Goal: Transaction & Acquisition: Obtain resource

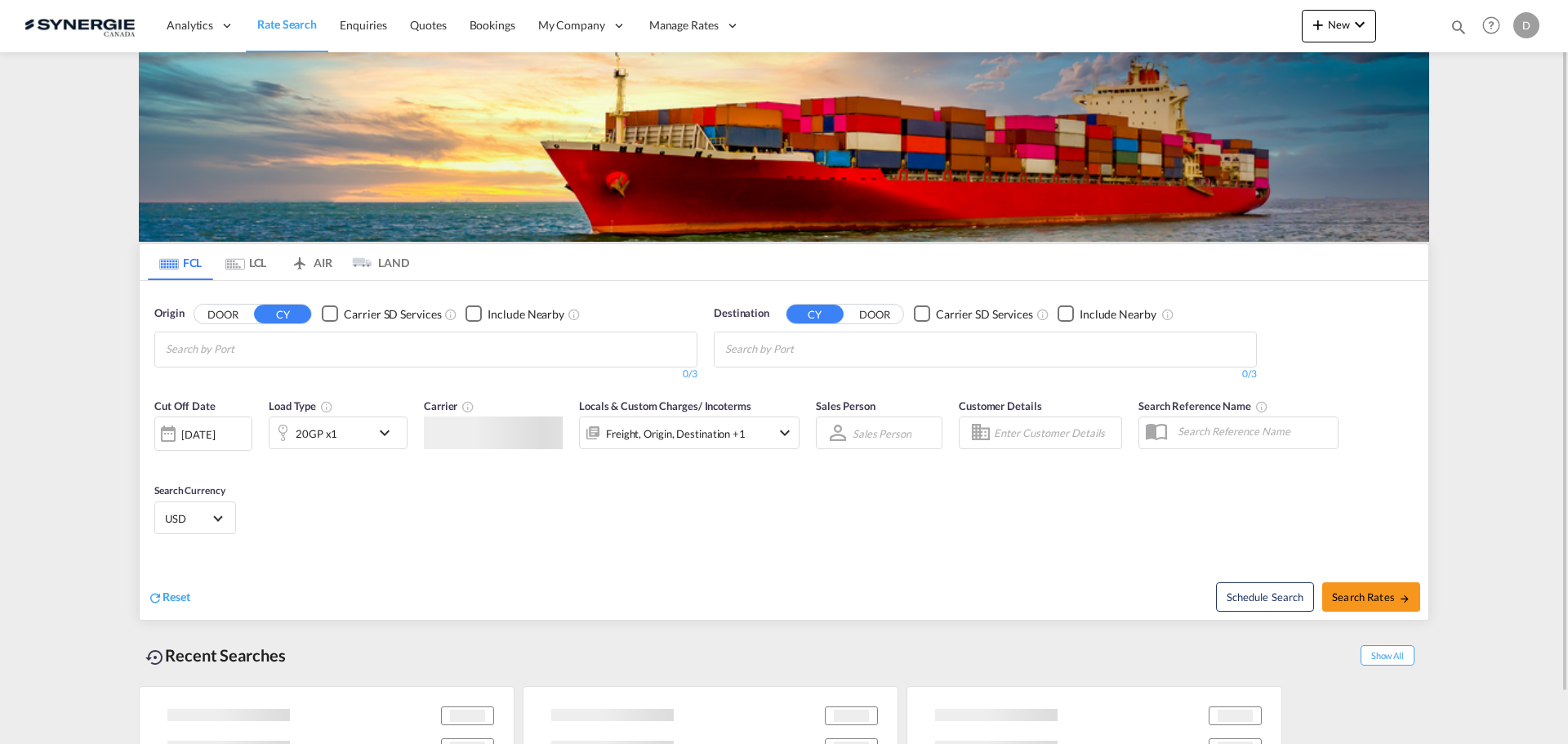
click at [1458, 21] on md-icon "icon-magnify" at bounding box center [1458, 26] width 18 height 18
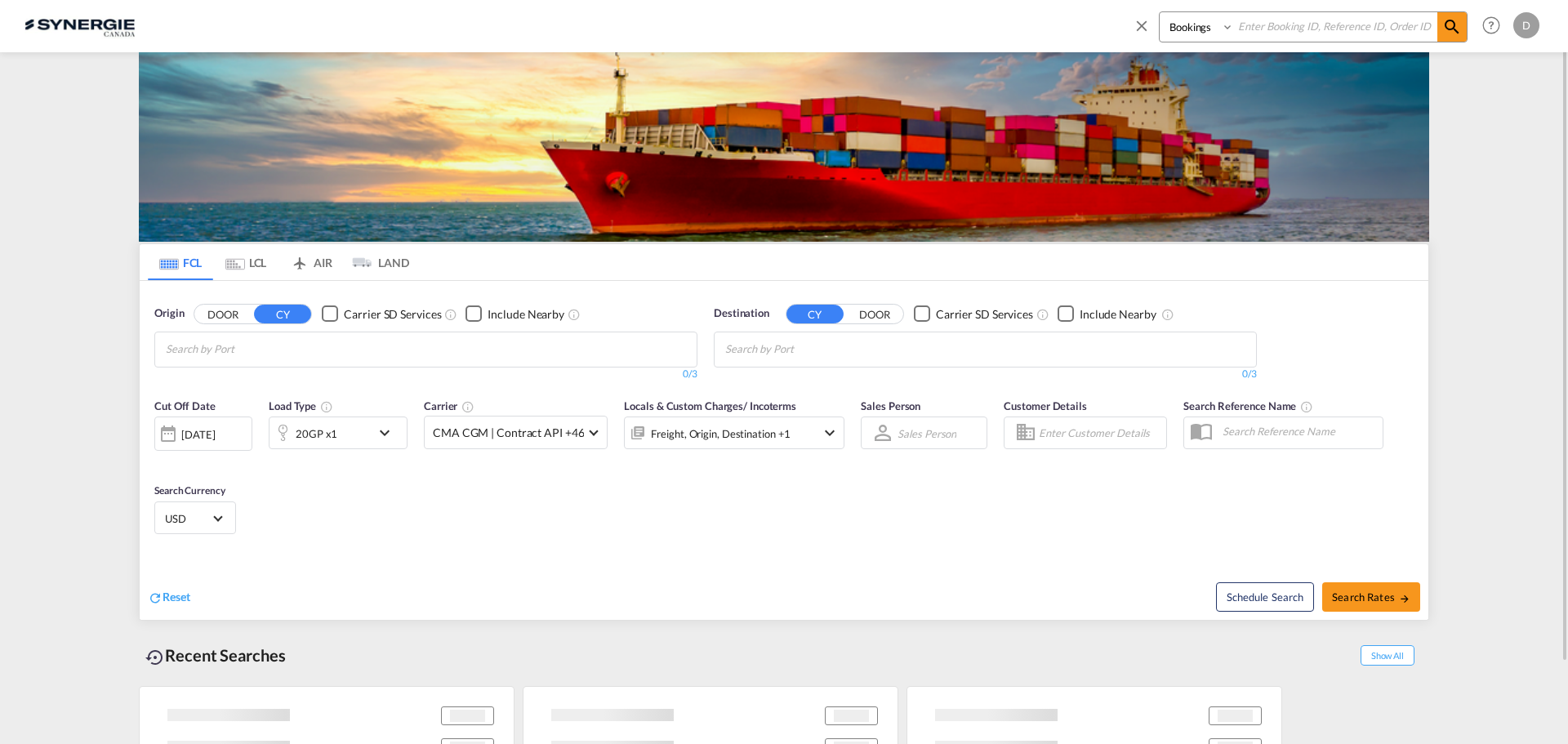
click at [1176, 30] on select "Bookings Quotes Enquiries" at bounding box center [1199, 27] width 77 height 30
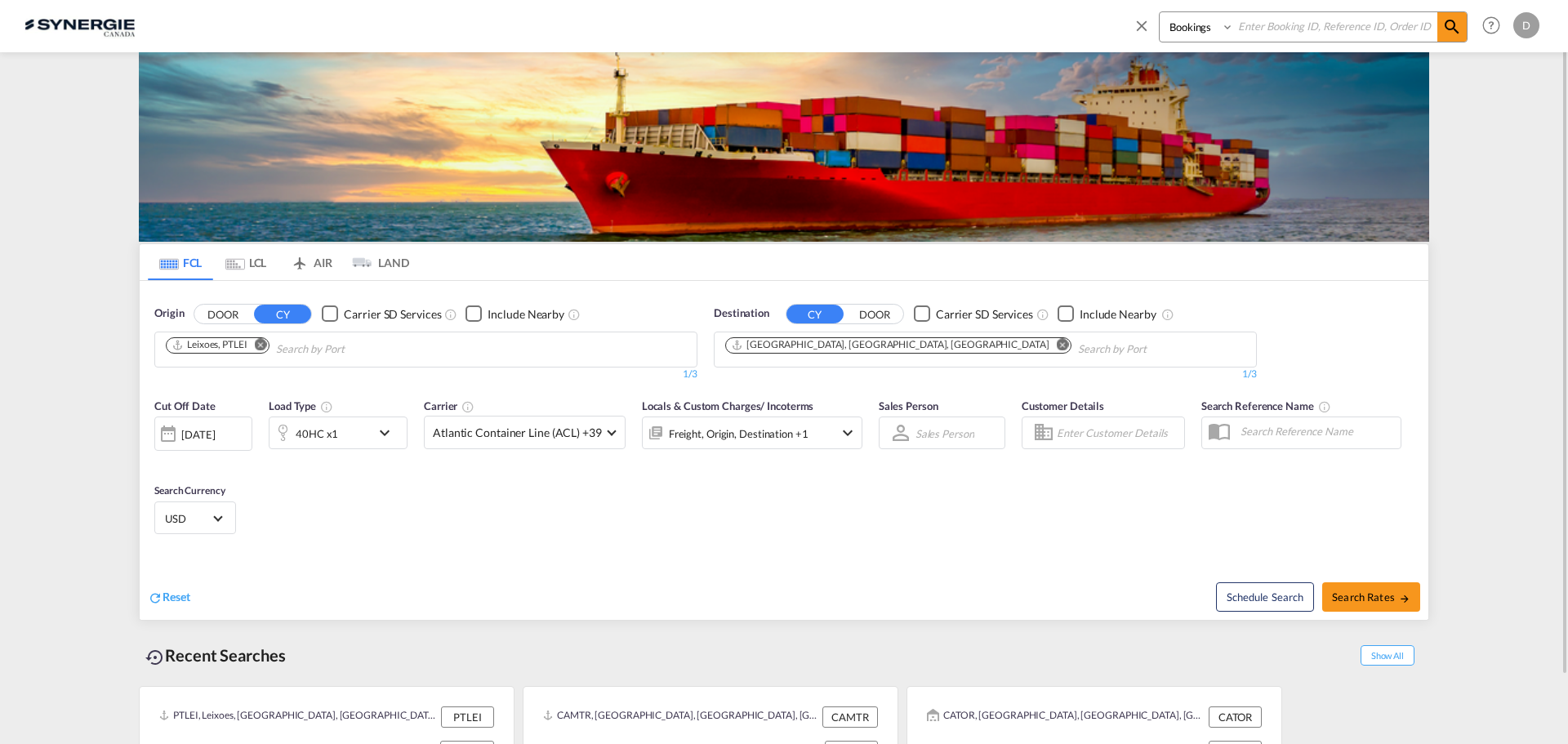
select select "Quotes"
click at [1160, 12] on select "Bookings Quotes Enquiries" at bounding box center [1199, 27] width 77 height 30
click at [1315, 31] on input at bounding box center [1336, 26] width 203 height 29
type input "14919"
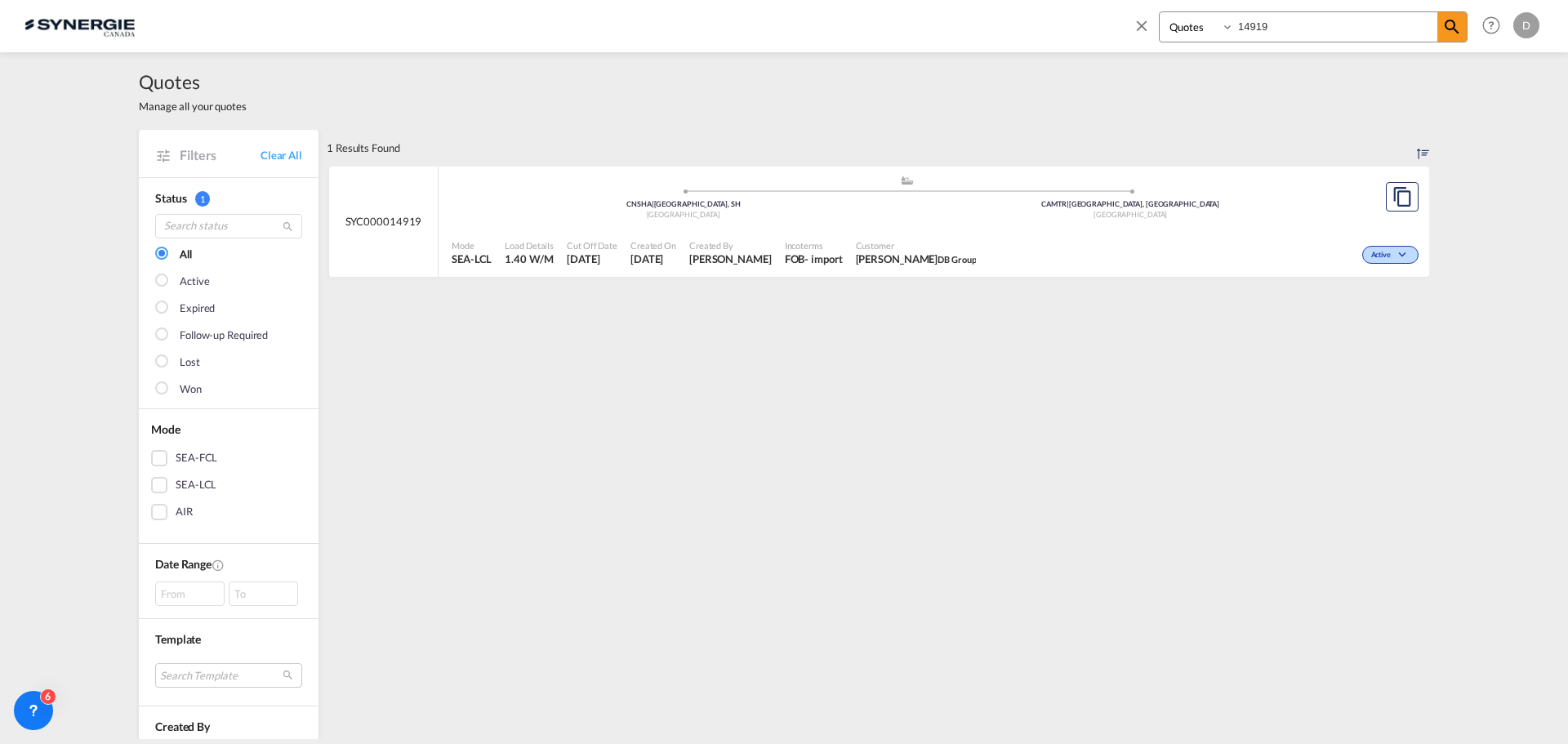
click at [741, 267] on span "[PERSON_NAME]" at bounding box center [731, 259] width 82 height 15
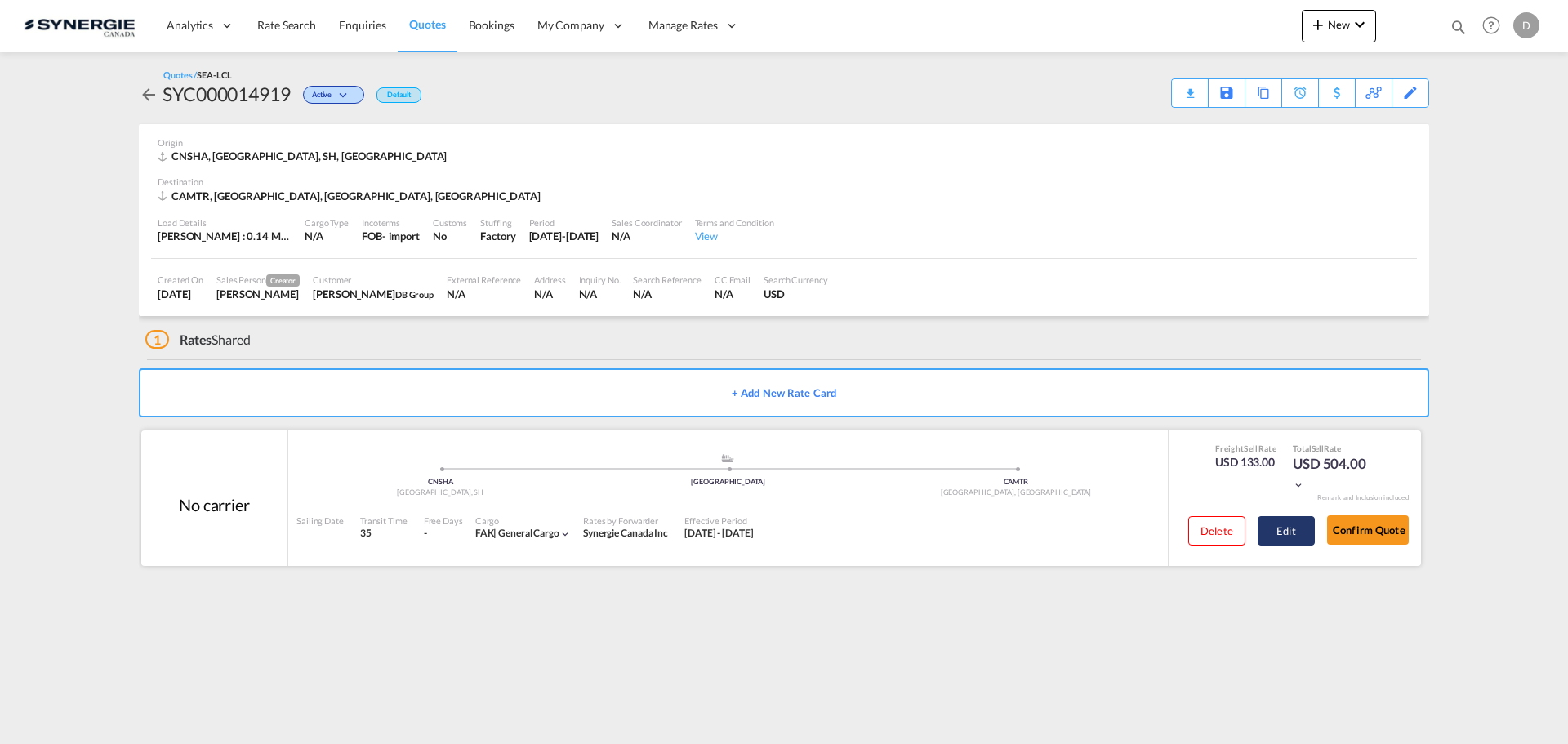
click at [1289, 531] on button "Edit" at bounding box center [1286, 532] width 57 height 30
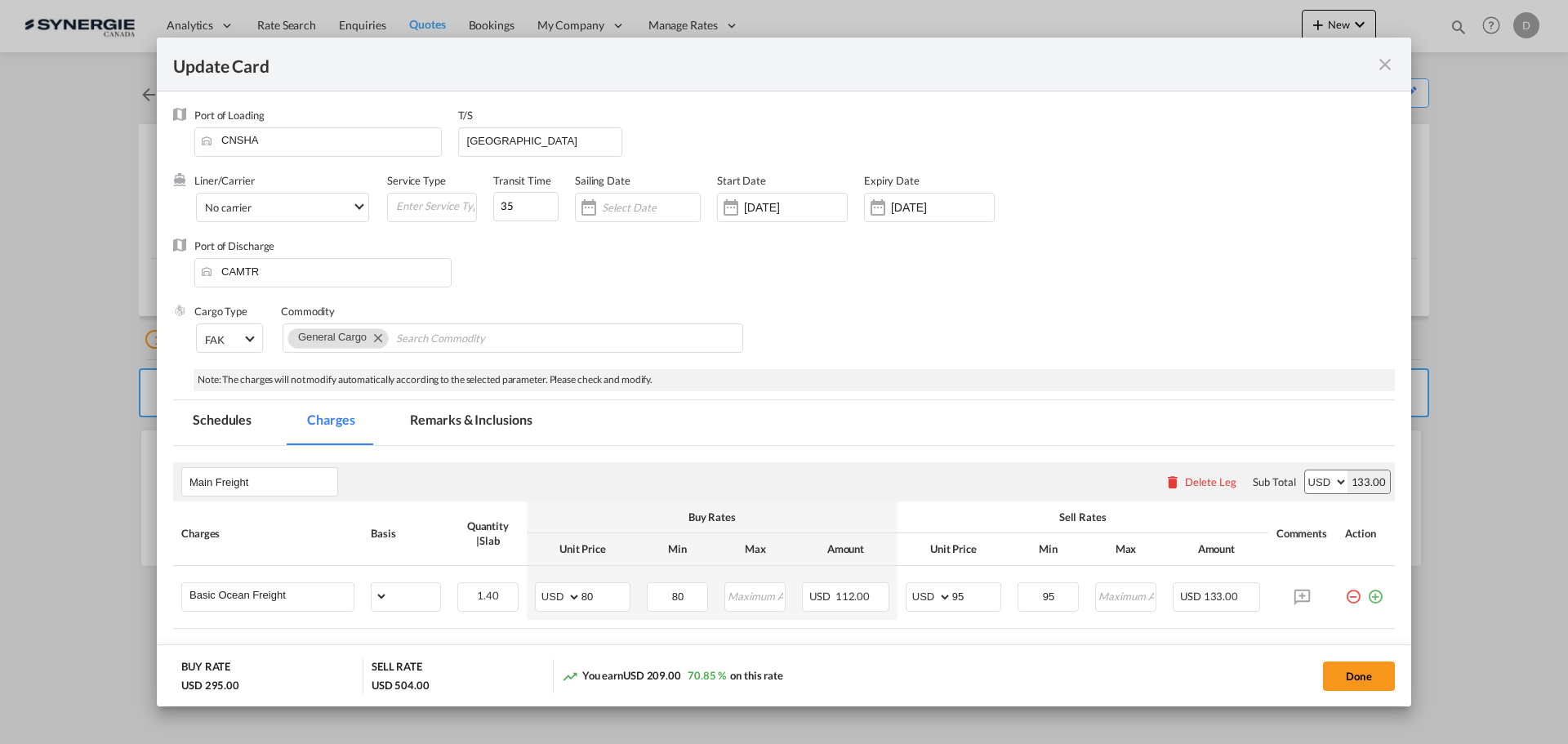
select select "per_w/m"
select select "per_hbl"
select select "per_w/m"
select select "flat"
select select "per_bl"
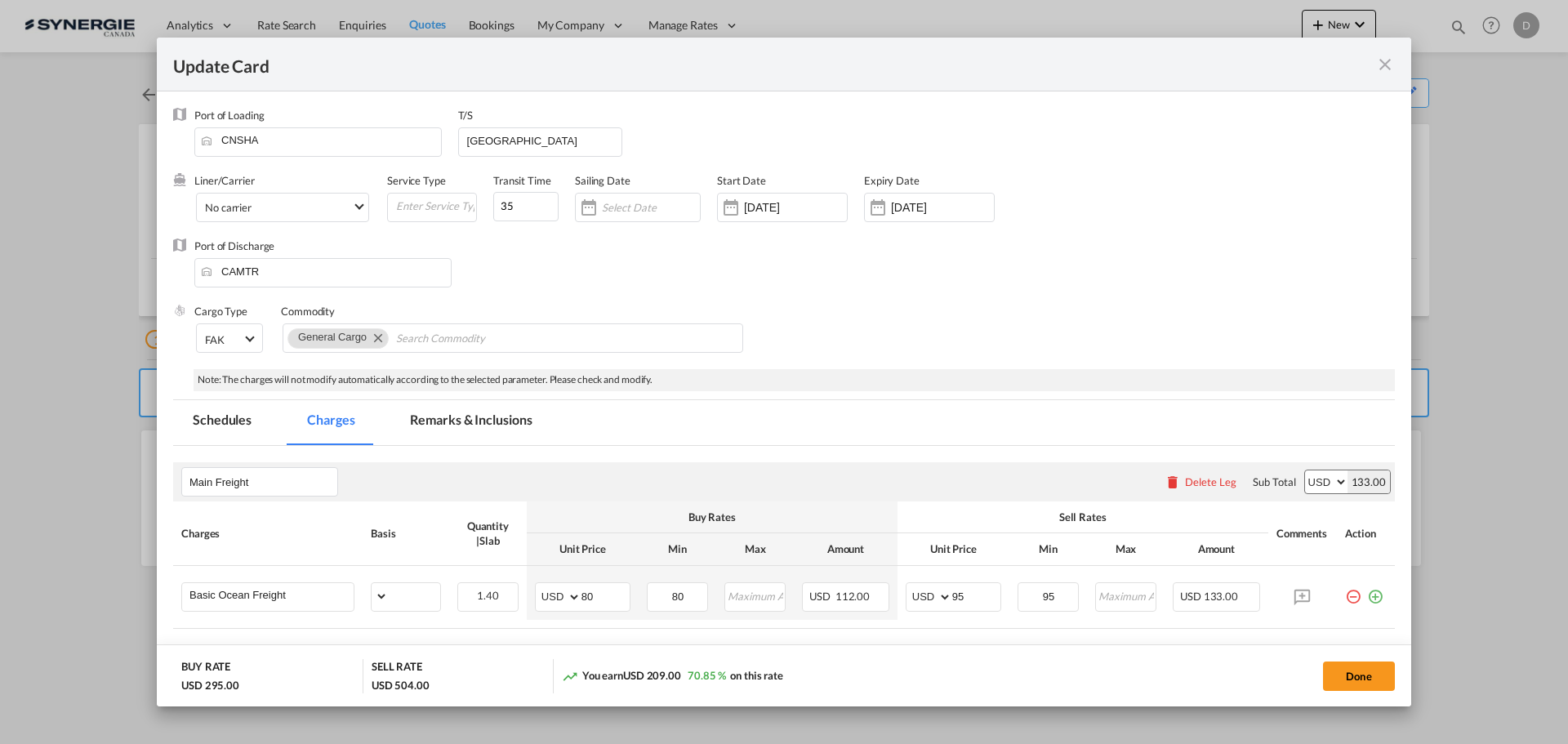
select select "per_bl"
select select "per_shipment"
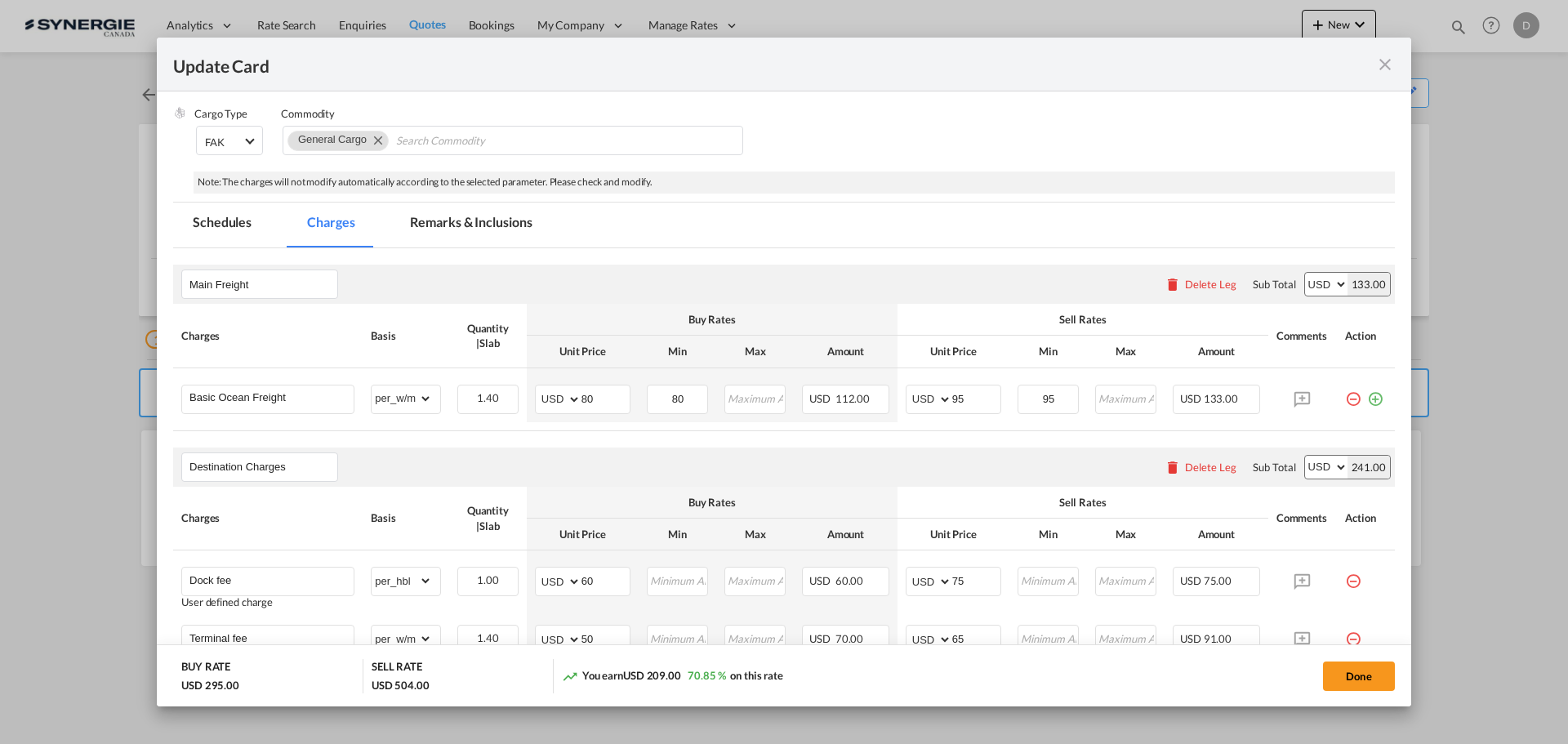
scroll to position [245, 0]
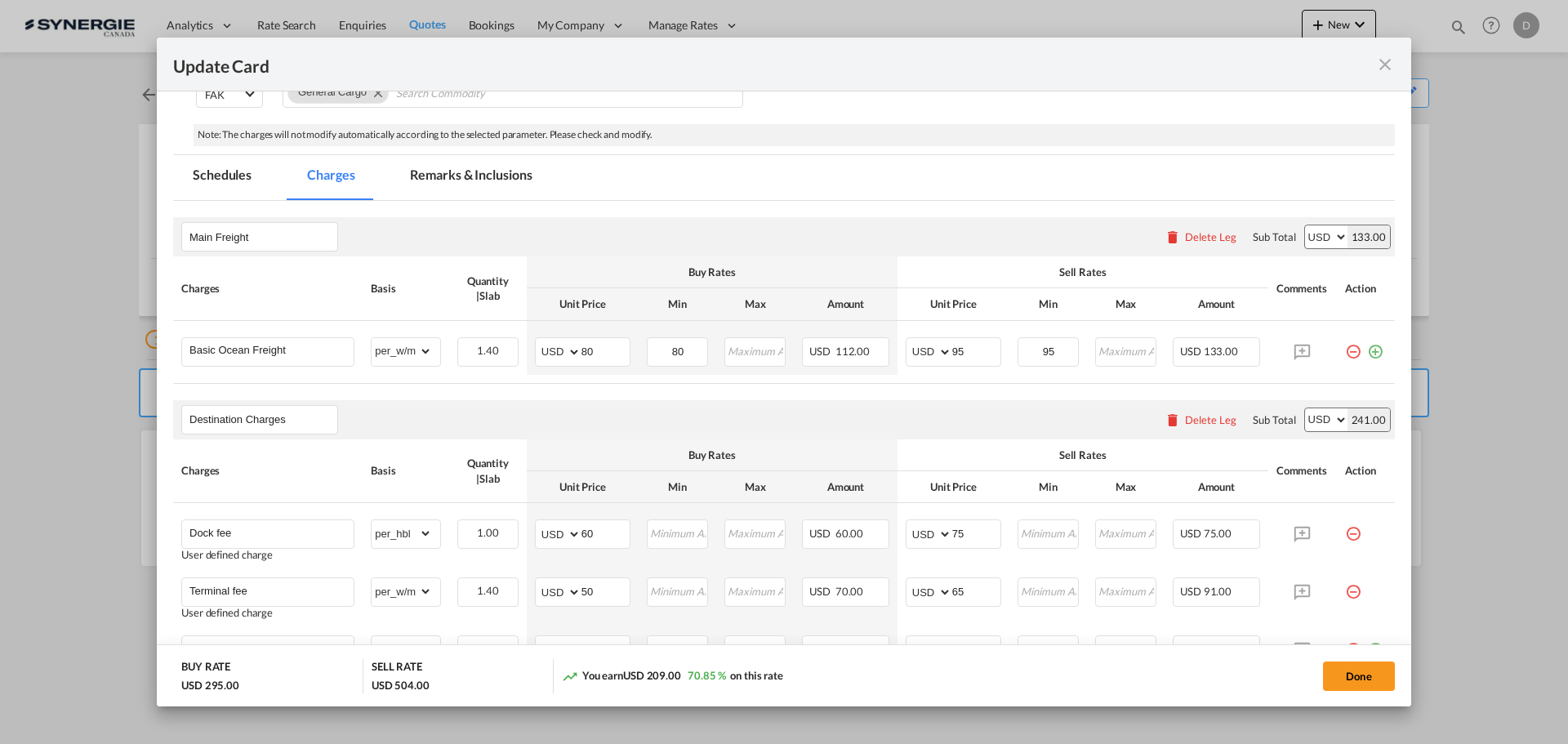
click at [508, 171] on md-tab-item "Remarks & Inclusions" at bounding box center [470, 177] width 160 height 45
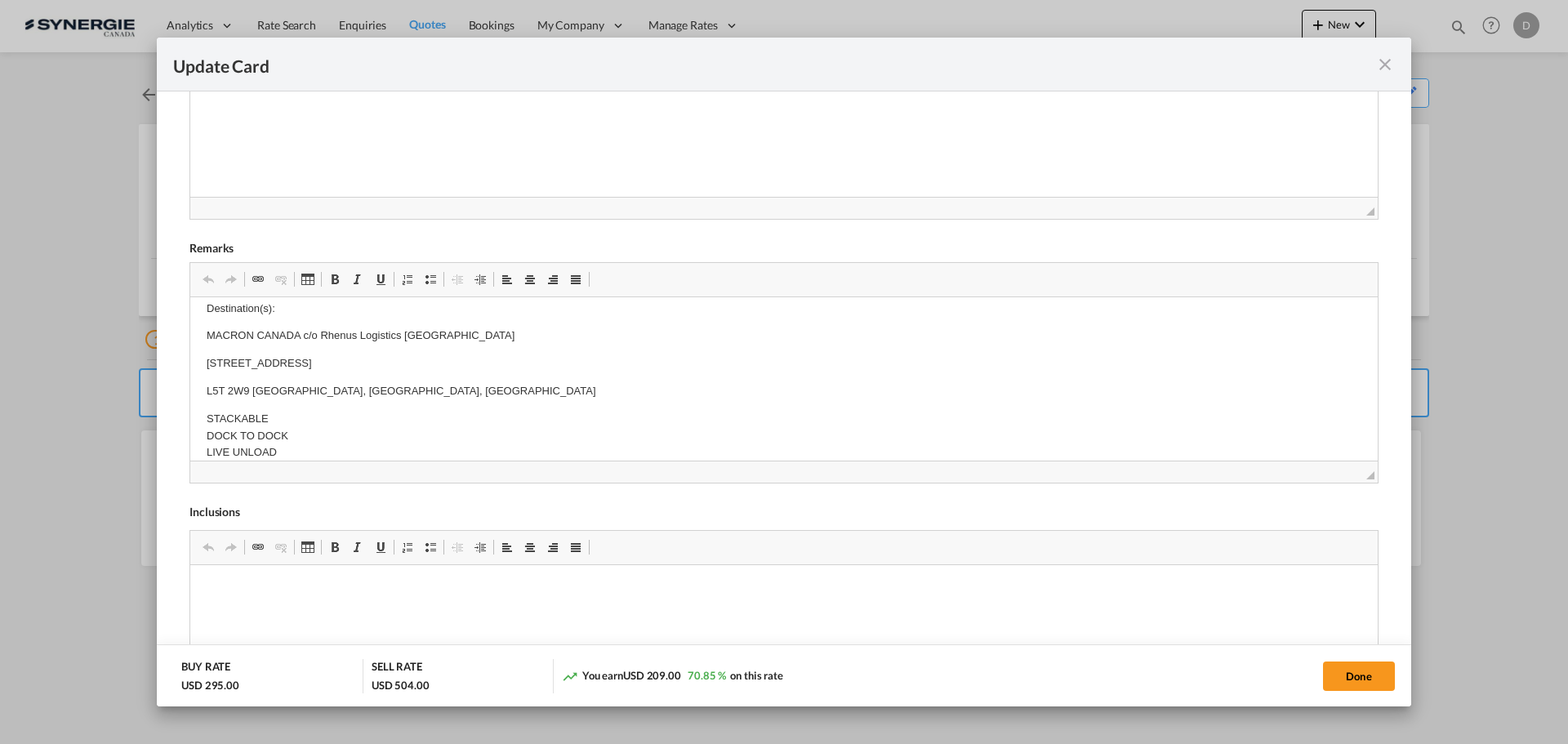
scroll to position [0, 0]
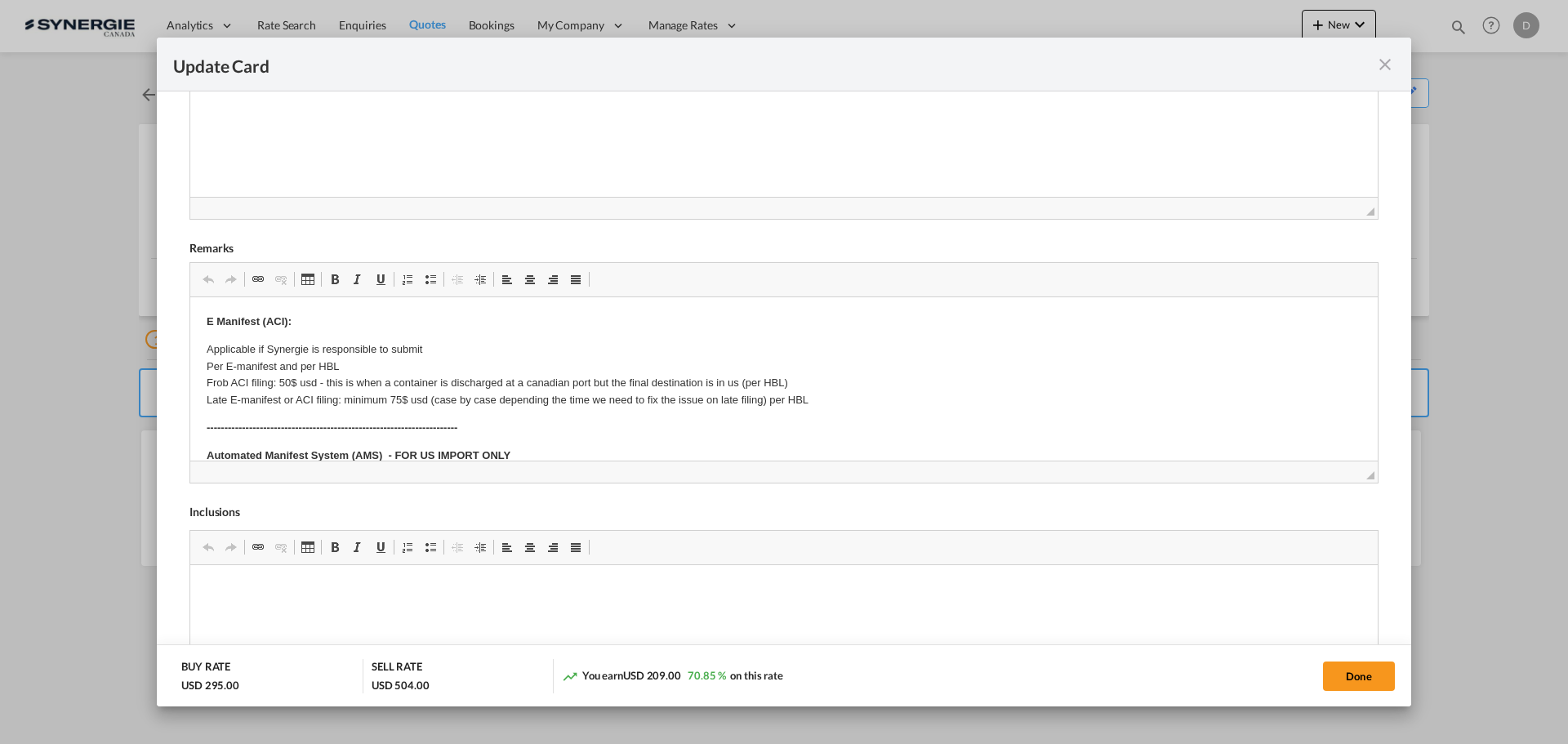
click at [1389, 66] on md-icon "icon-close fg-AAA8AD m-0 pointer" at bounding box center [1385, 64] width 19 height 19
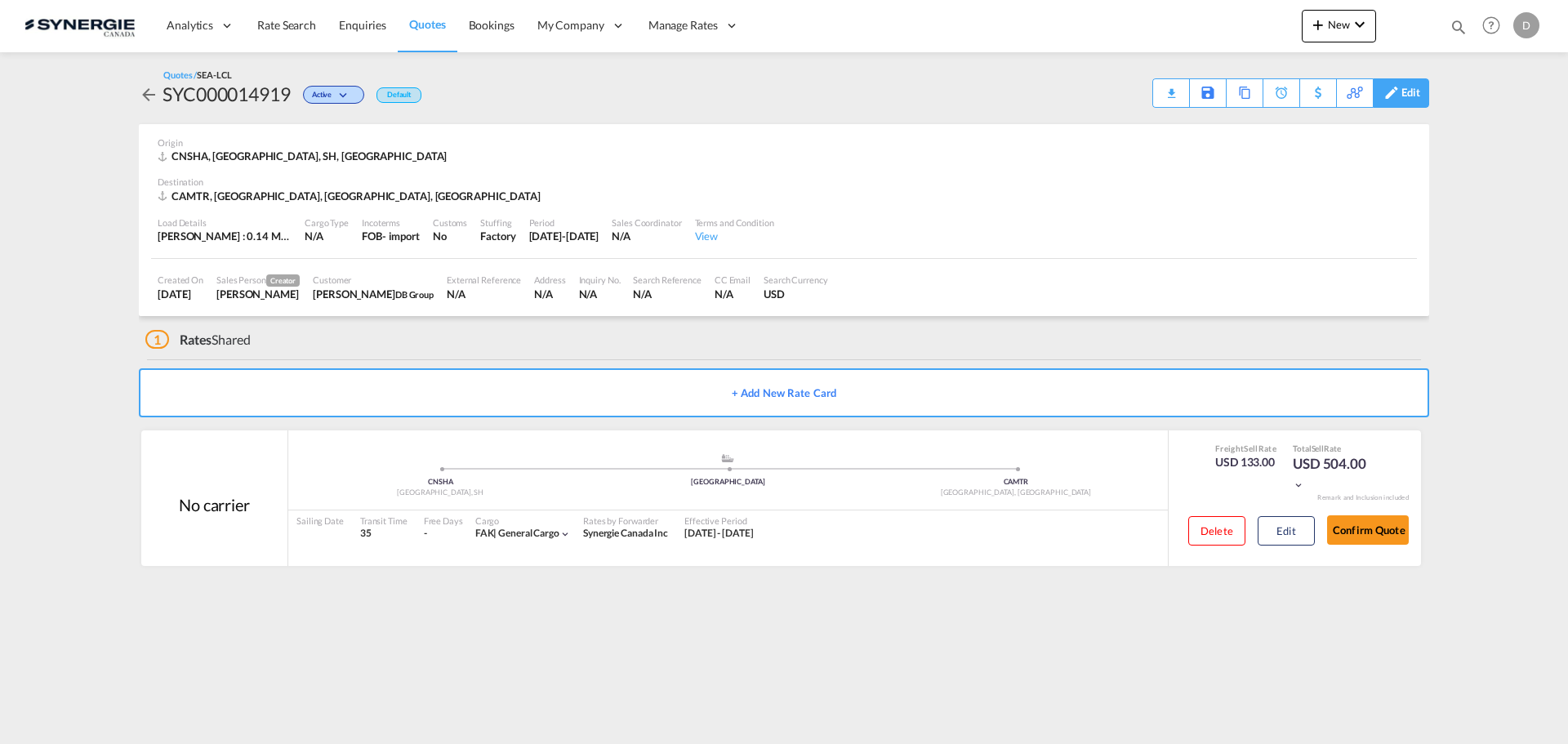
click at [1420, 100] on div "Edit" at bounding box center [1410, 93] width 18 height 28
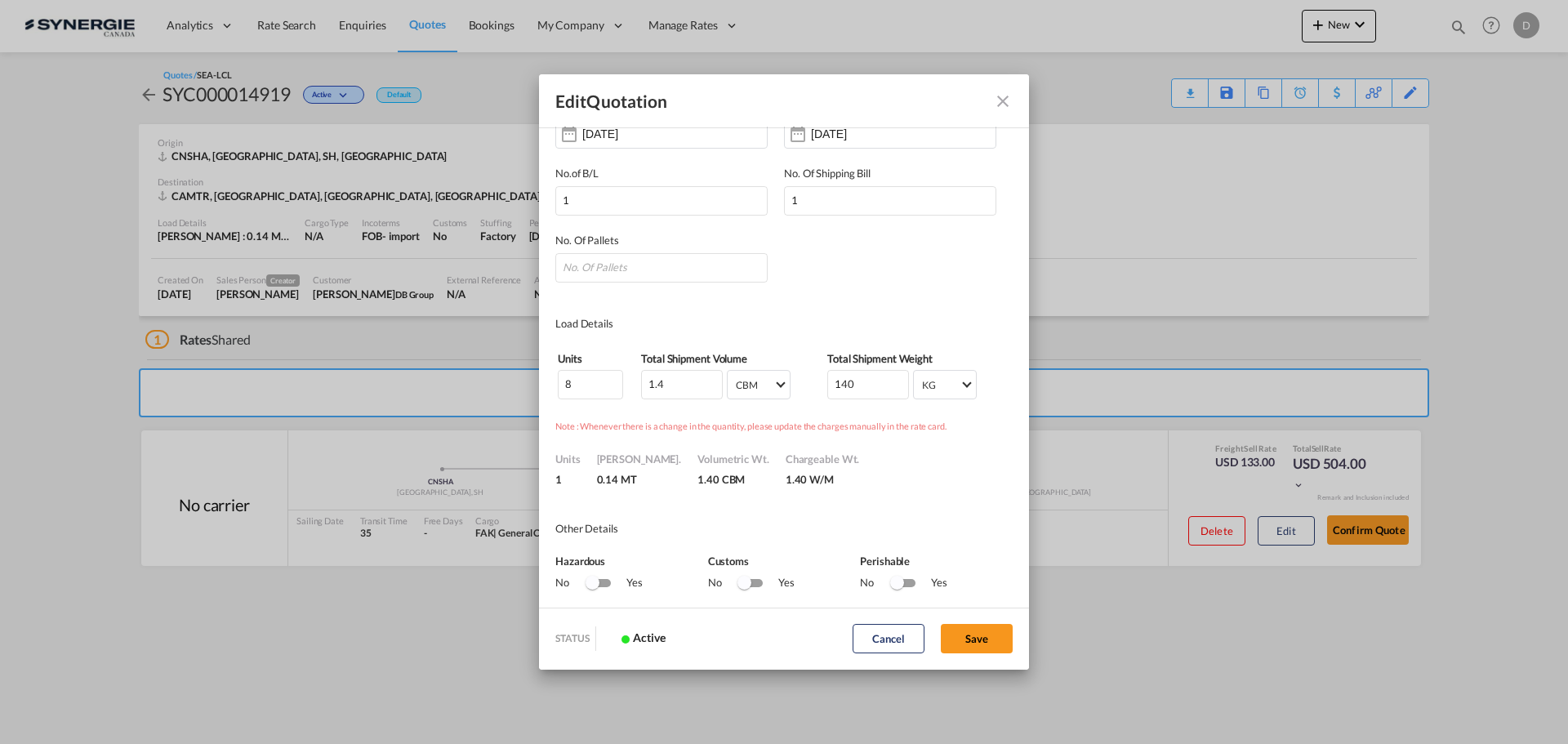
scroll to position [245, 0]
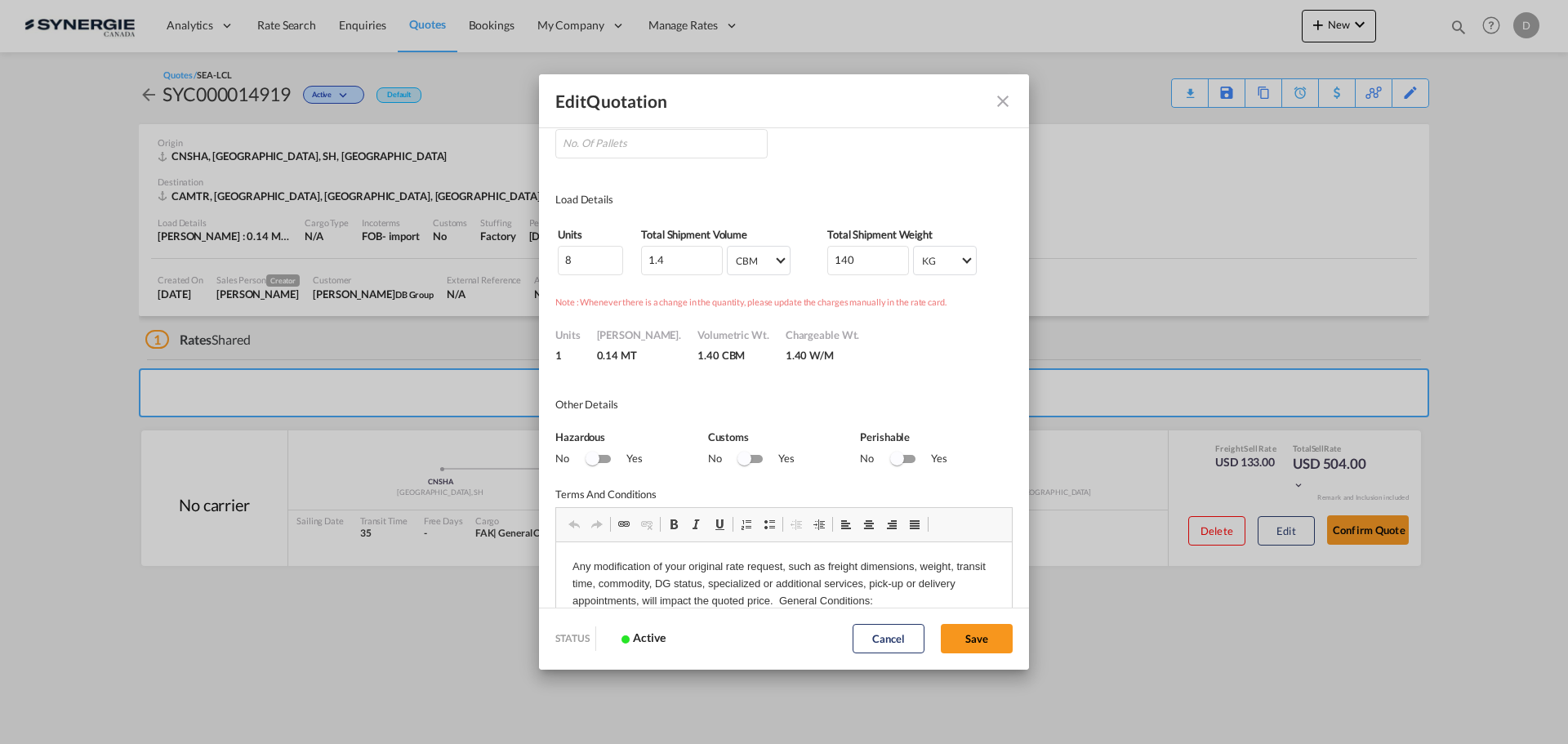
click at [994, 102] on md-icon "Close dialog" at bounding box center [1003, 101] width 19 height 19
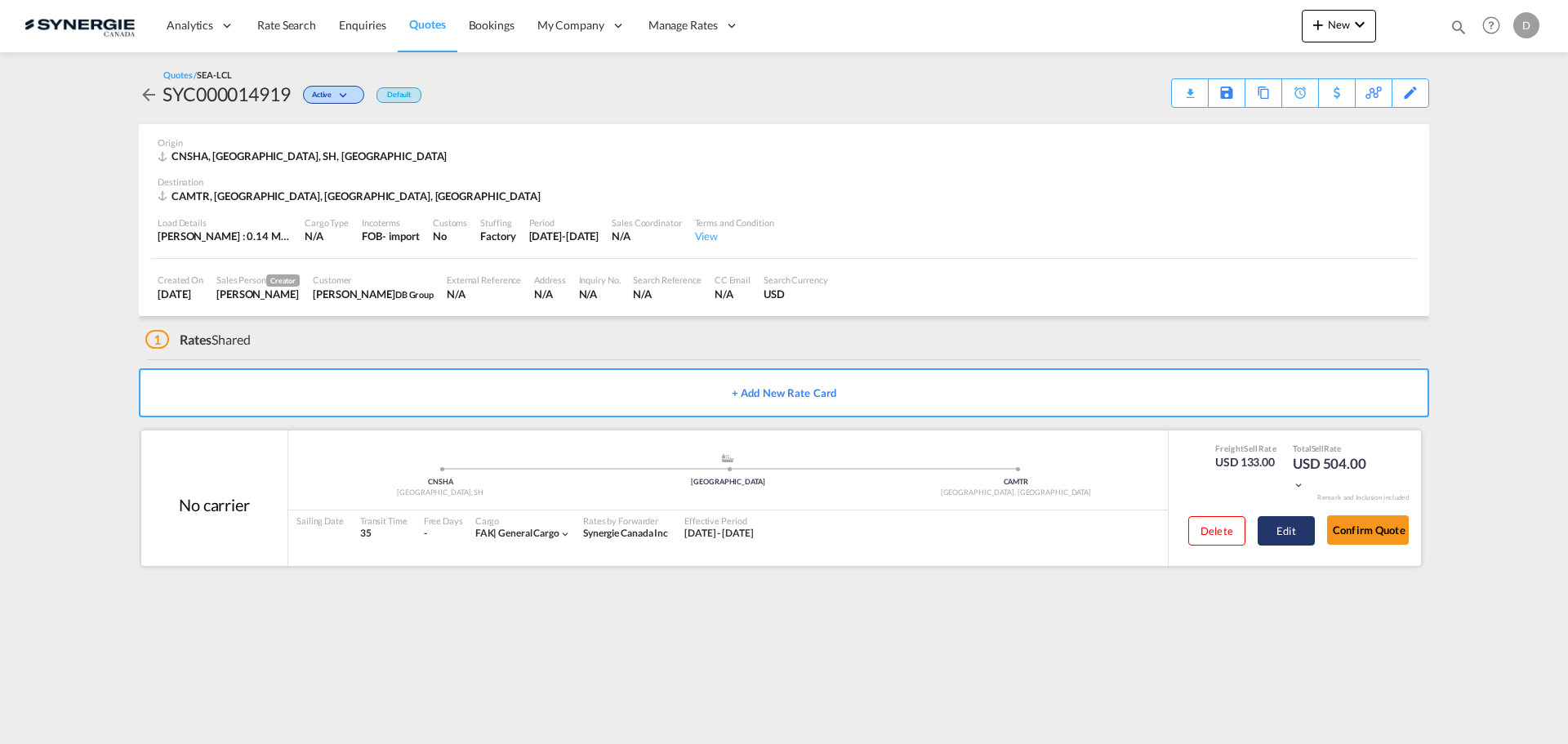
click at [1273, 522] on button "Edit" at bounding box center [1286, 532] width 57 height 30
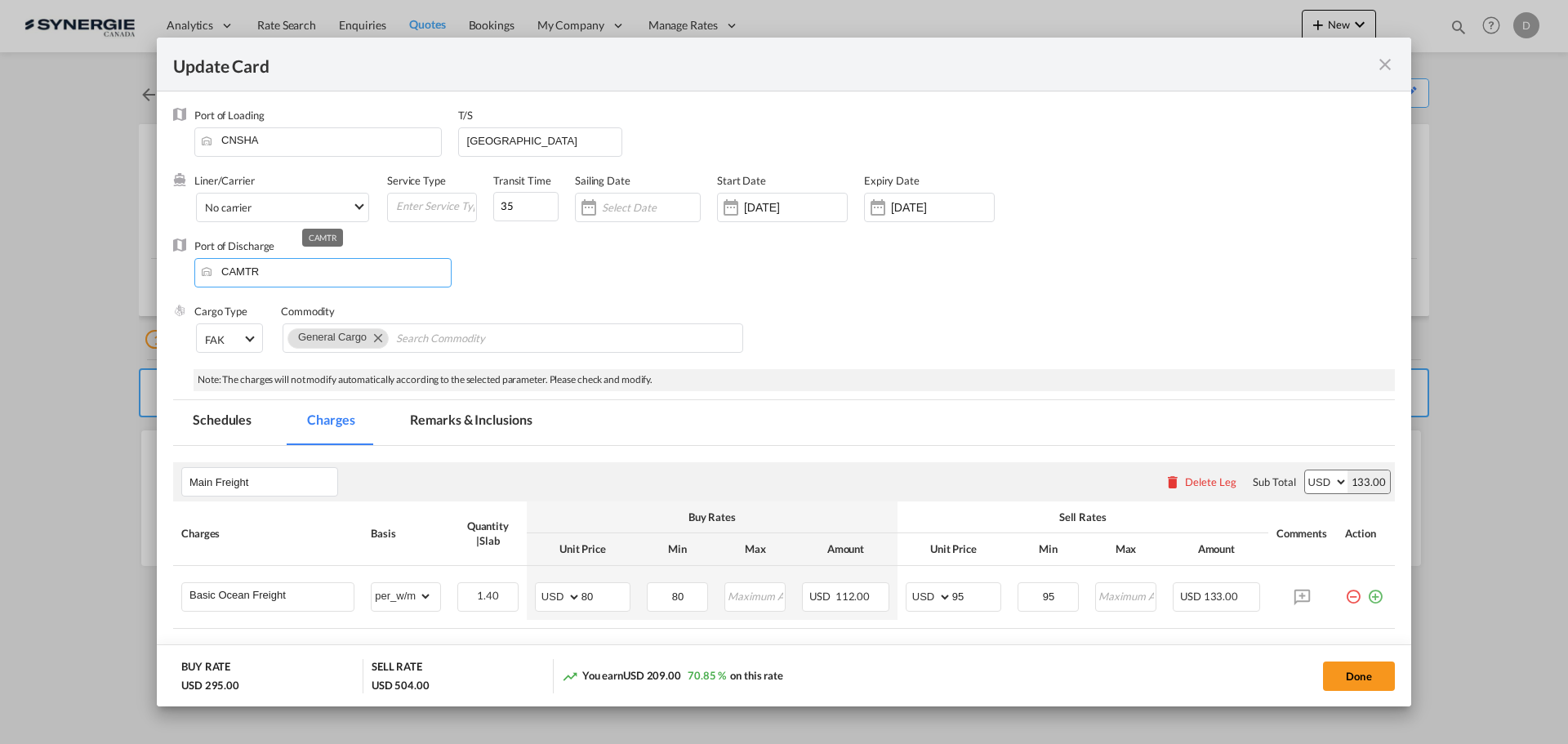
click at [249, 278] on input "CAMTR" at bounding box center [326, 271] width 248 height 25
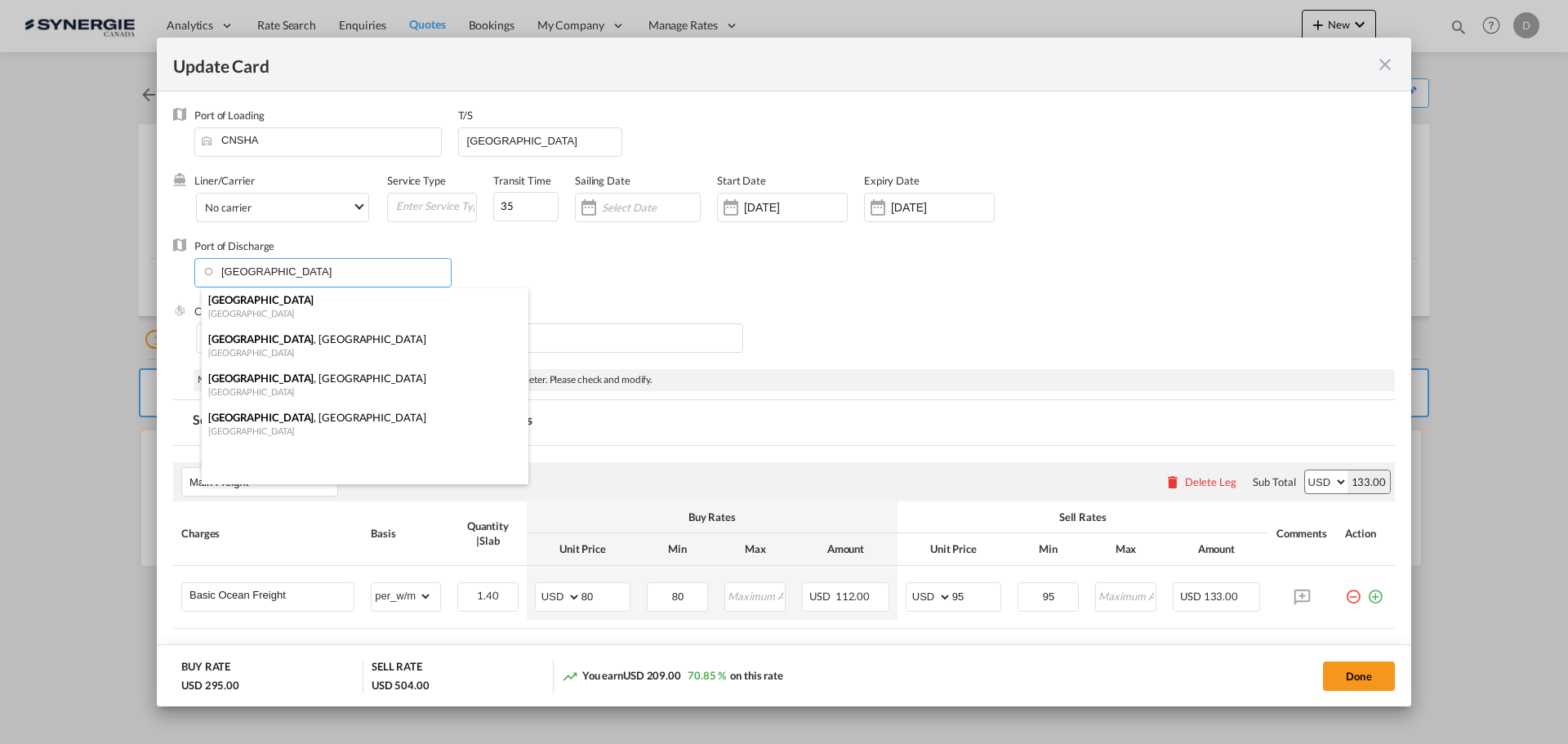
click at [258, 389] on div "[GEOGRAPHIC_DATA]" at bounding box center [360, 392] width 303 height 12
type input "Toronto, ON, CATOR"
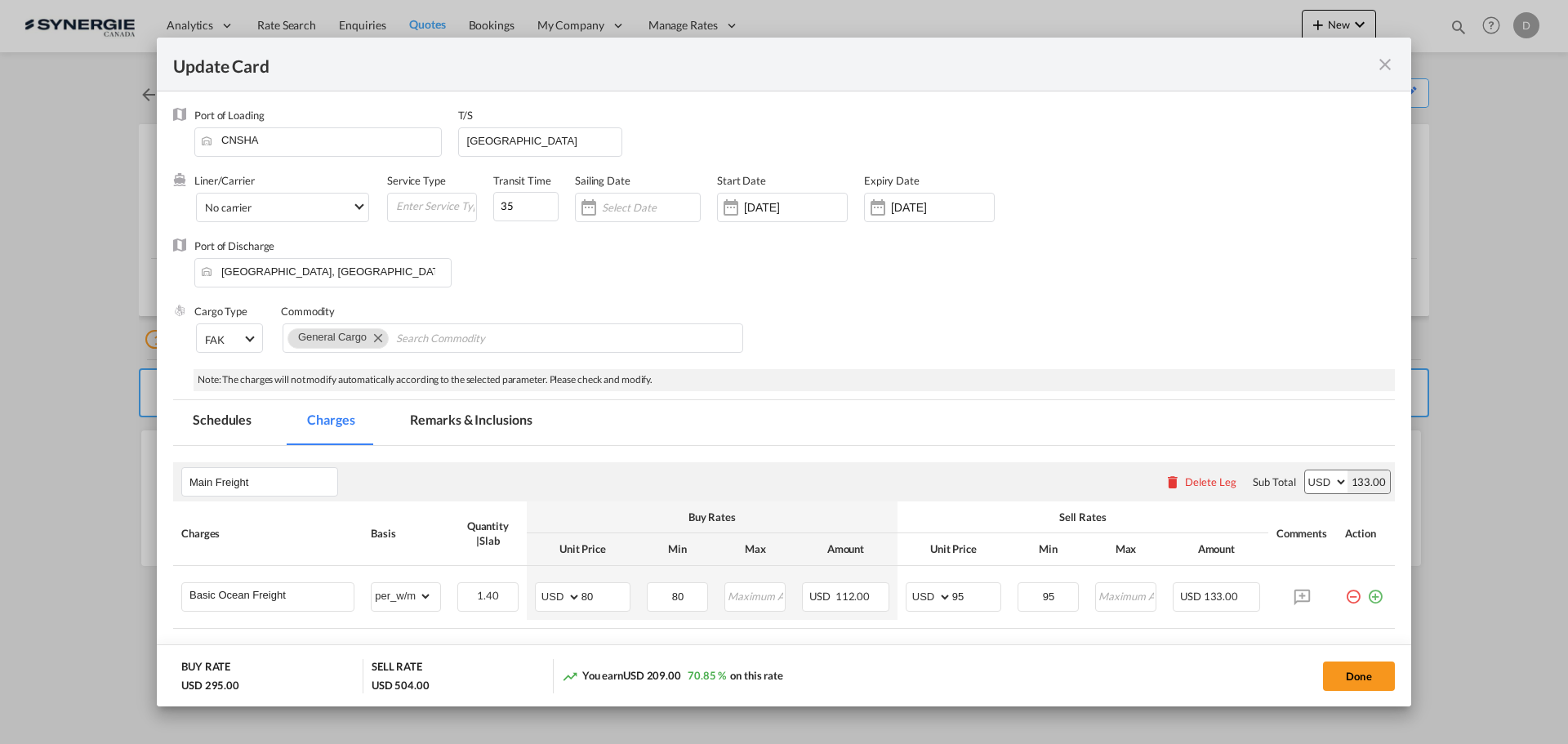
click at [873, 323] on div "Cargo Type FAK FAK GCR GDSM General Cargo Hazardous Cargo Ambient Foodstuff Chi…" at bounding box center [795, 336] width 1201 height 66
click at [1336, 676] on button "Done" at bounding box center [1359, 676] width 72 height 30
type input "21 Sep 2025"
type input "29 Sep 2025"
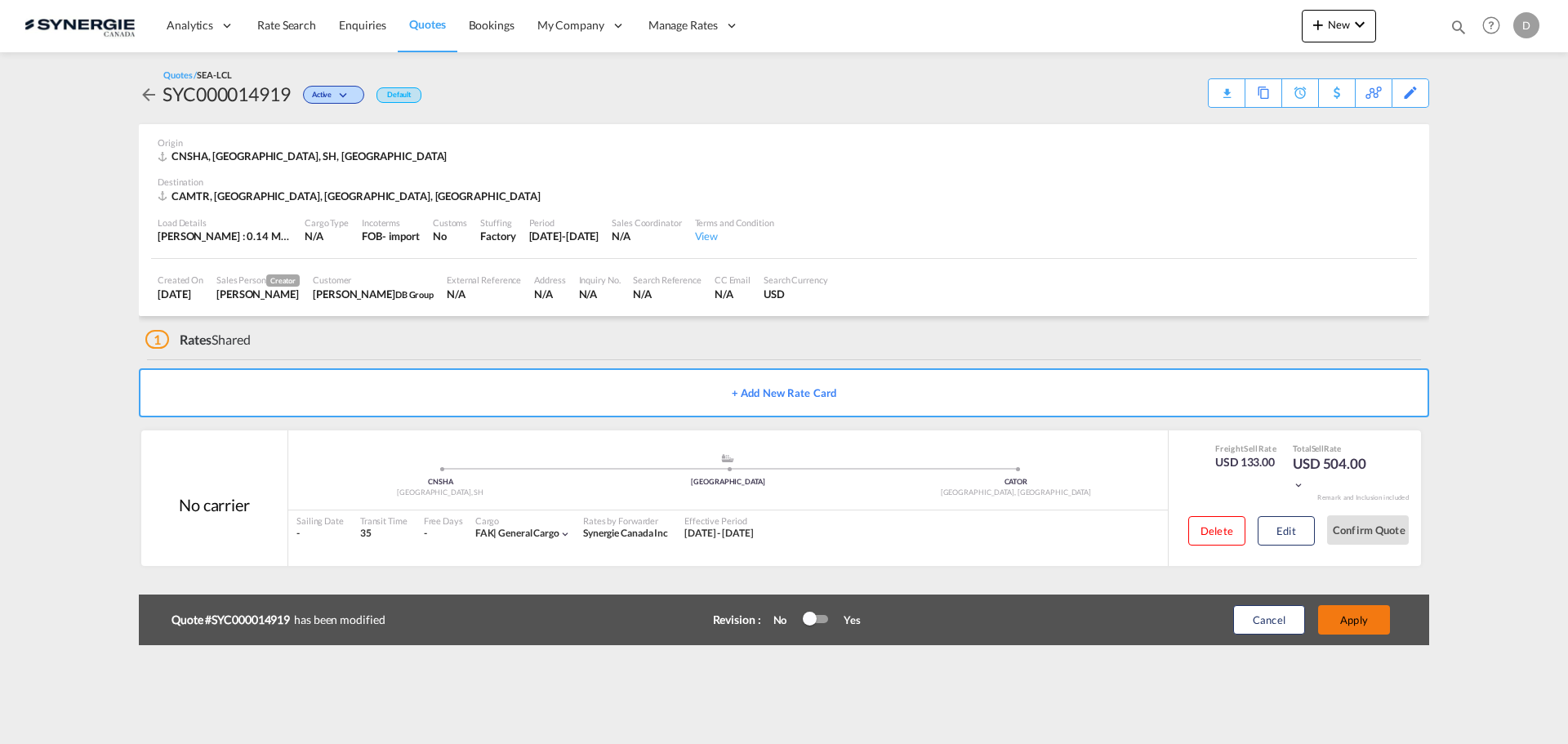
click at [1351, 619] on button "Apply" at bounding box center [1354, 620] width 72 height 30
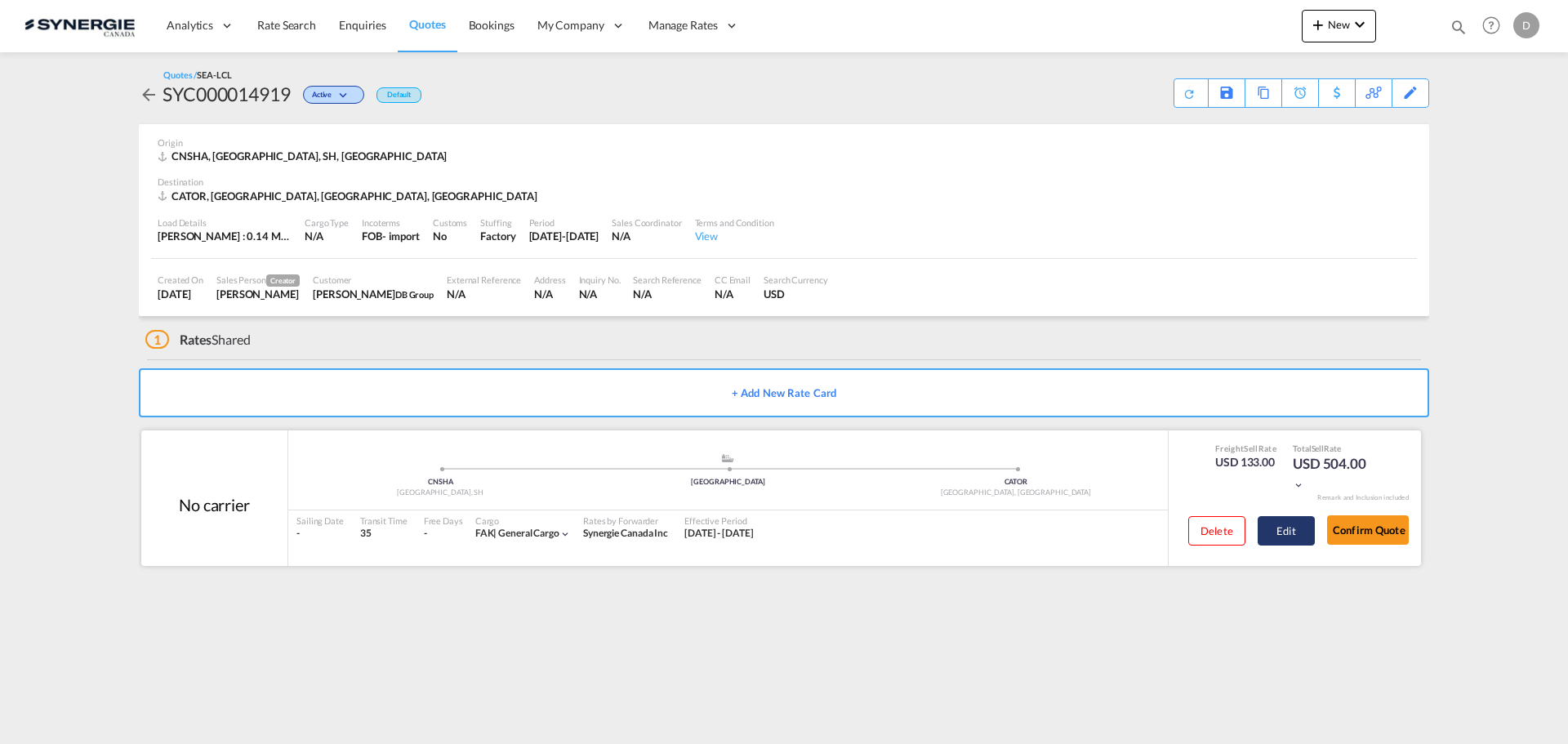
click at [1286, 542] on button "Edit" at bounding box center [1286, 532] width 57 height 30
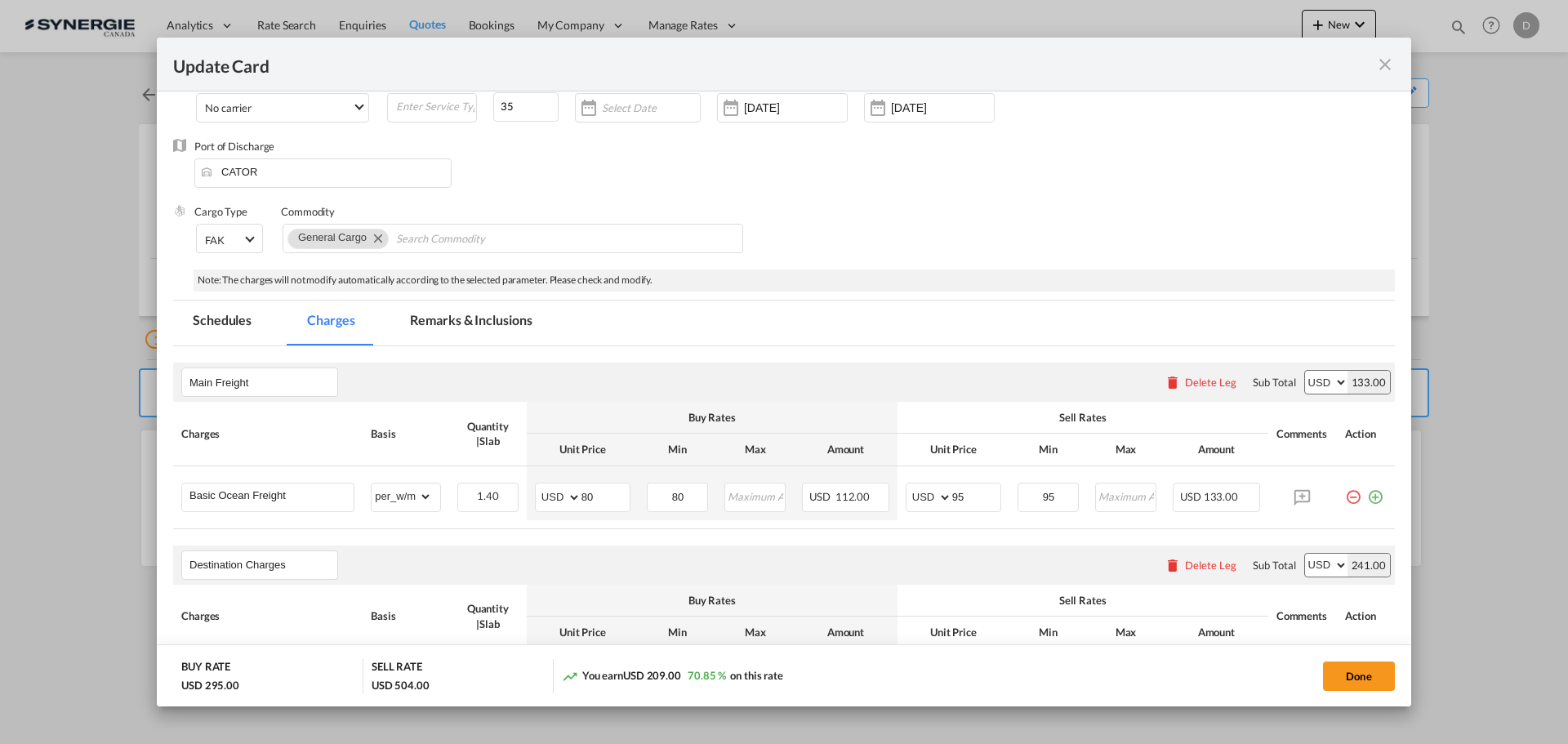
scroll to position [0, 0]
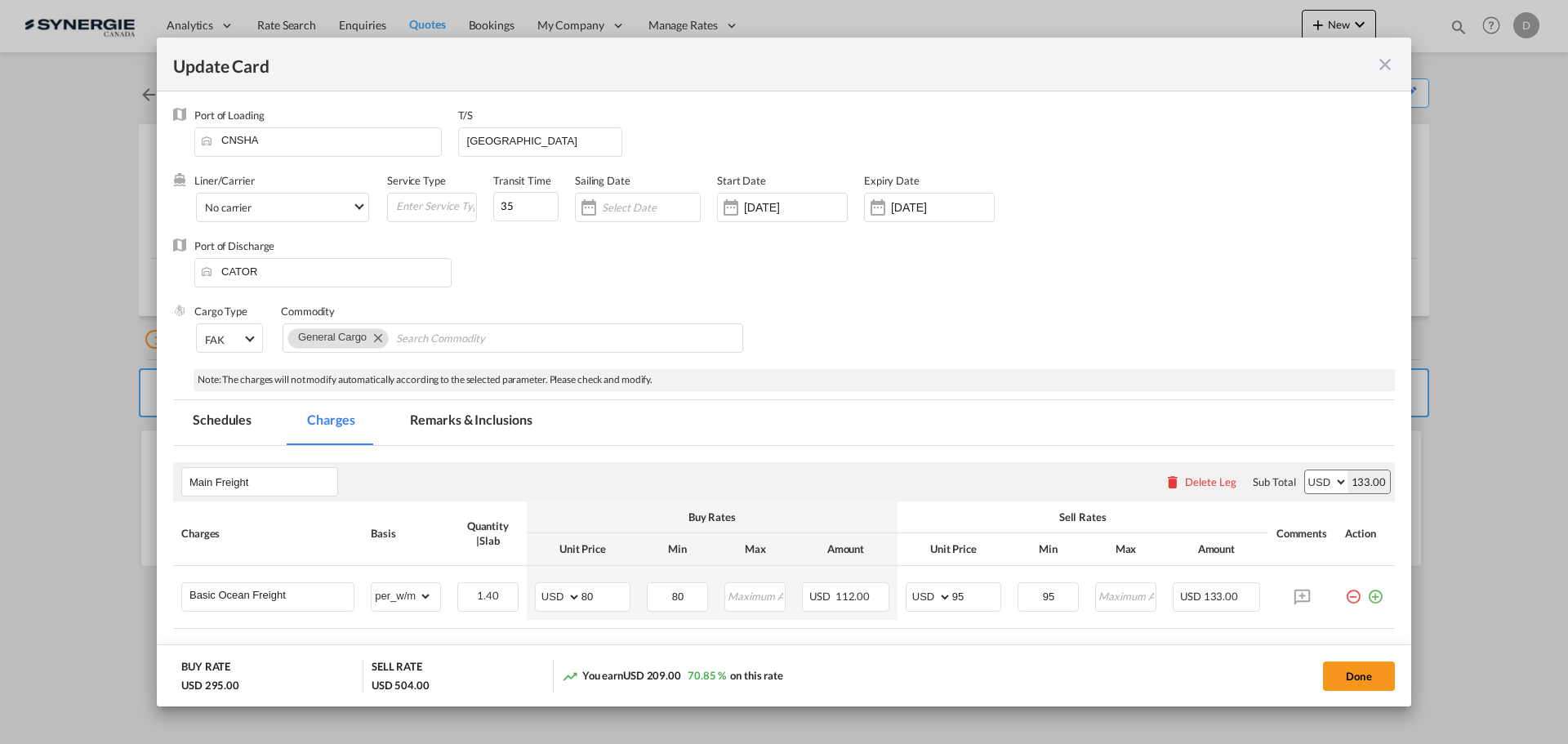
click at [1386, 64] on md-icon "icon-close fg-AAA8AD m-0 pointer" at bounding box center [1385, 64] width 19 height 19
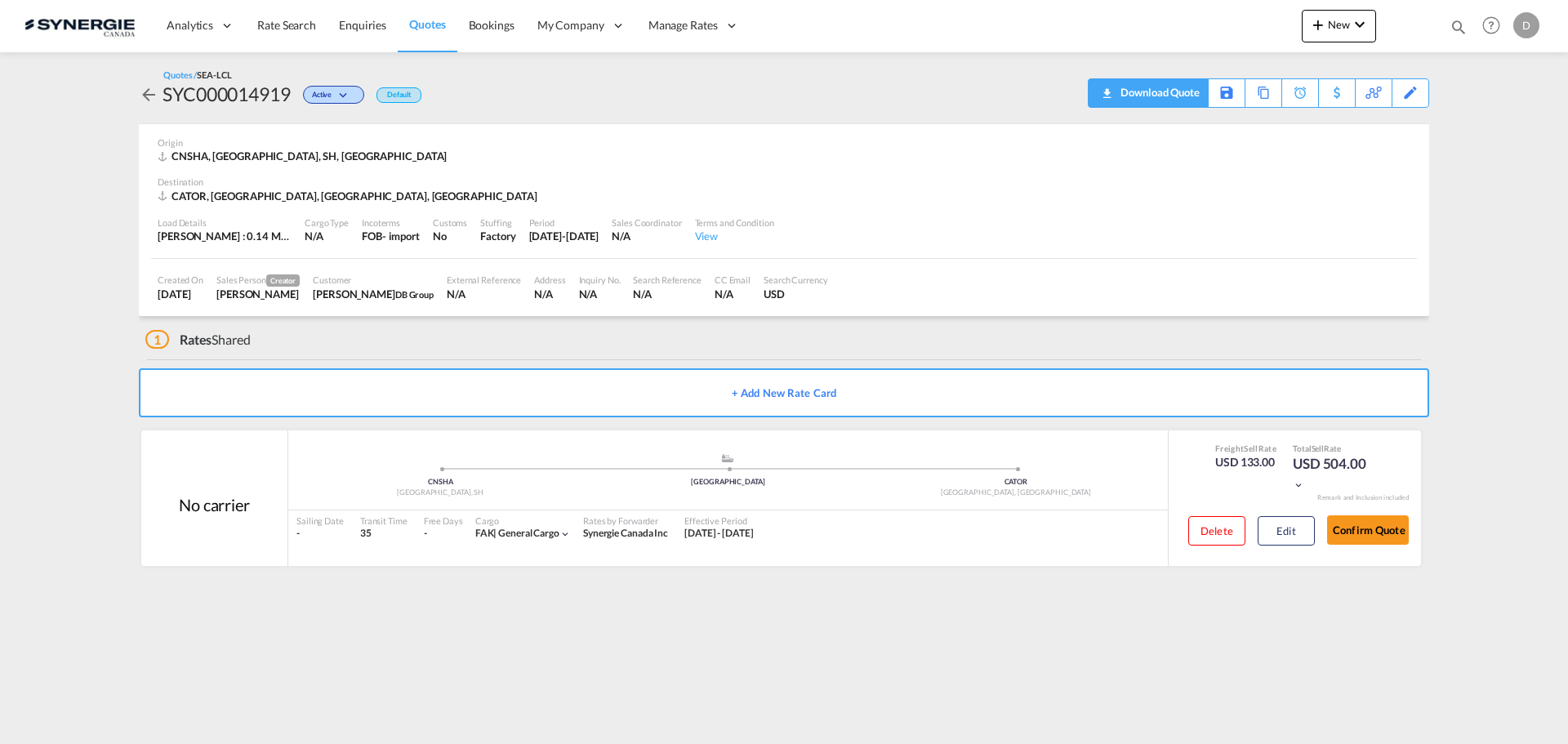
click at [1180, 99] on div "Download Quote" at bounding box center [1158, 92] width 83 height 26
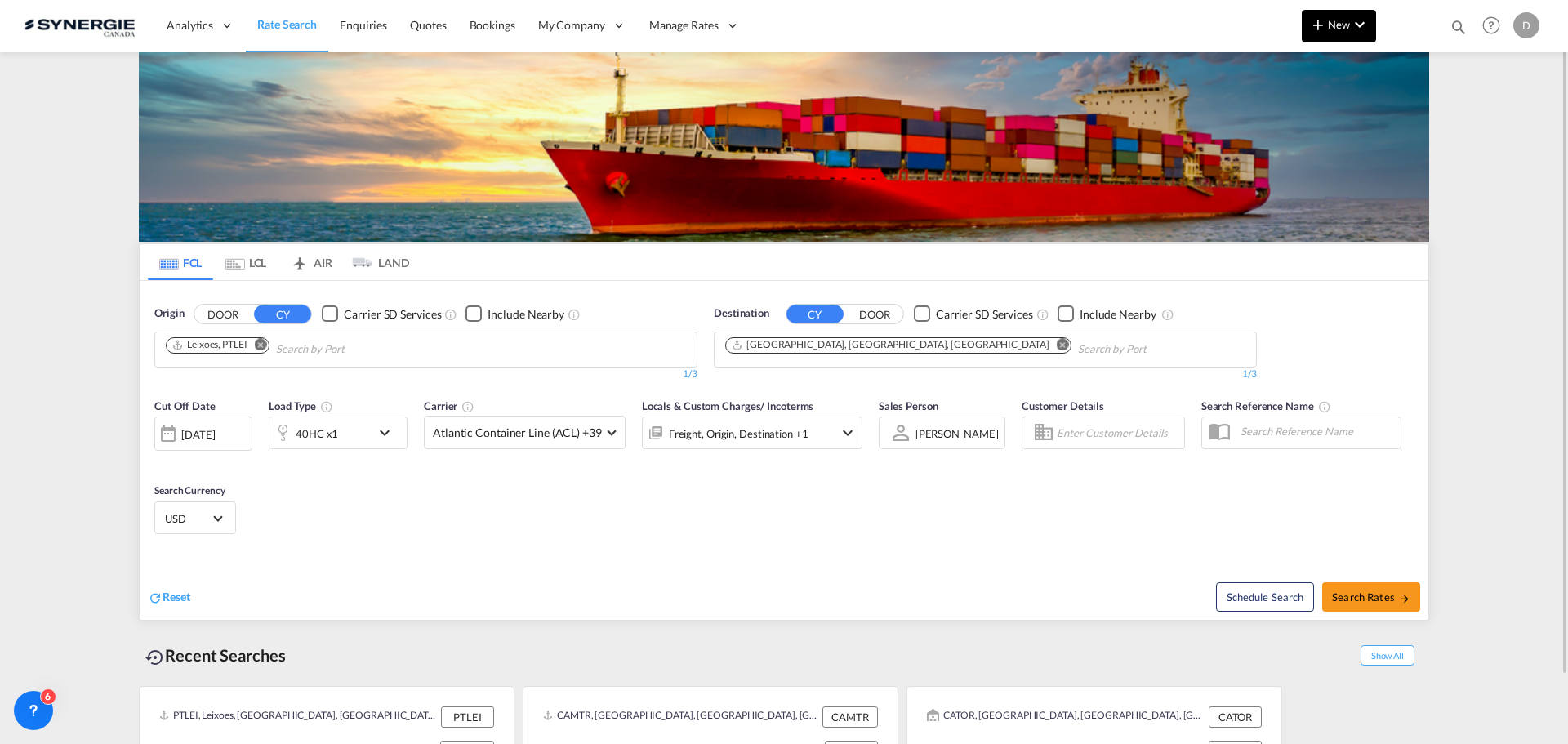
click at [1329, 22] on span "New" at bounding box center [1339, 24] width 61 height 13
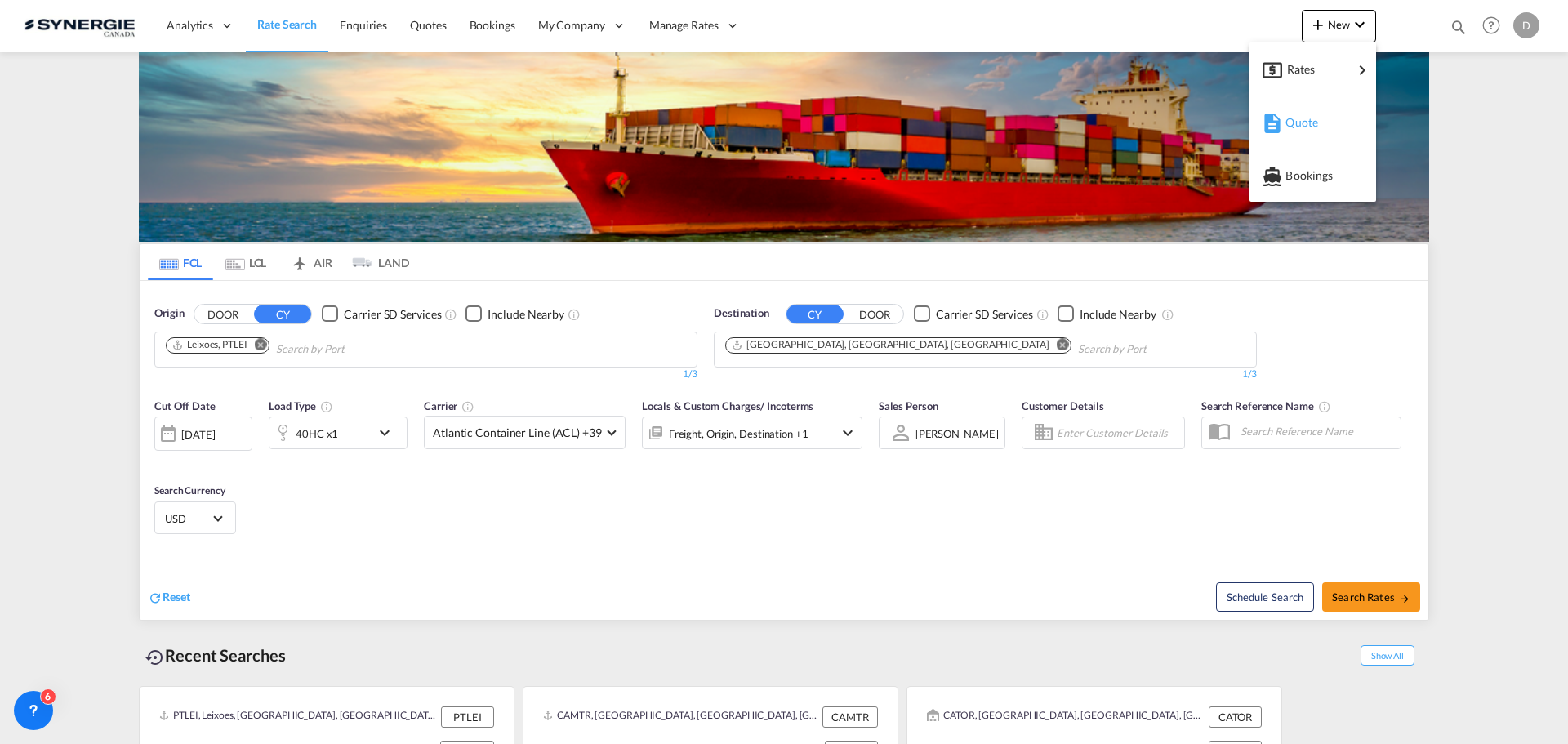
click at [1303, 120] on span "Quote" at bounding box center [1294, 122] width 18 height 32
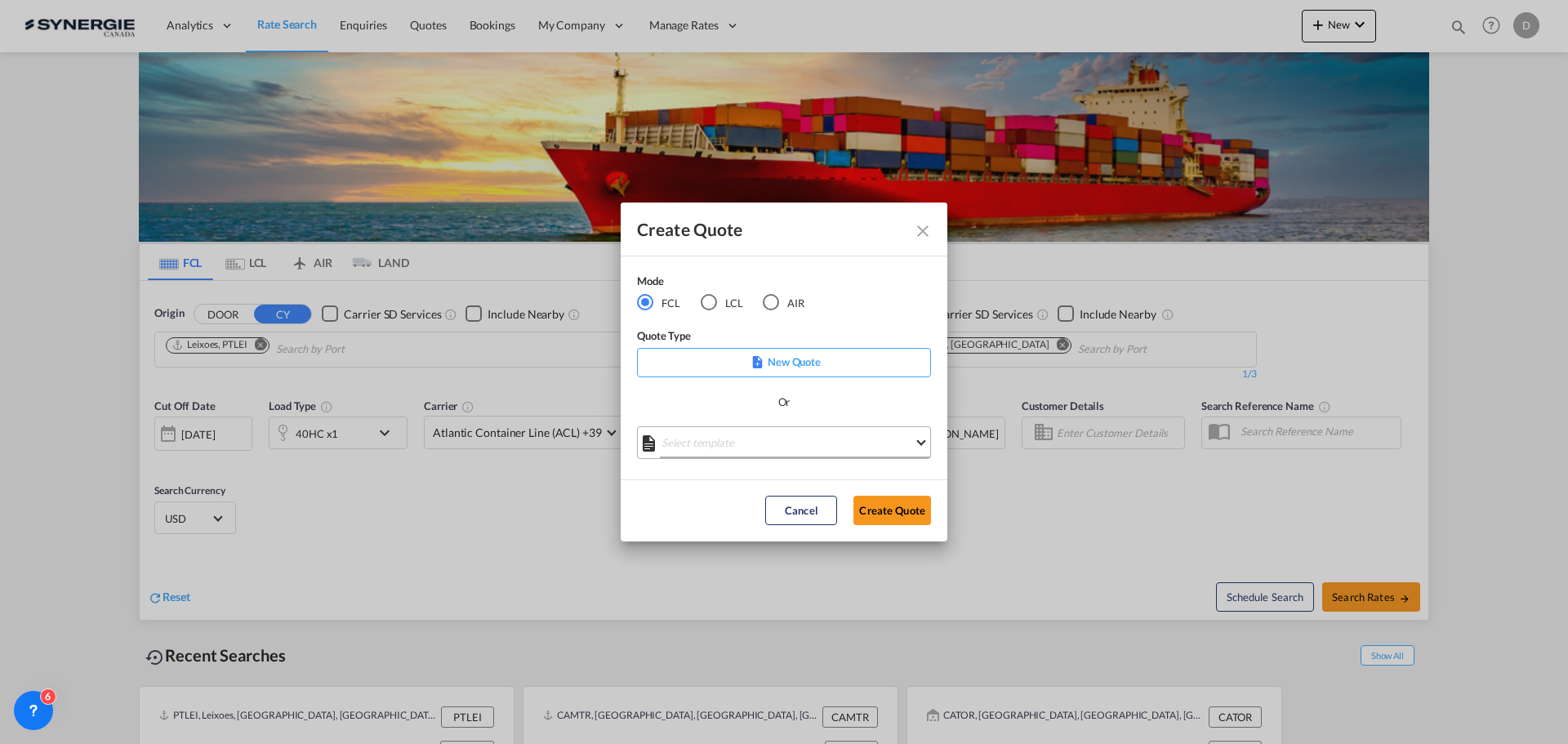
click at [770, 447] on md-select "Select template *NEW* FCL FREEHAND / DAP [PERSON_NAME] | [DATE] *NEW* Import FC…" at bounding box center [783, 442] width 294 height 32
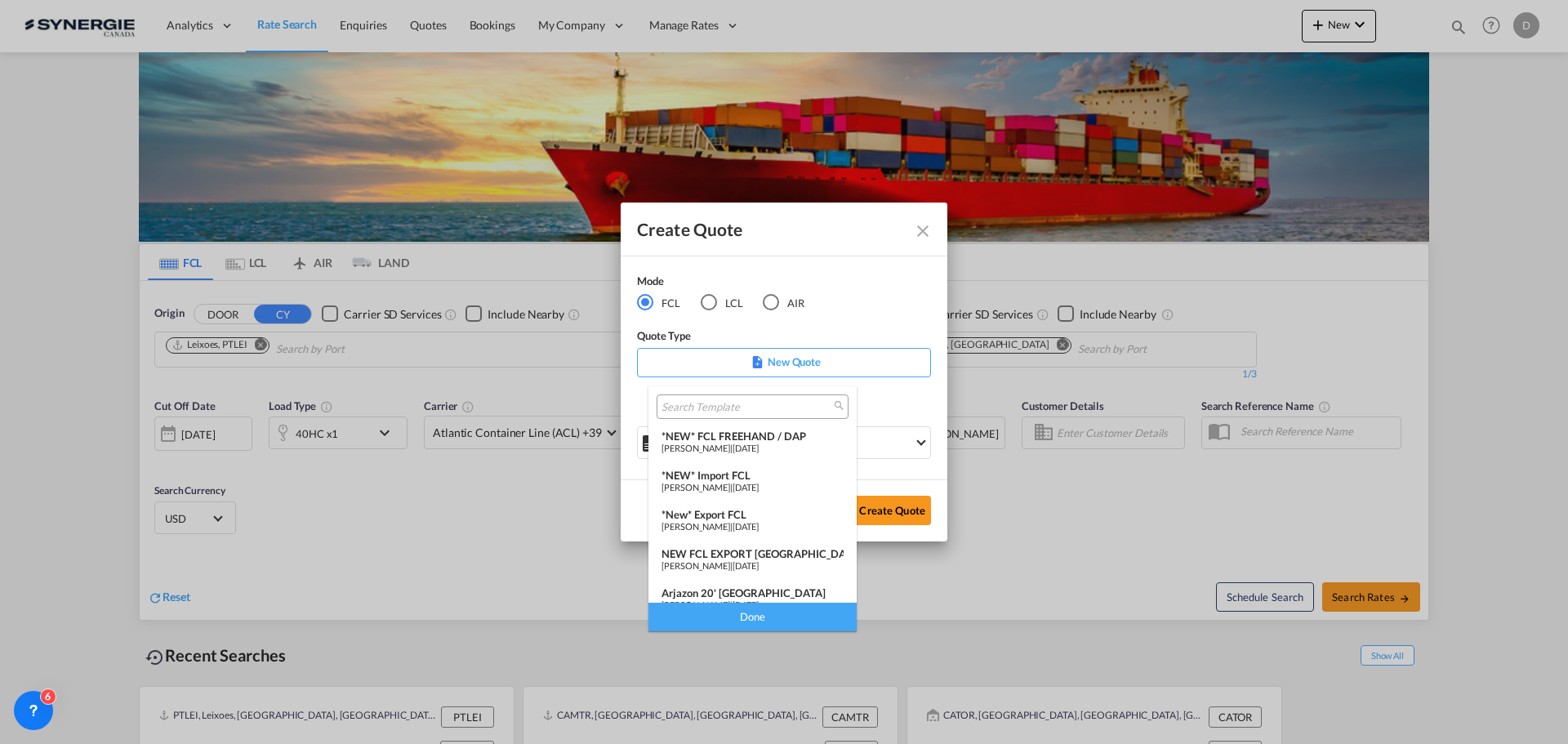
click at [708, 304] on md-backdrop at bounding box center [784, 372] width 1568 height 744
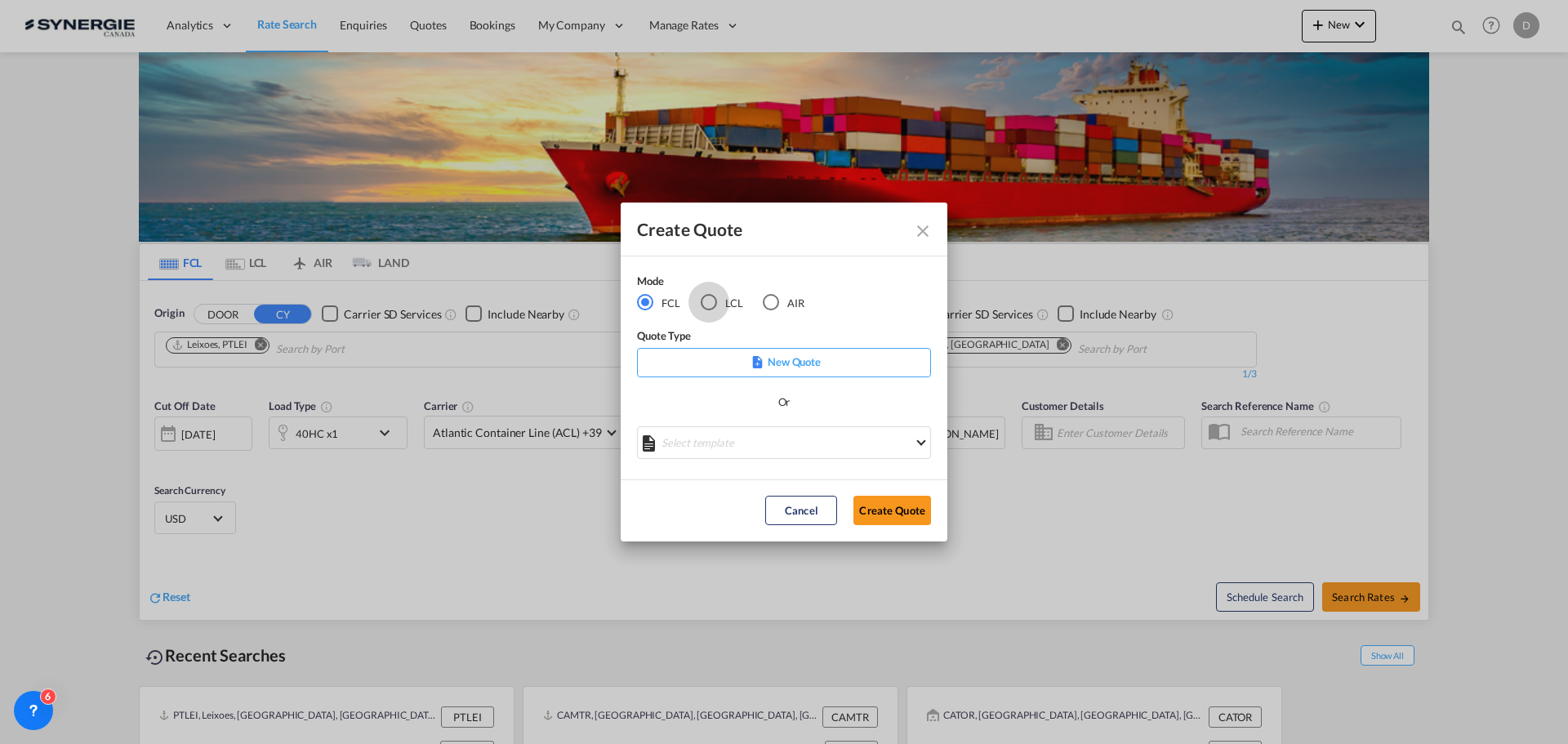
click at [708, 304] on div "LCL" at bounding box center [709, 302] width 17 height 17
click at [783, 449] on md-select "Select template New DAP Import LCL [PERSON_NAME] | [DATE] [GEOGRAPHIC_DATA] LCL…" at bounding box center [783, 442] width 294 height 32
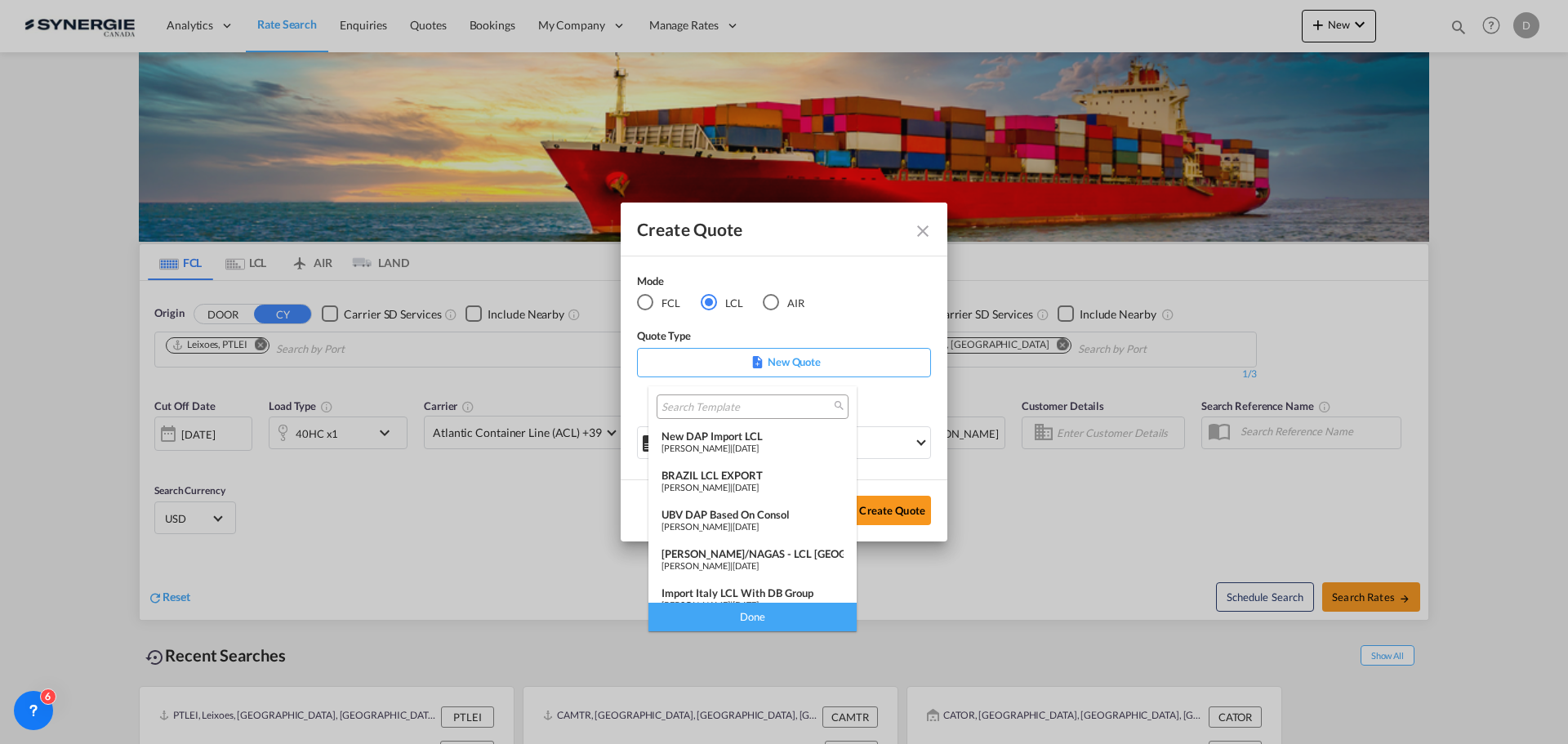
click at [783, 443] on div "[PERSON_NAME] | [DATE]" at bounding box center [752, 448] width 182 height 11
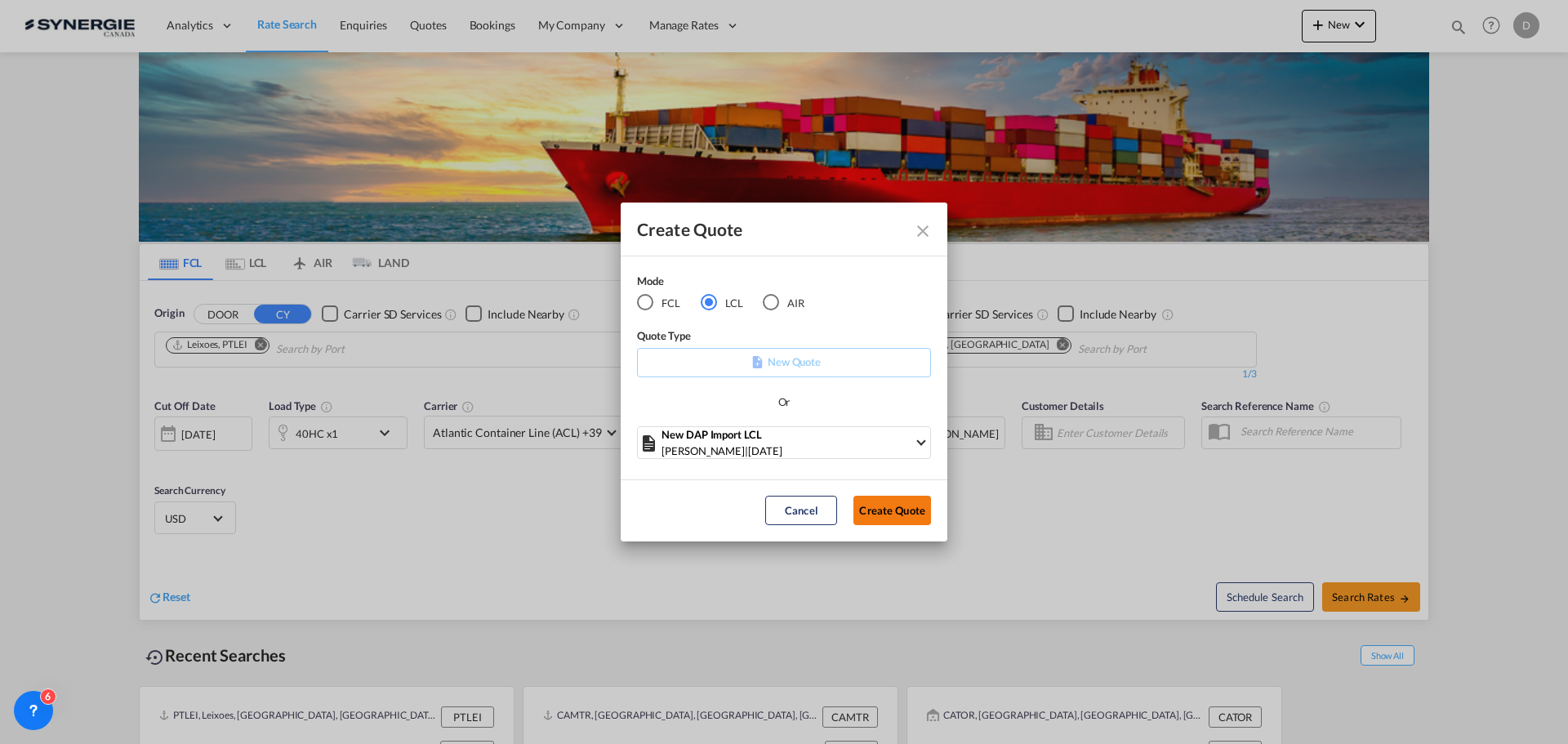
click at [884, 504] on button "Create Quote" at bounding box center [892, 511] width 77 height 30
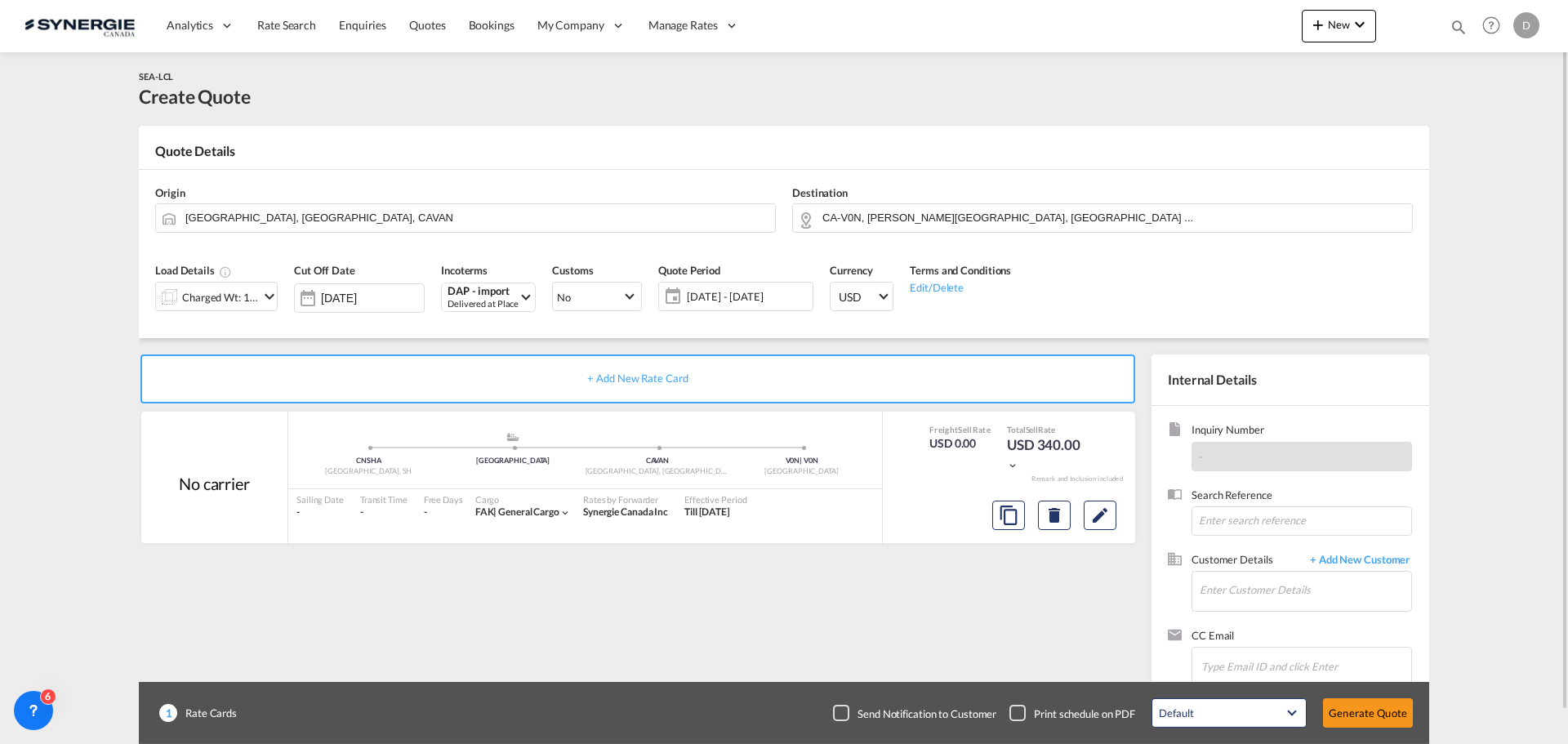
click at [268, 299] on md-icon "icon-chevron-down" at bounding box center [269, 297] width 19 height 19
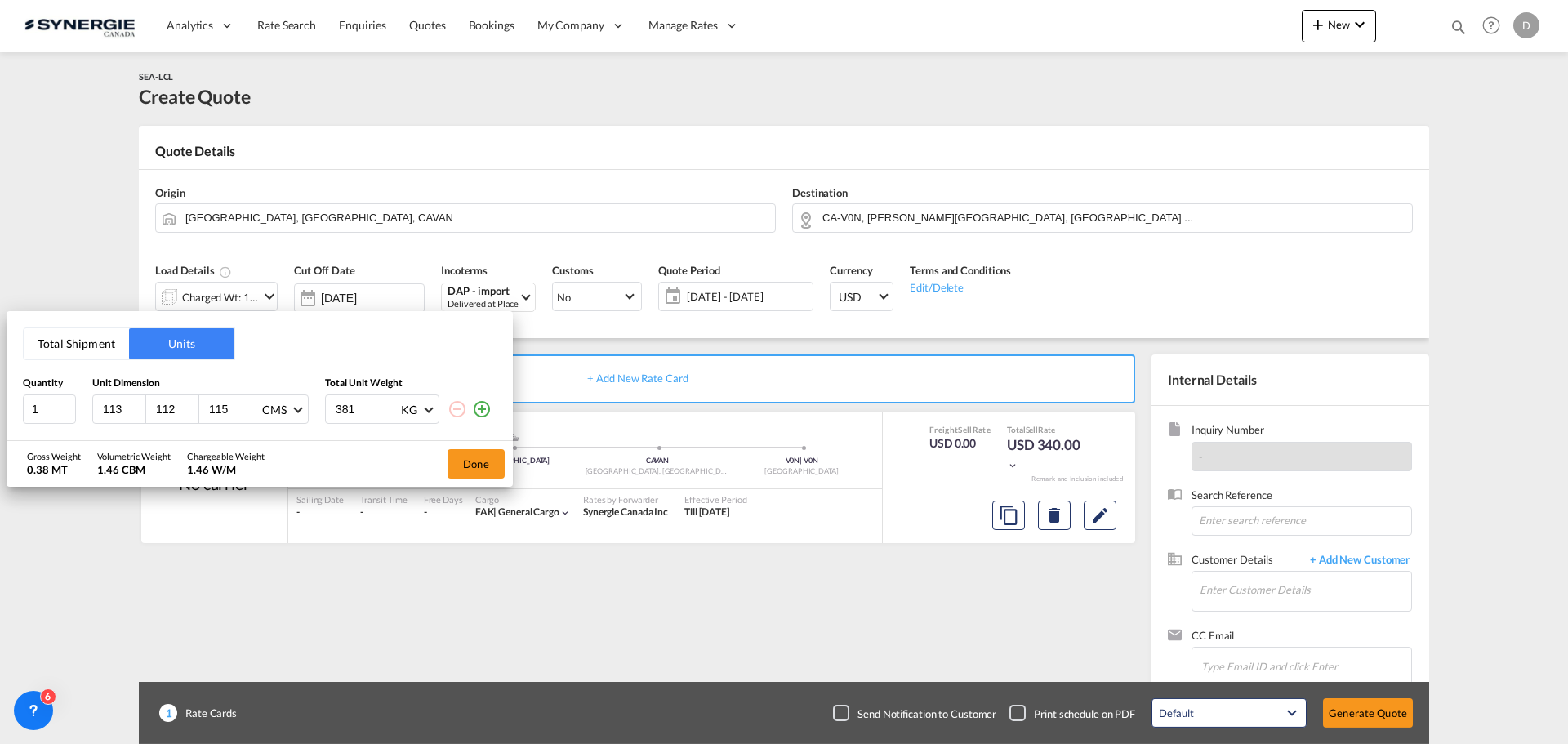
click at [113, 411] on input "113" at bounding box center [123, 409] width 44 height 15
type input "220"
type input "160"
type input "200"
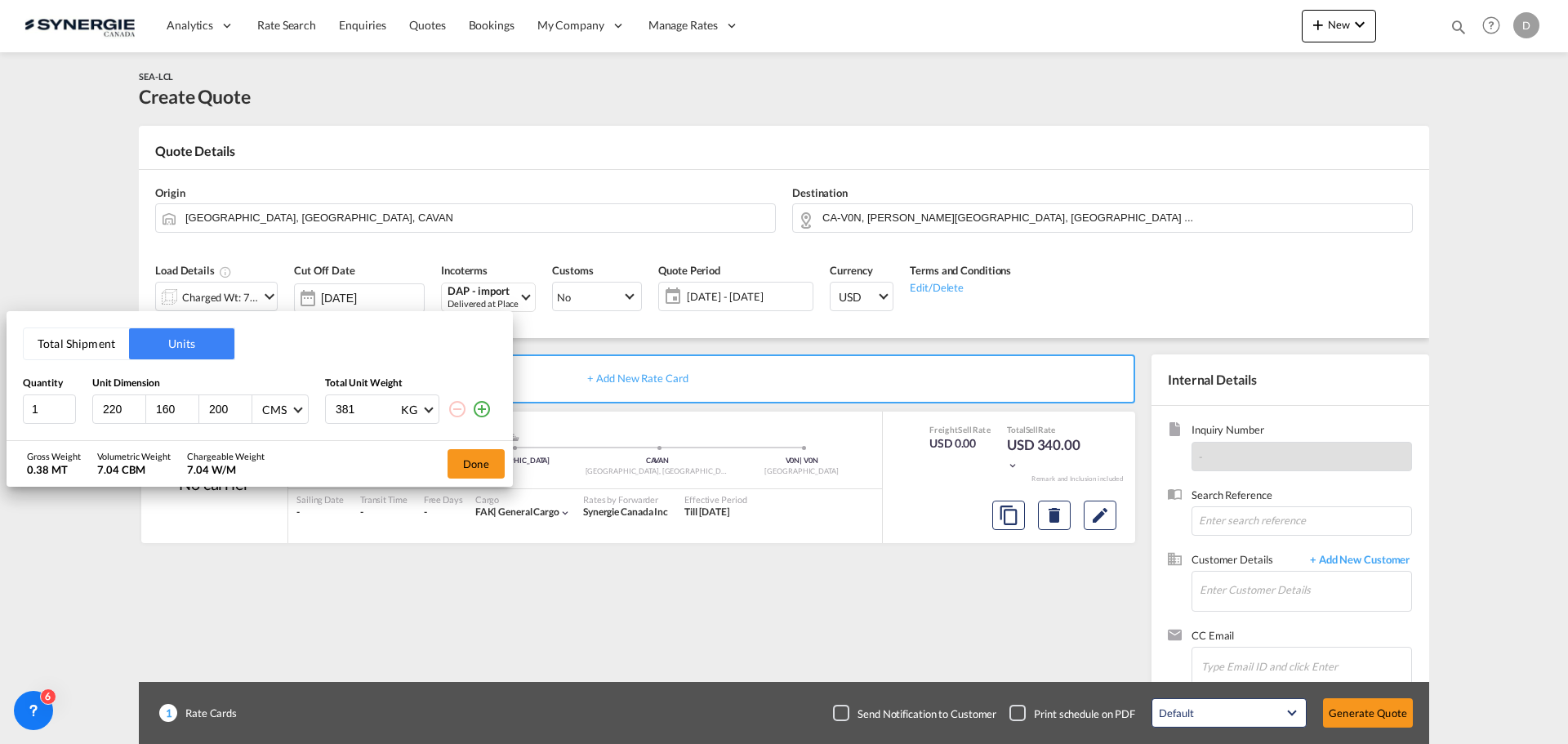
click at [346, 411] on input "381" at bounding box center [367, 410] width 66 height 28
type input "800"
click at [476, 459] on button "Done" at bounding box center [475, 464] width 57 height 30
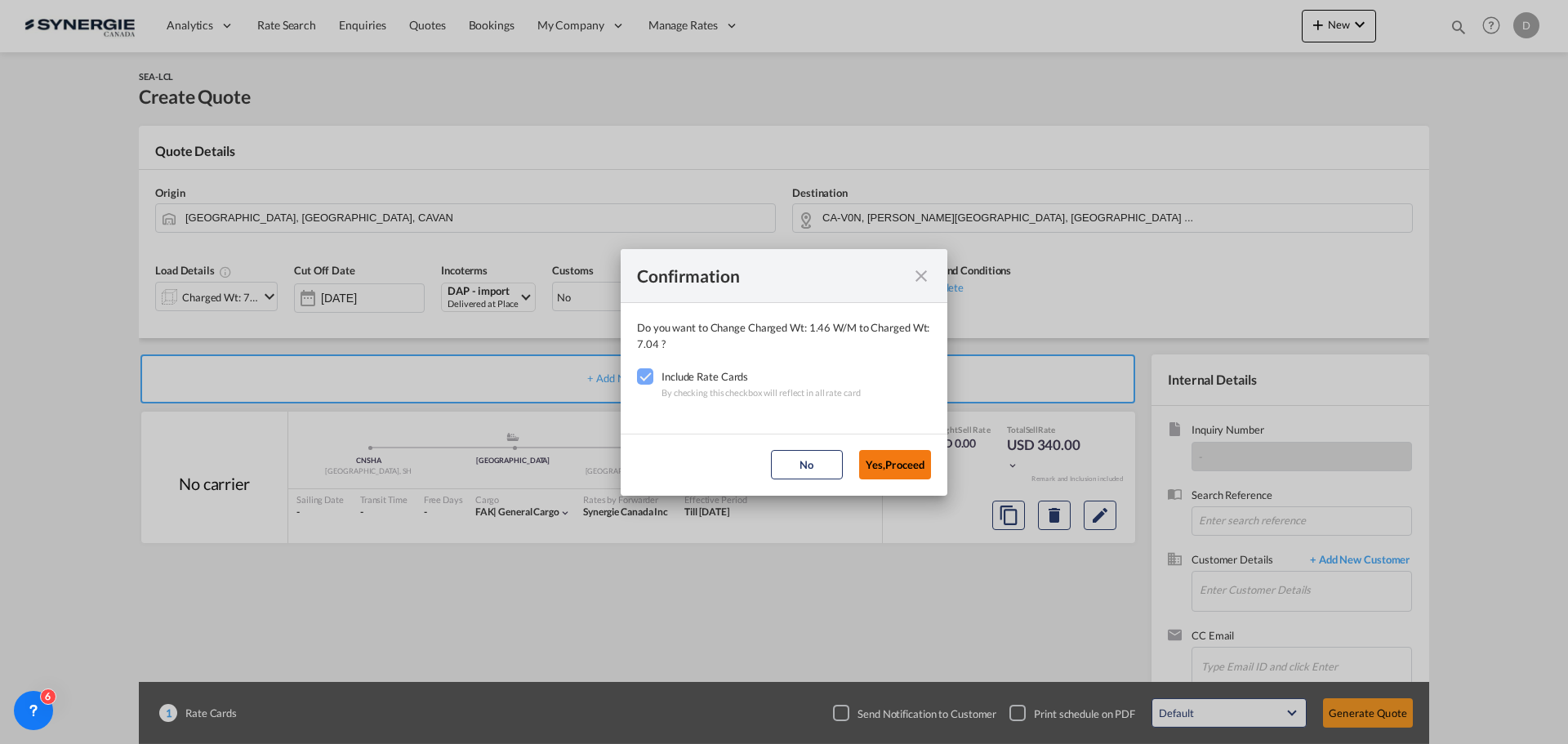
click at [919, 461] on button "Yes,Proceed" at bounding box center [895, 465] width 72 height 30
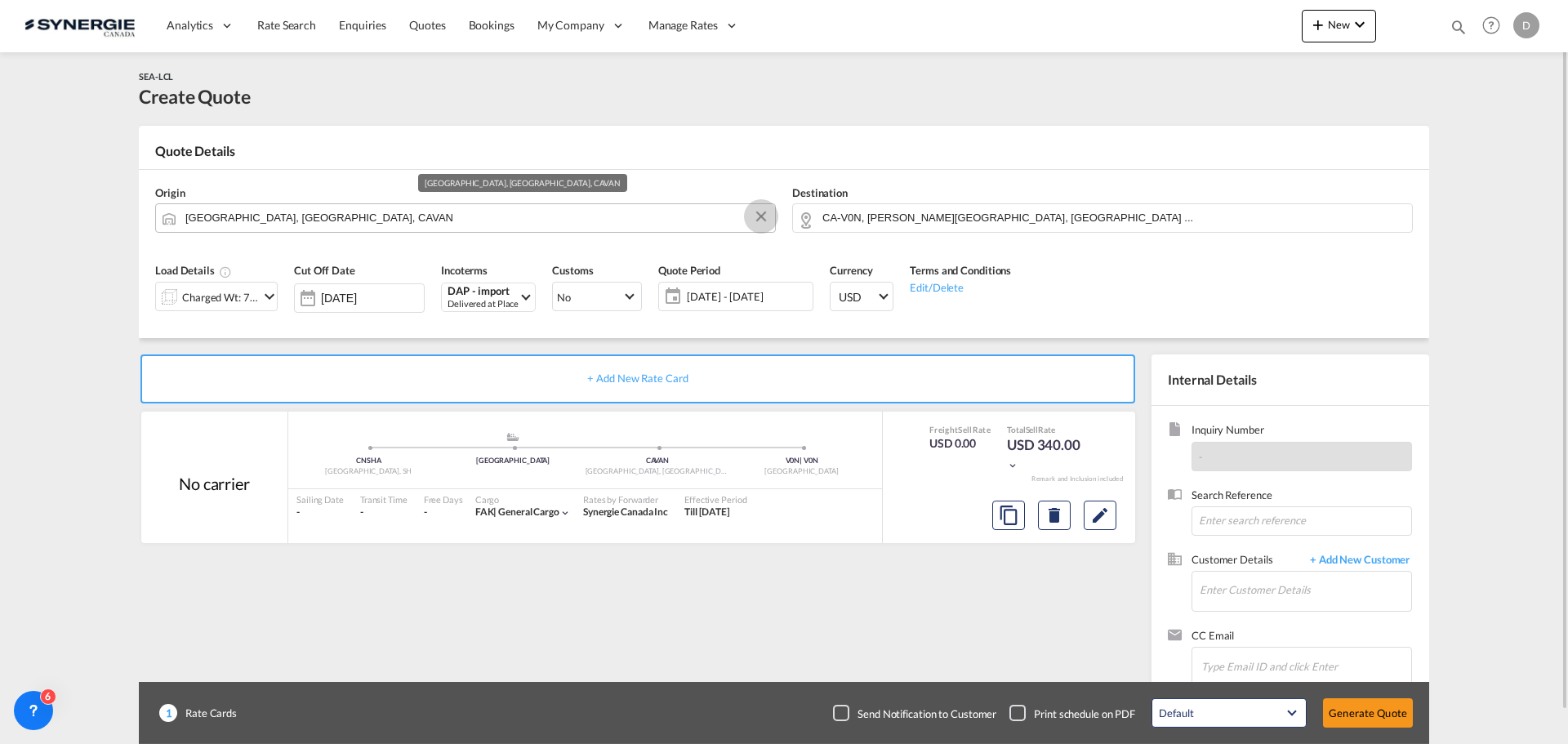
click at [760, 215] on button "Clear Input" at bounding box center [761, 217] width 25 height 25
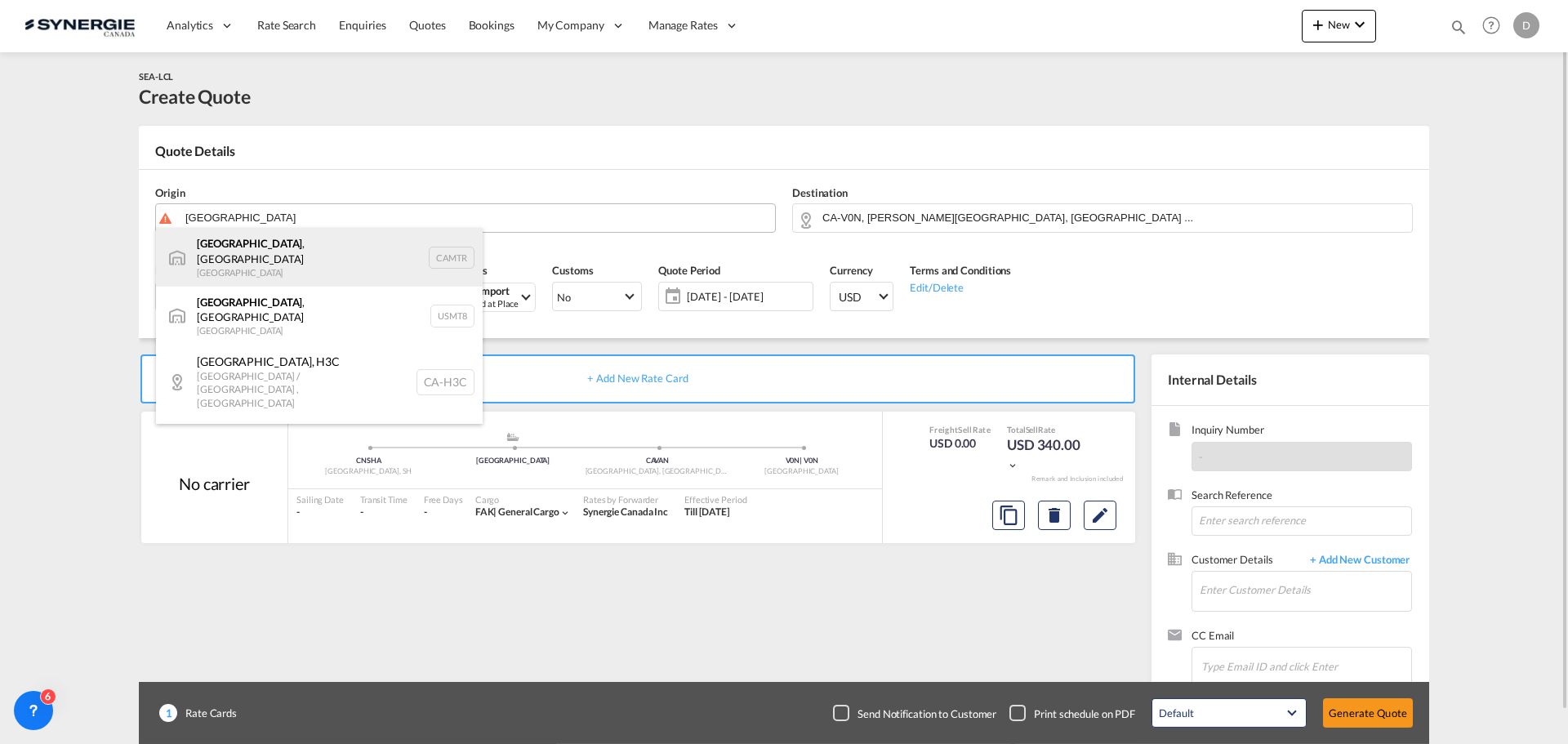
click at [281, 261] on div "[GEOGRAPHIC_DATA] , [GEOGRAPHIC_DATA] Canada CAMTR" at bounding box center [319, 257] width 327 height 59
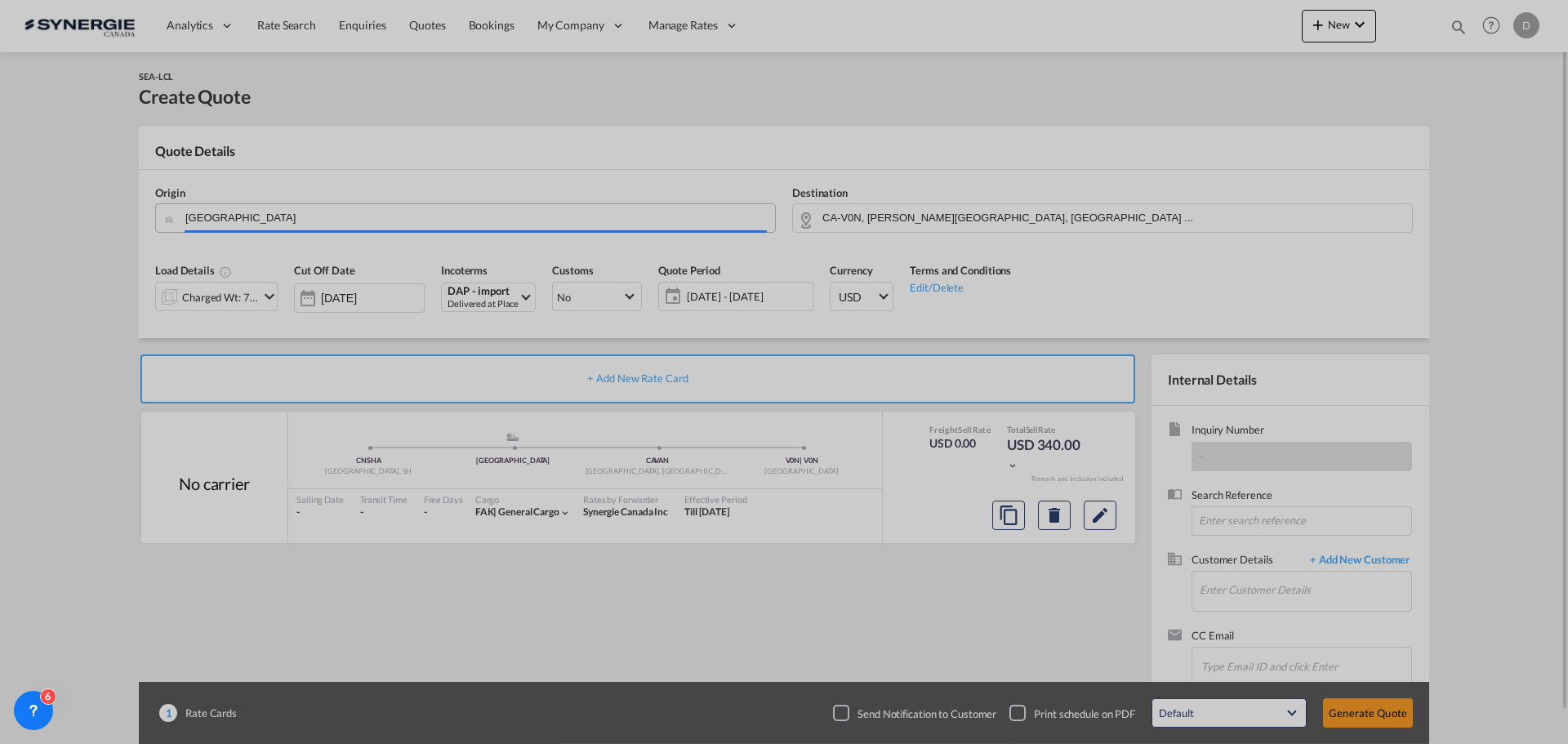
type input "[GEOGRAPHIC_DATA], [GEOGRAPHIC_DATA], CAMTR"
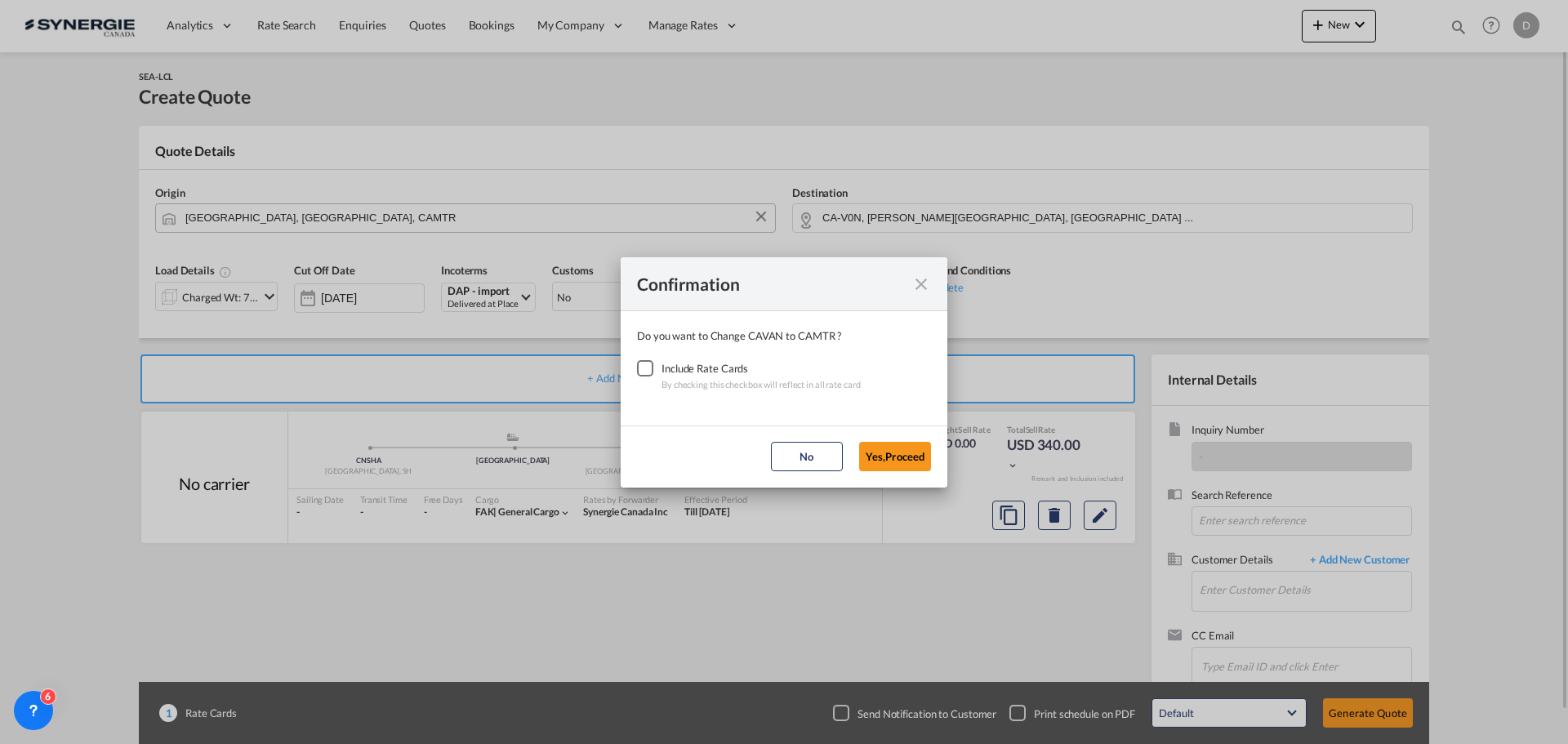
click at [644, 369] on div "Checkbox No Ink" at bounding box center [645, 368] width 17 height 17
drag, startPoint x: 887, startPoint y: 448, endPoint x: 907, endPoint y: 432, distance: 25.6
click at [887, 448] on button "Yes,Proceed" at bounding box center [895, 457] width 72 height 30
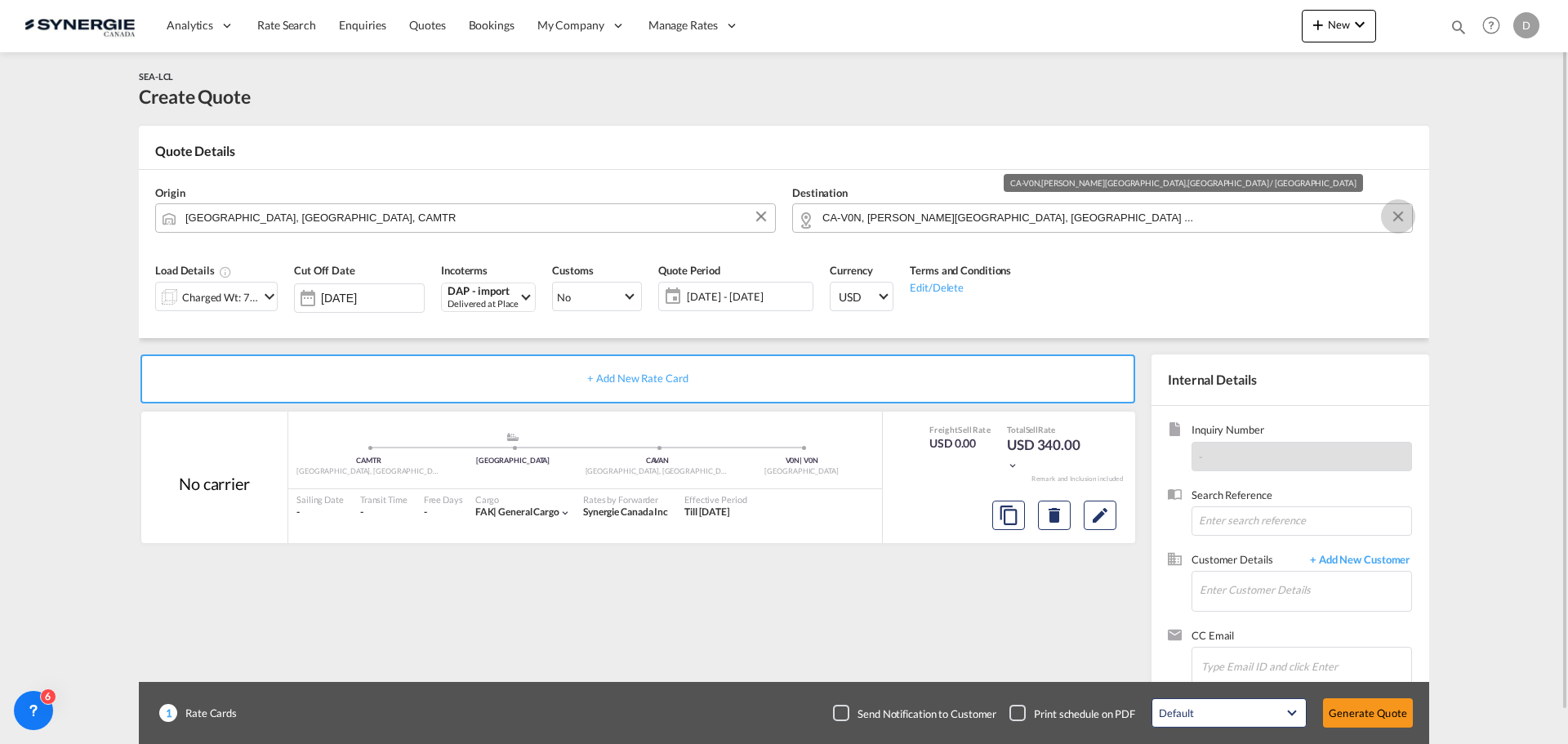
click at [1394, 215] on button "Clear Input" at bounding box center [1399, 217] width 25 height 25
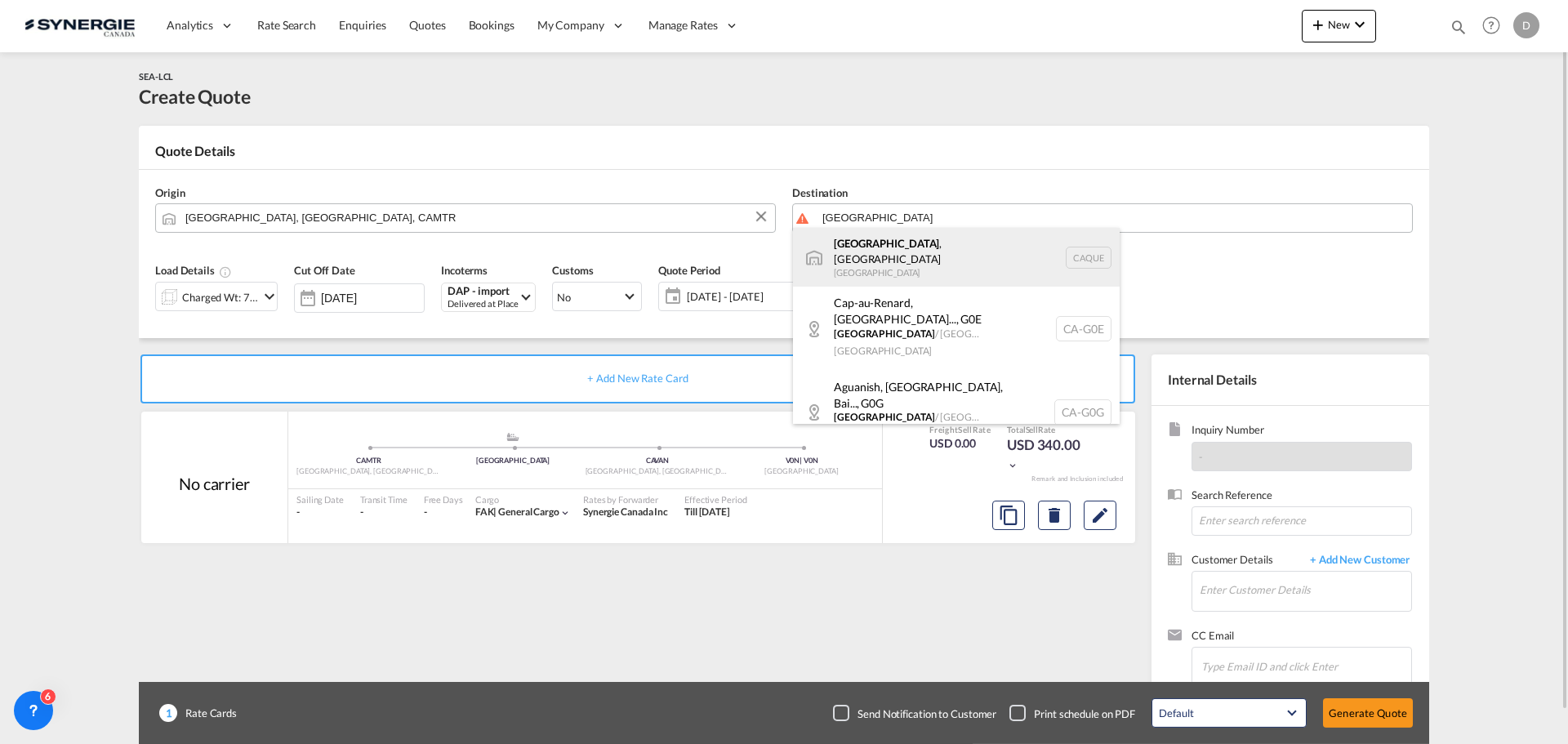
click at [919, 244] on div "[GEOGRAPHIC_DATA] , [GEOGRAPHIC_DATA] [GEOGRAPHIC_DATA] [GEOGRAPHIC_DATA]" at bounding box center [956, 257] width 327 height 59
type input "[GEOGRAPHIC_DATA], [GEOGRAPHIC_DATA], [GEOGRAPHIC_DATA]"
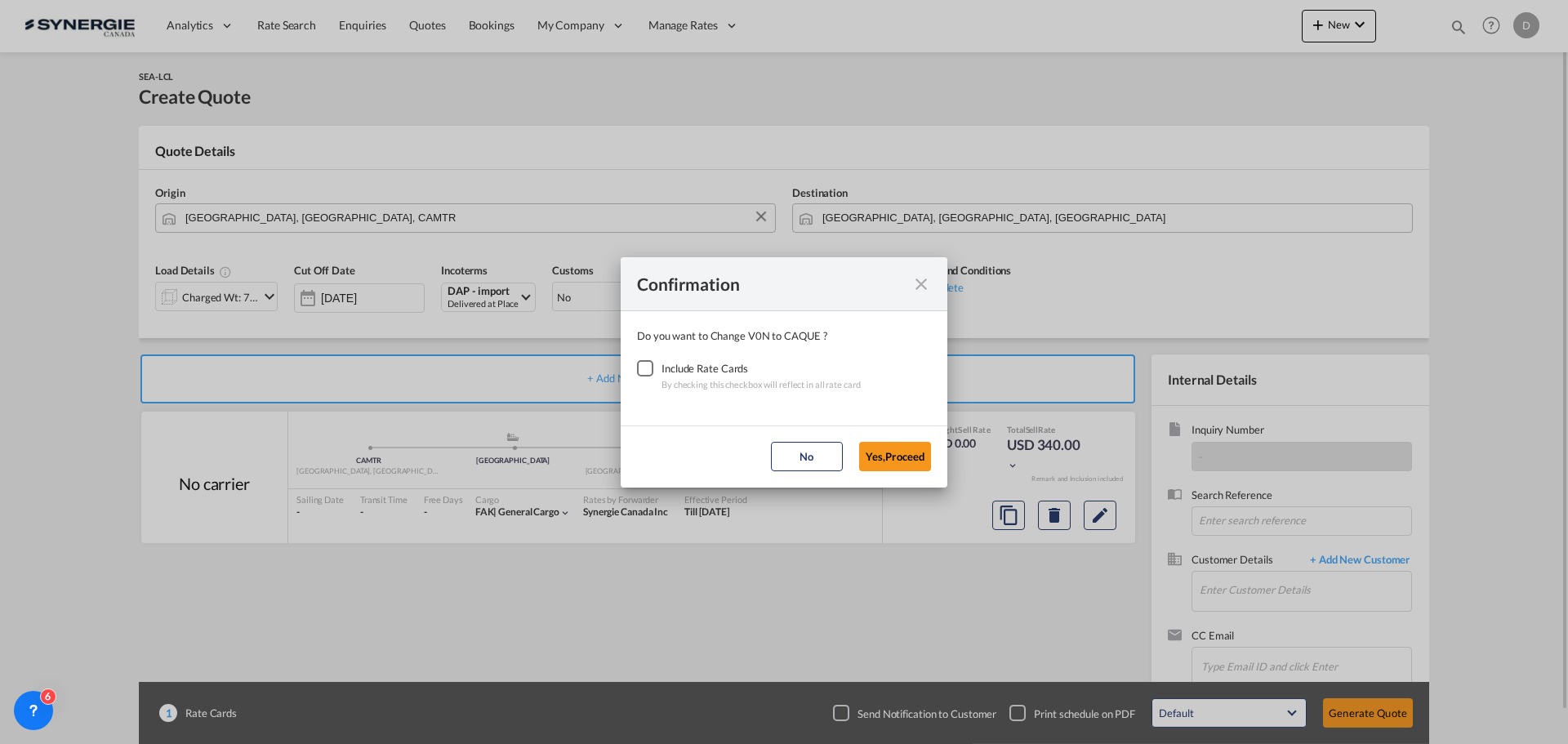
click at [646, 369] on div "Checkbox No Ink" at bounding box center [645, 368] width 17 height 17
click at [902, 457] on button "Yes,Proceed" at bounding box center [895, 457] width 72 height 30
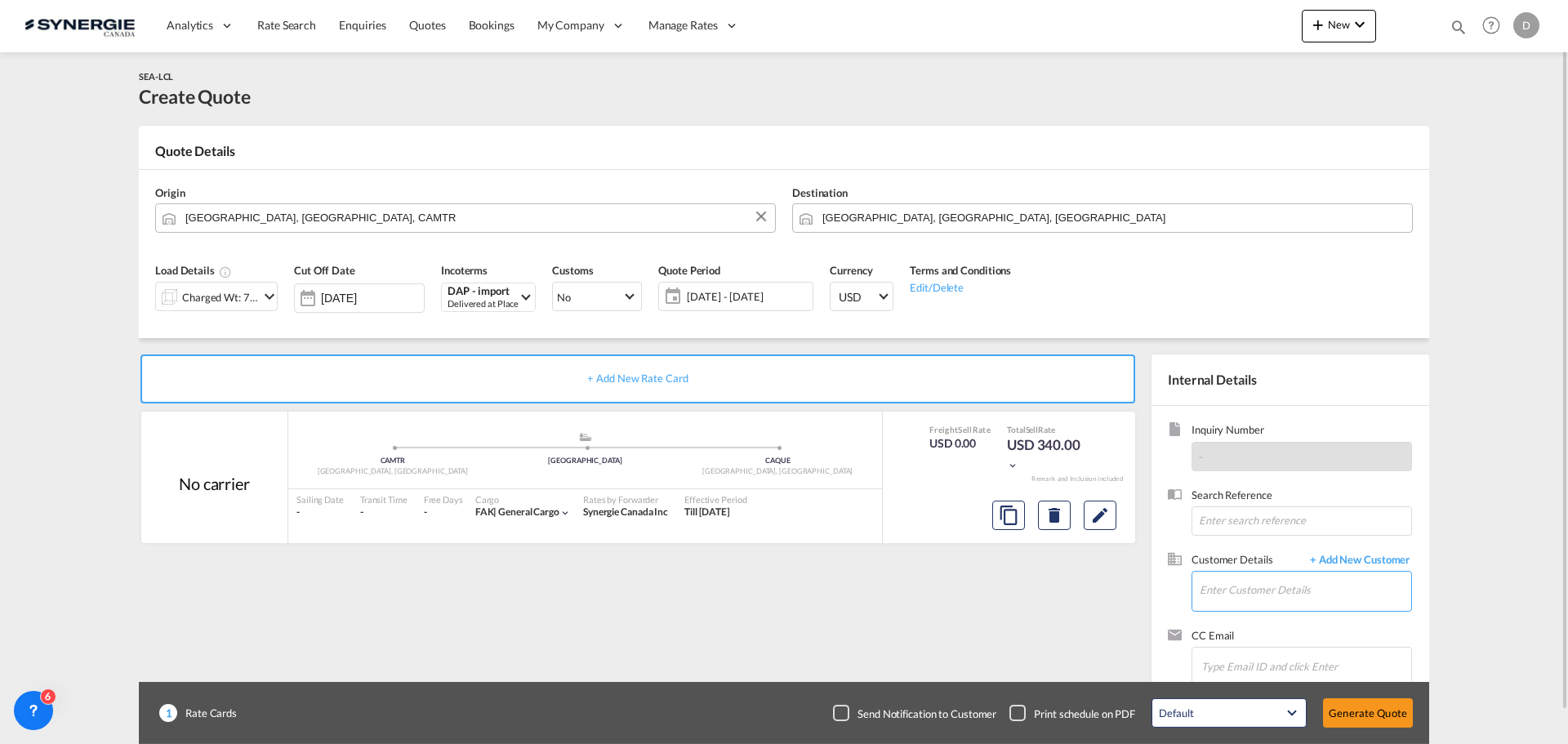
click at [1235, 588] on input "Enter Customer Details" at bounding box center [1305, 590] width 211 height 37
paste input "[PERSON_NAME][EMAIL_ADDRESS][PERSON_NAME][DOMAIN_NAME]"
click at [1262, 558] on div "[PERSON_NAME] [PERSON_NAME][EMAIL_ADDRESS][PERSON_NAME][DOMAIN_NAME]" at bounding box center [1362, 550] width 327 height 44
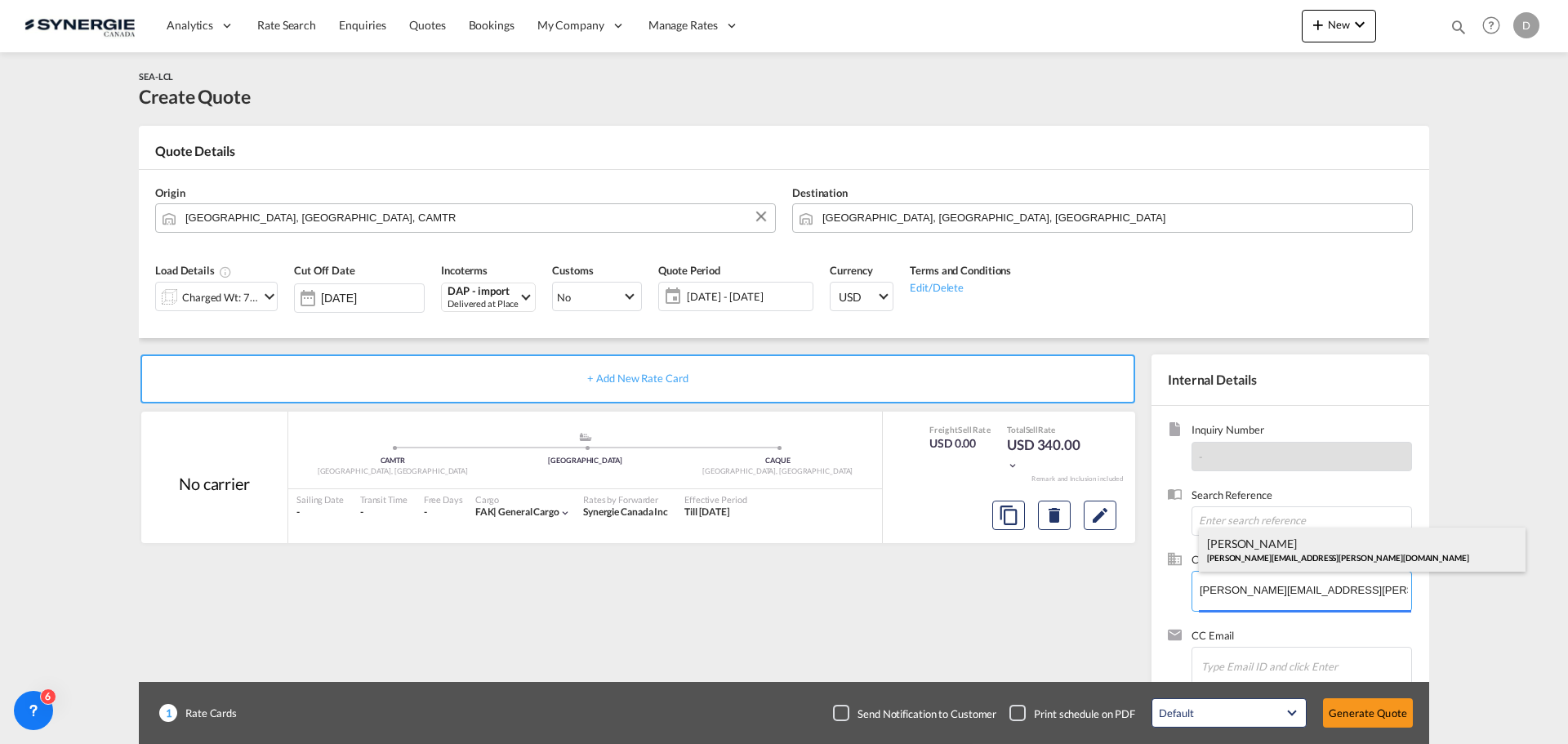
type input "COTRANSA, [PERSON_NAME], [PERSON_NAME][EMAIL_ADDRESS][PERSON_NAME][DOMAIN_NAME]"
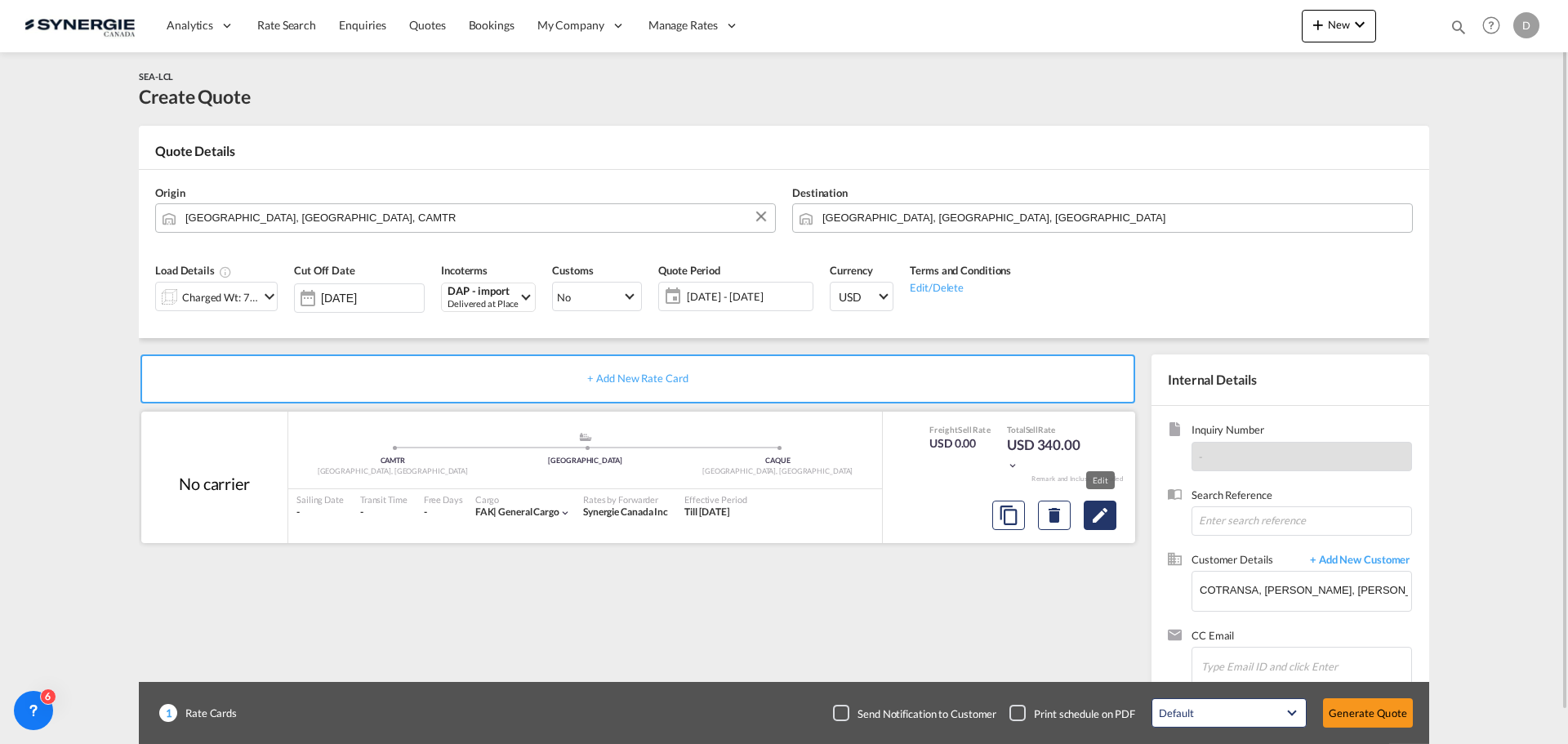
click at [1098, 510] on md-icon "Edit" at bounding box center [1100, 516] width 19 height 19
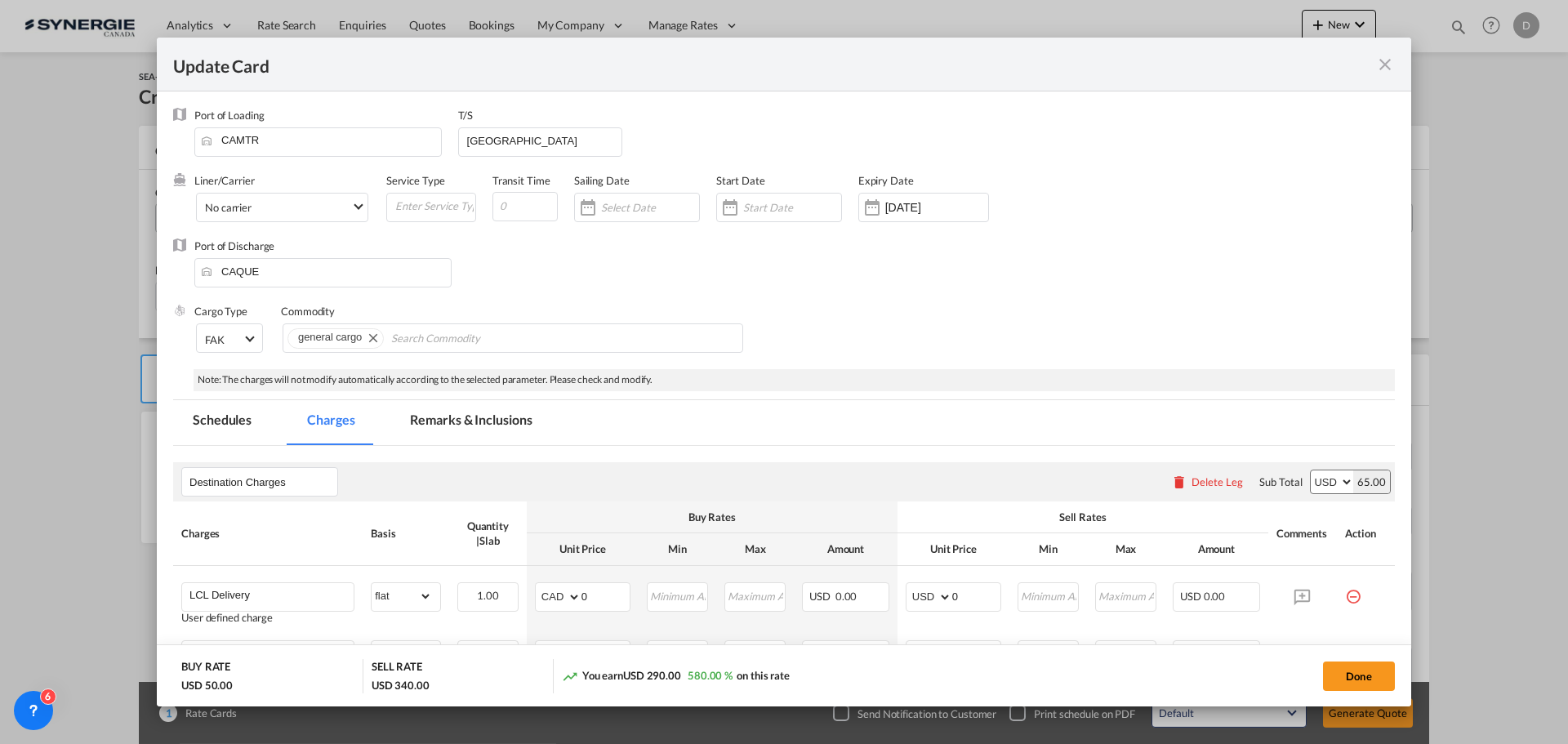
select select "flat"
select select "per_kg"
select select "per_shipment"
select select "per_pallet"
select select "per_bl"
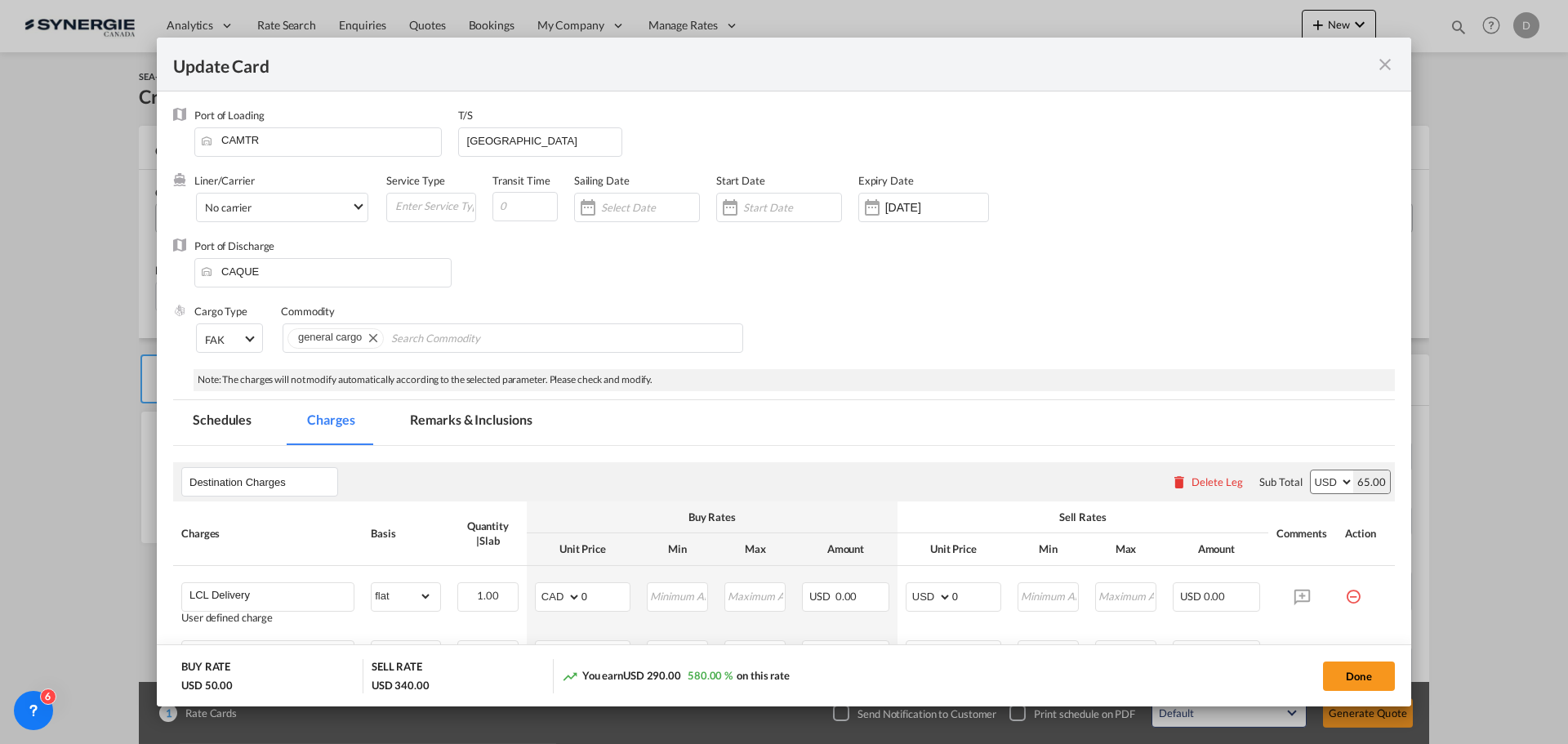
select select "per_bl"
select select "per_shipment"
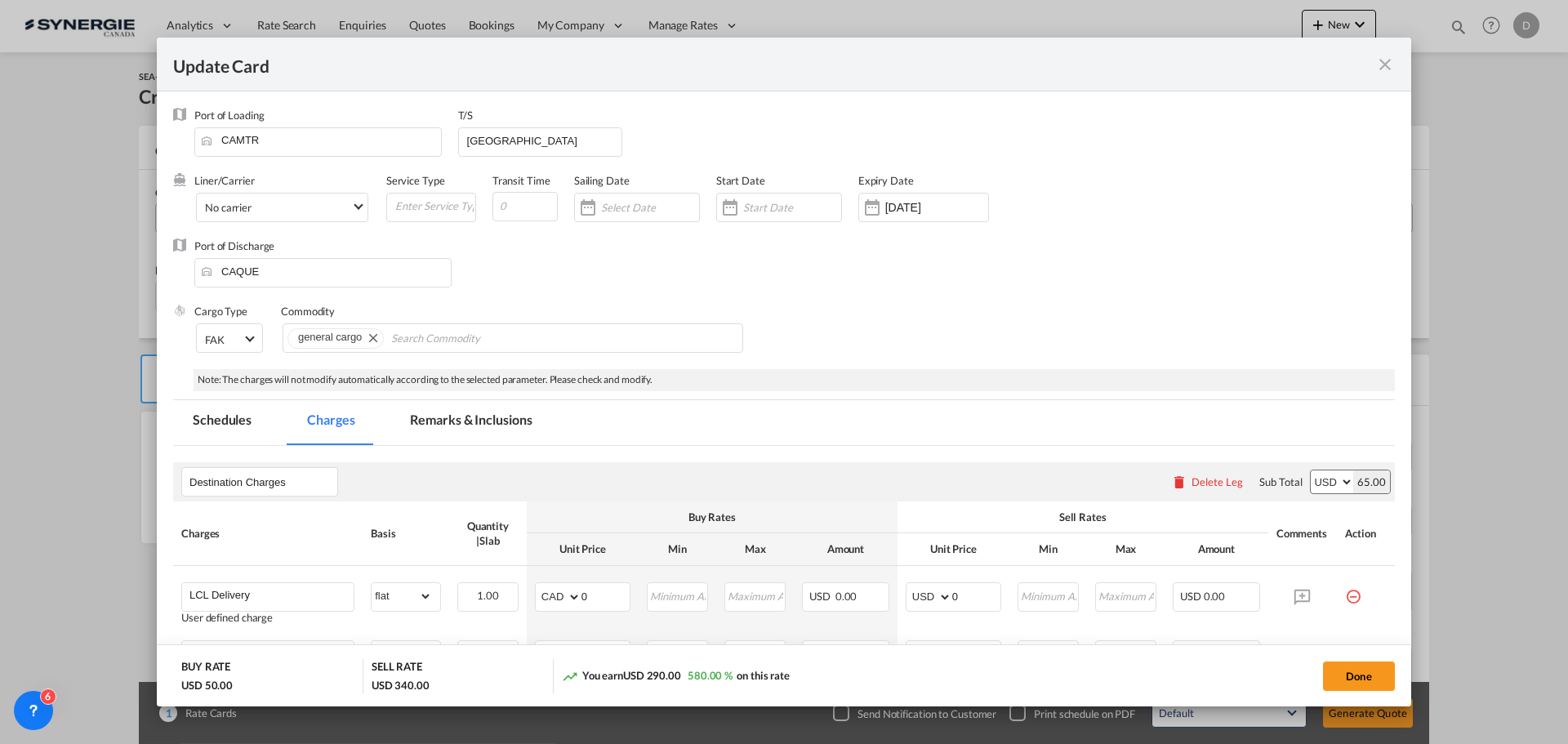
select select "per_shipment"
click at [877, 210] on div "Update CardPort of ..." at bounding box center [873, 207] width 26 height 32
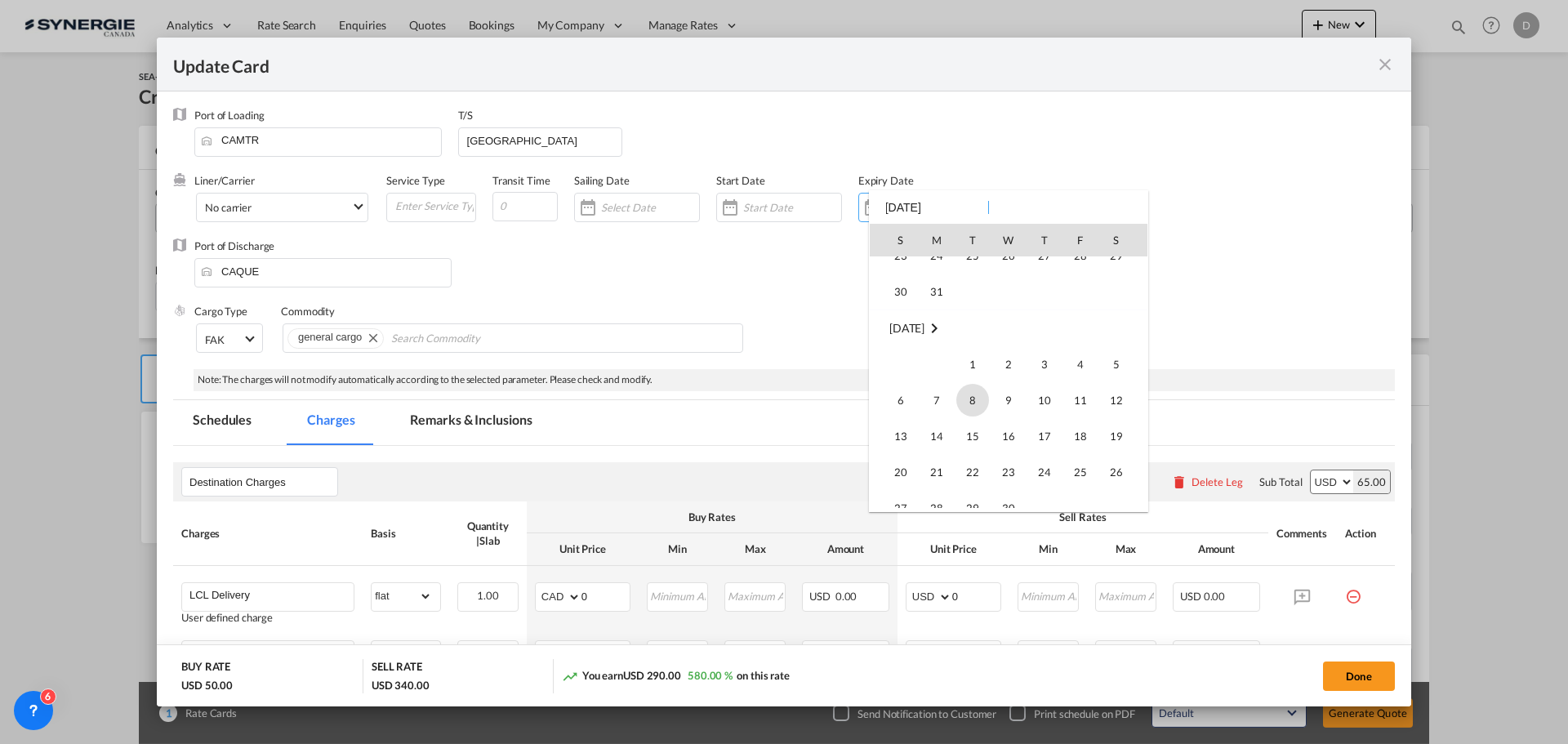
scroll to position [381139, 0]
click at [1014, 391] on span "23" at bounding box center [1009, 390] width 32 height 32
type input "[DATE]"
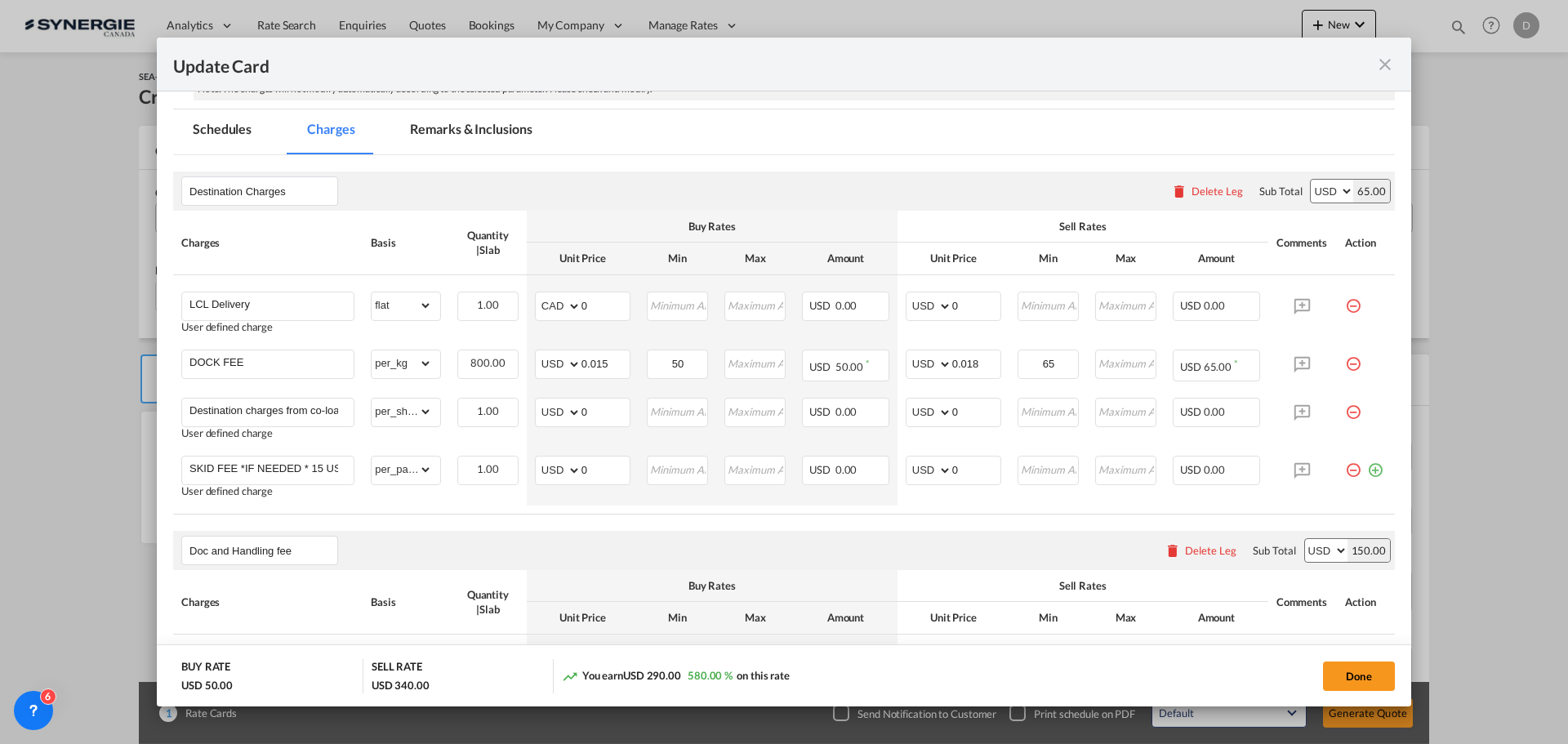
scroll to position [327, 0]
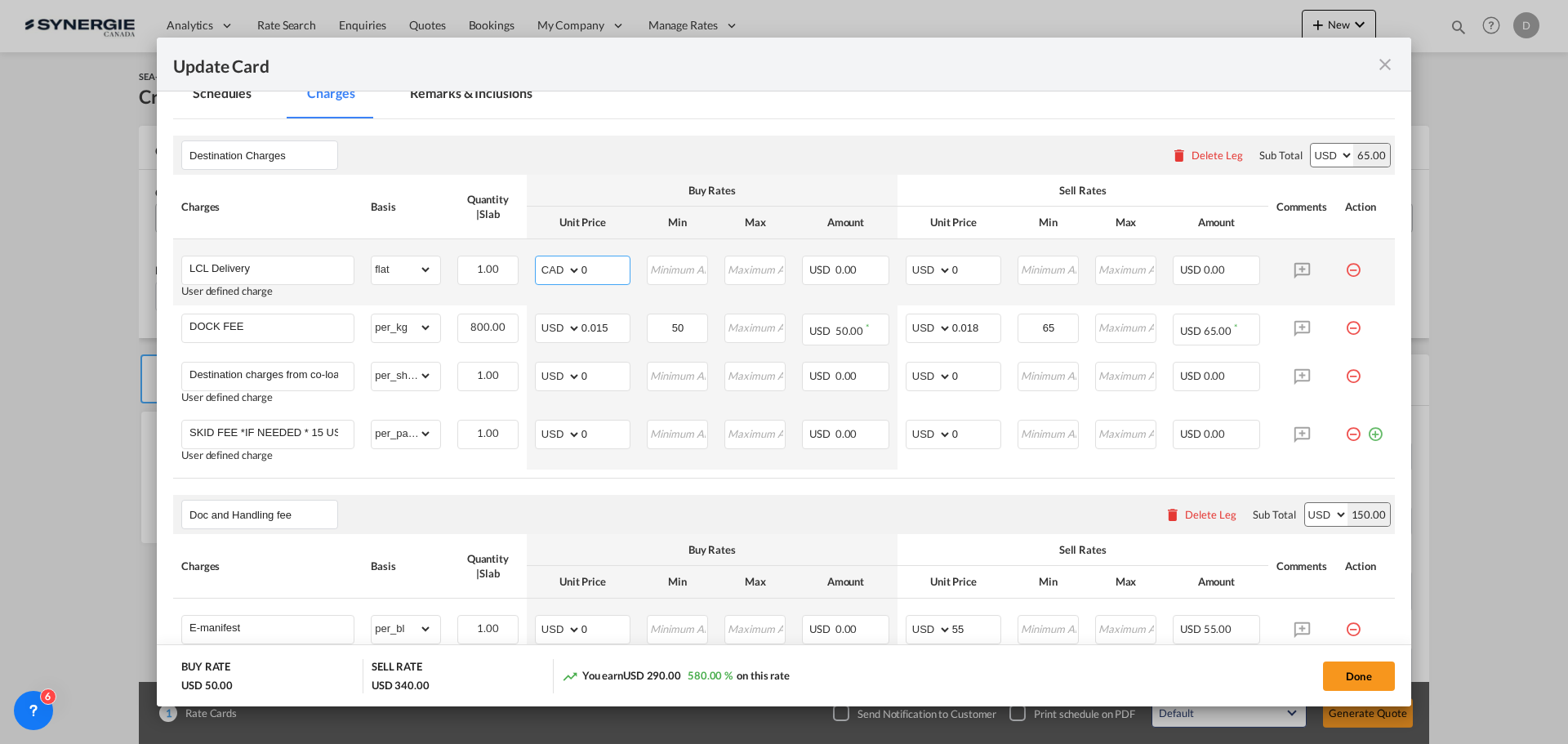
click at [583, 268] on input "0" at bounding box center [605, 268] width 48 height 25
click at [571, 269] on select "AED AFN ALL AMD ANG AOA ARS AUD AWG AZN BAM BBD BDT BGN BHD BIF BMD BND [PERSON…" at bounding box center [559, 270] width 42 height 23
select select "string:USD"
click at [538, 259] on select "AED AFN ALL AMD ANG AOA ARS AUD AWG AZN BAM BBD BDT BGN BHD BIF BMD BND [PERSON…" at bounding box center [559, 270] width 42 height 23
type input "174"
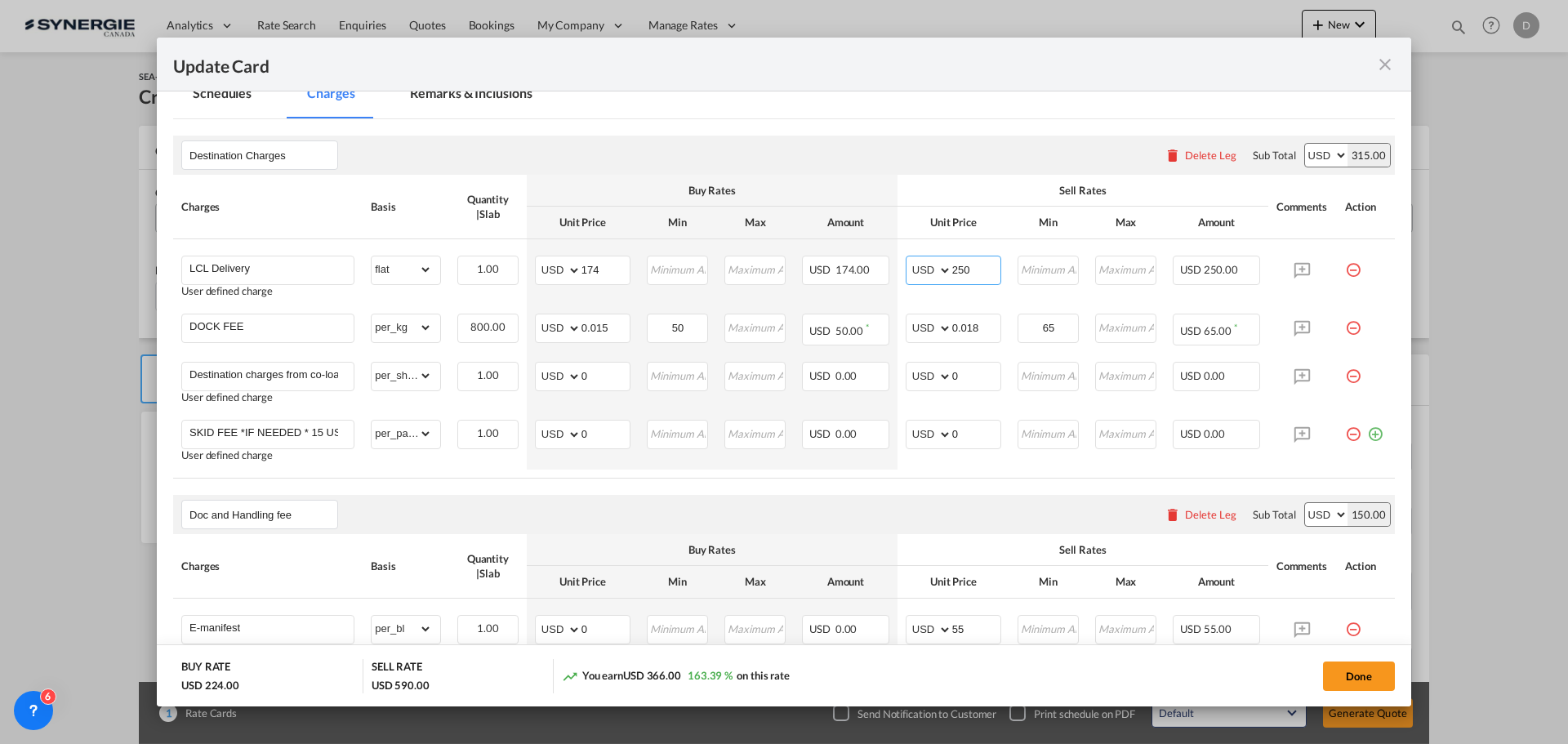
type input "250"
click at [658, 473] on table "Charges Basis Quantity | Slab Buy Rates Sell Rates Comments Action Unit Price M…" at bounding box center [783, 326] width 1222 height 304
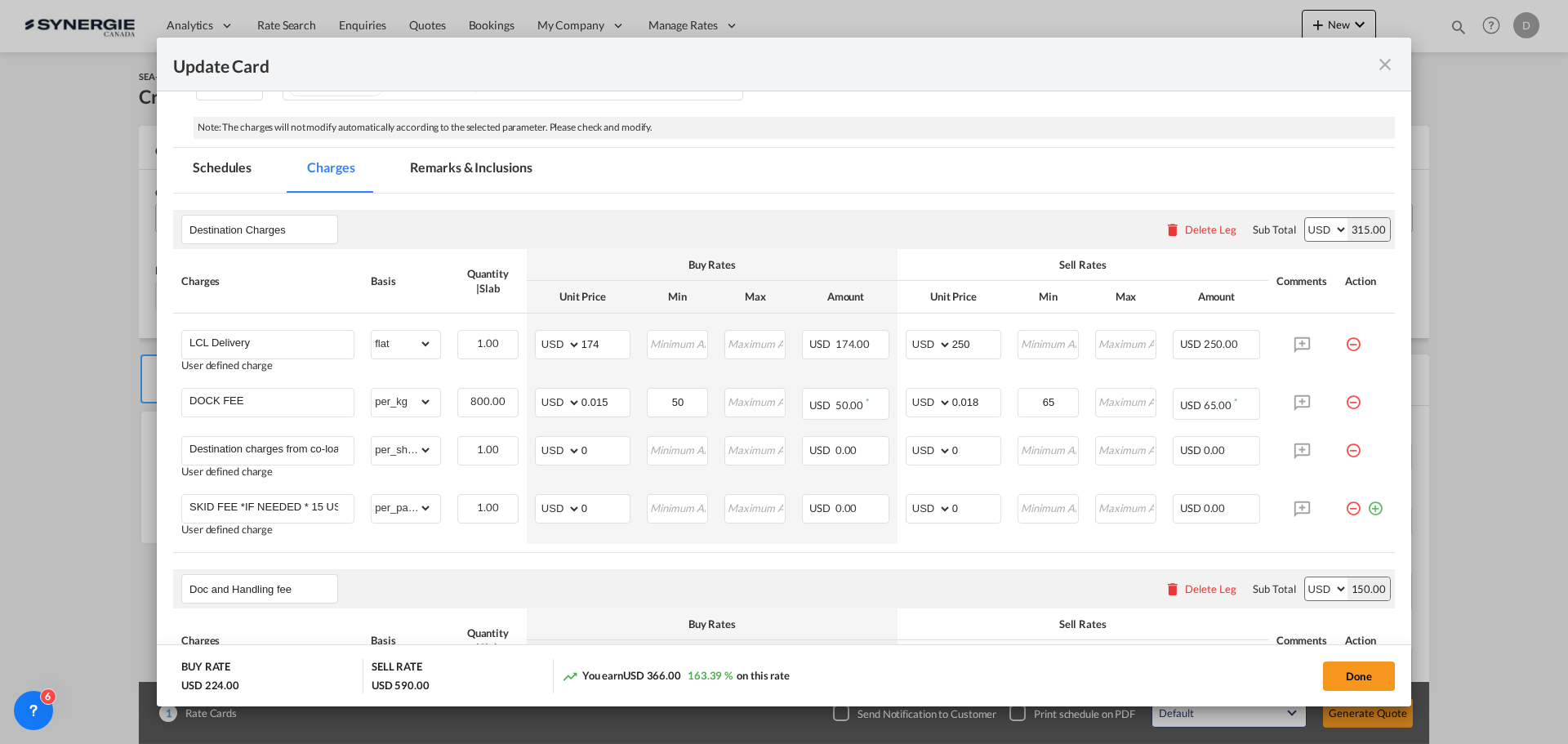
scroll to position [245, 0]
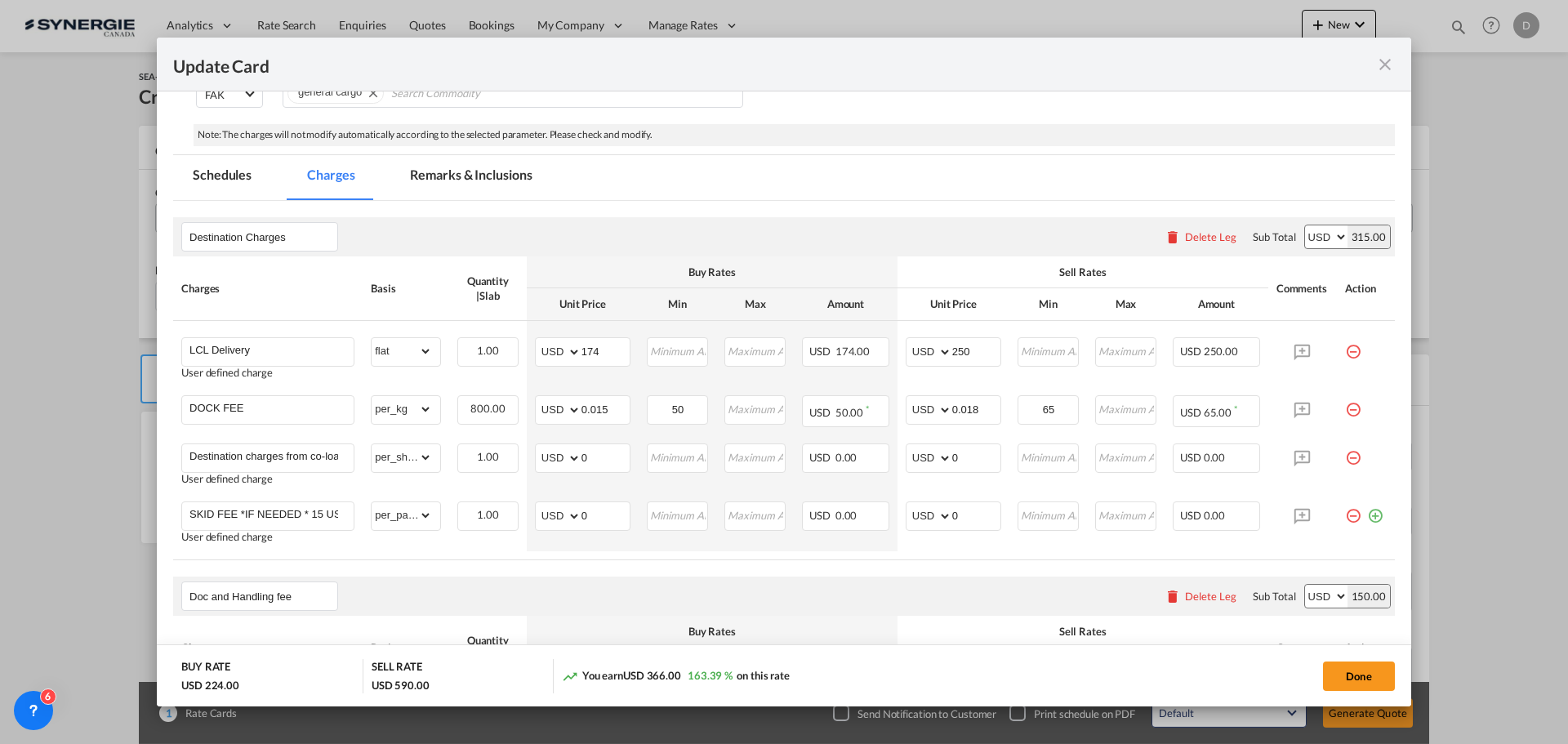
click at [488, 159] on md-tab-item "Remarks & Inclusions" at bounding box center [470, 177] width 160 height 45
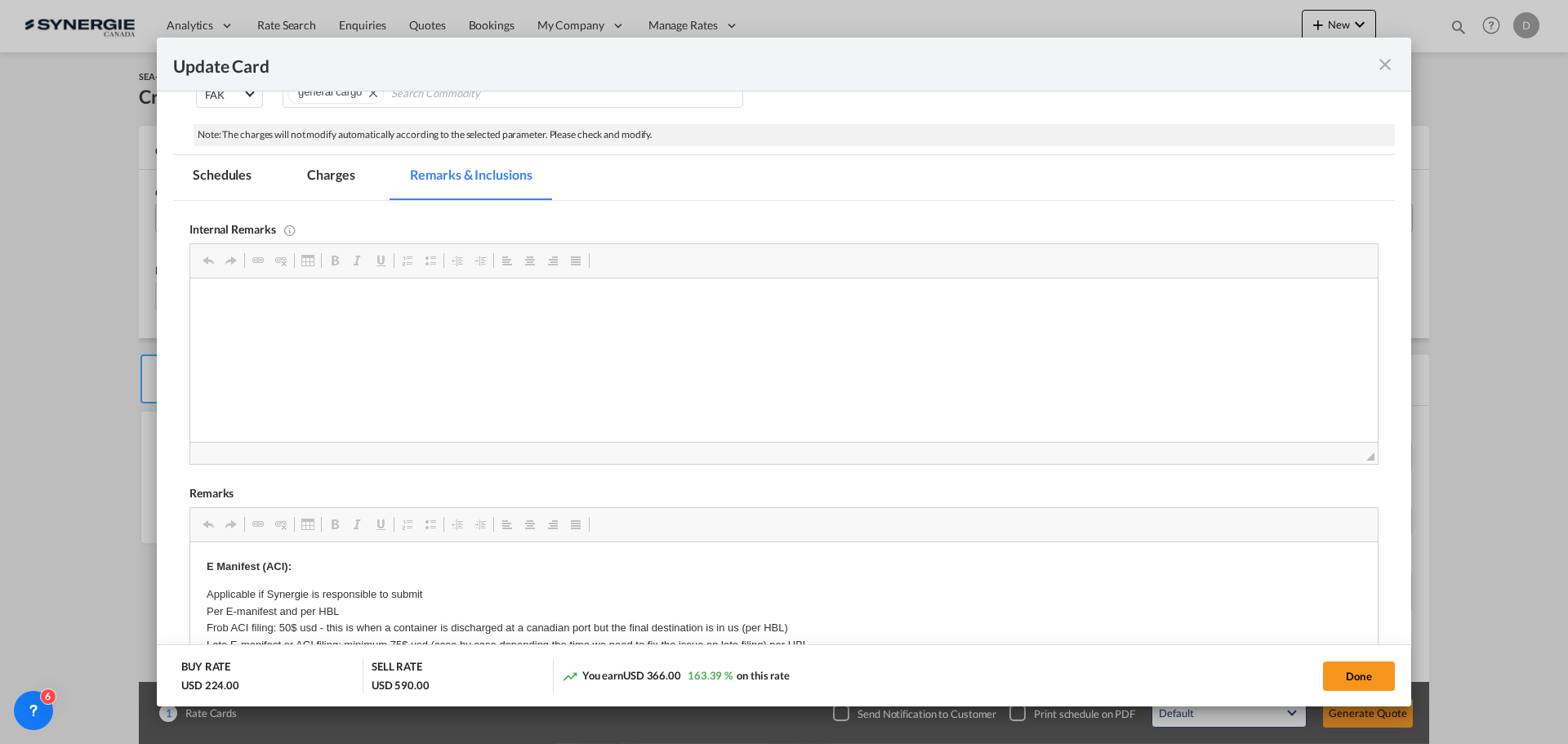
scroll to position [0, 0]
click at [208, 304] on p "Quick quote - 8374636 / 231 CAD / FSC Included" at bounding box center [784, 304] width 1155 height 18
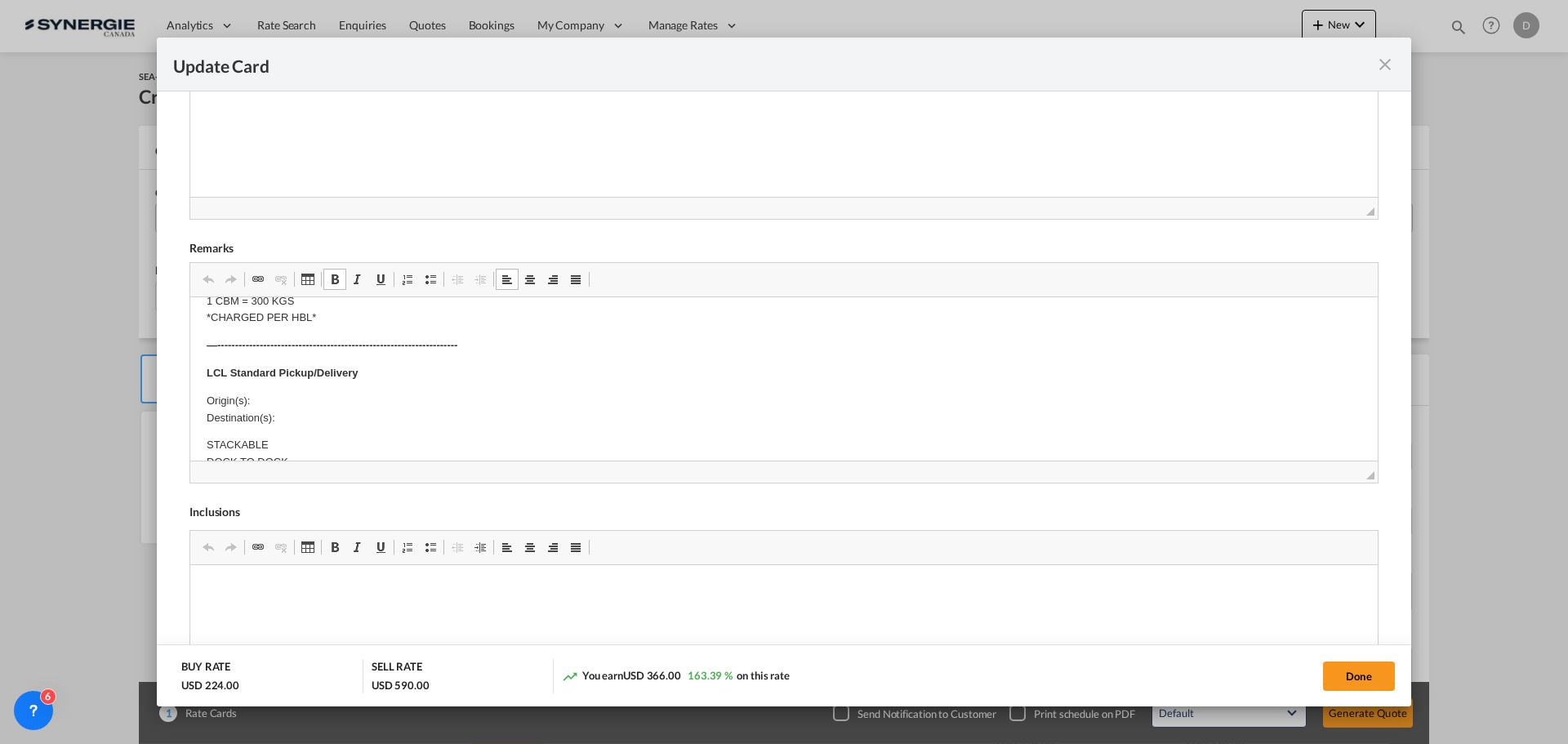
scroll to position [327, 0]
click at [285, 374] on p "Origin(s): Destination(s):" at bounding box center [784, 382] width 1155 height 34
click at [271, 365] on p "Origin(s): MOntreal CFS Destination(s):" at bounding box center [784, 382] width 1155 height 34
click at [305, 397] on p "Origin(s): Montreal CFS Destination(s):" at bounding box center [784, 382] width 1155 height 34
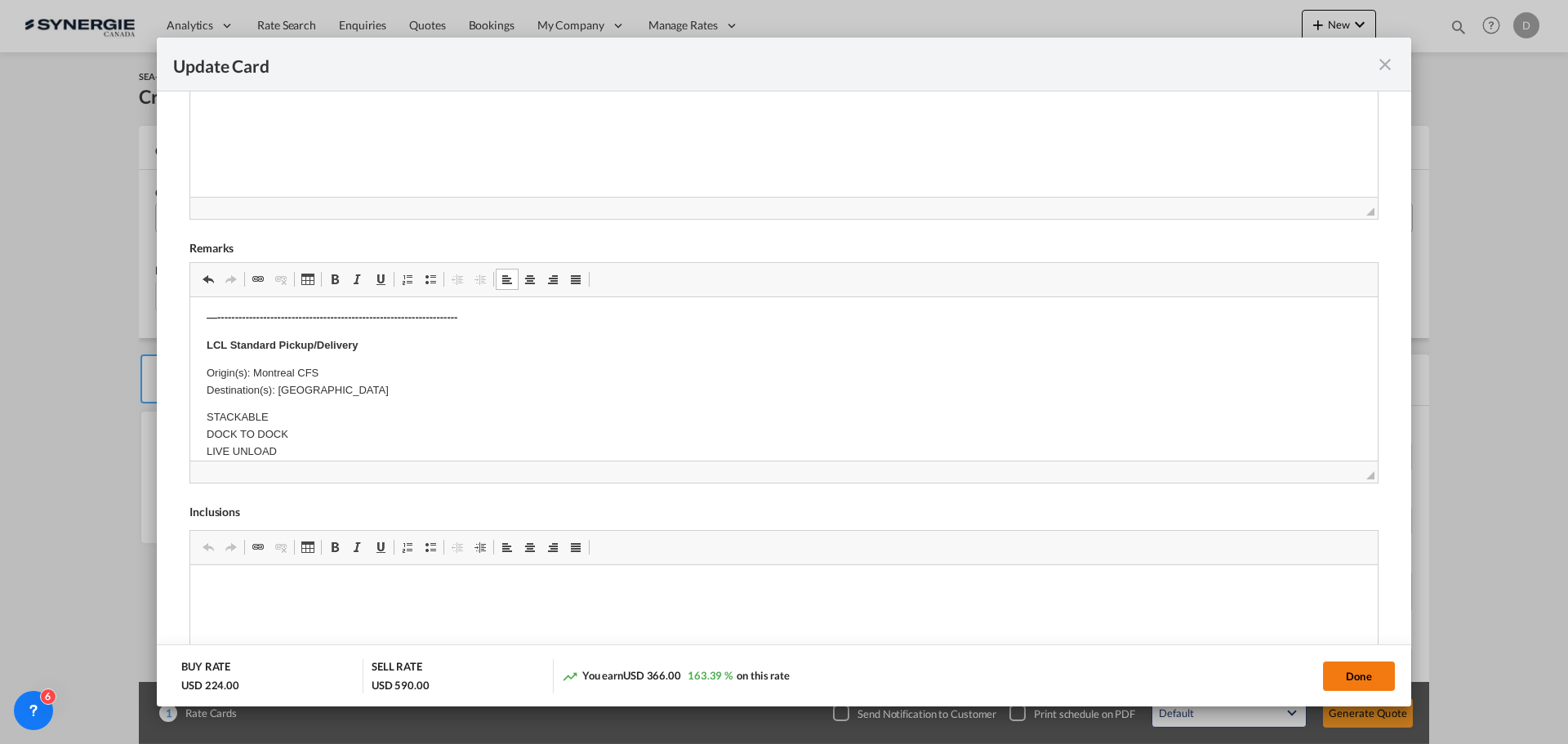
click at [1366, 665] on button "Done" at bounding box center [1359, 676] width 72 height 30
type input "[DATE]"
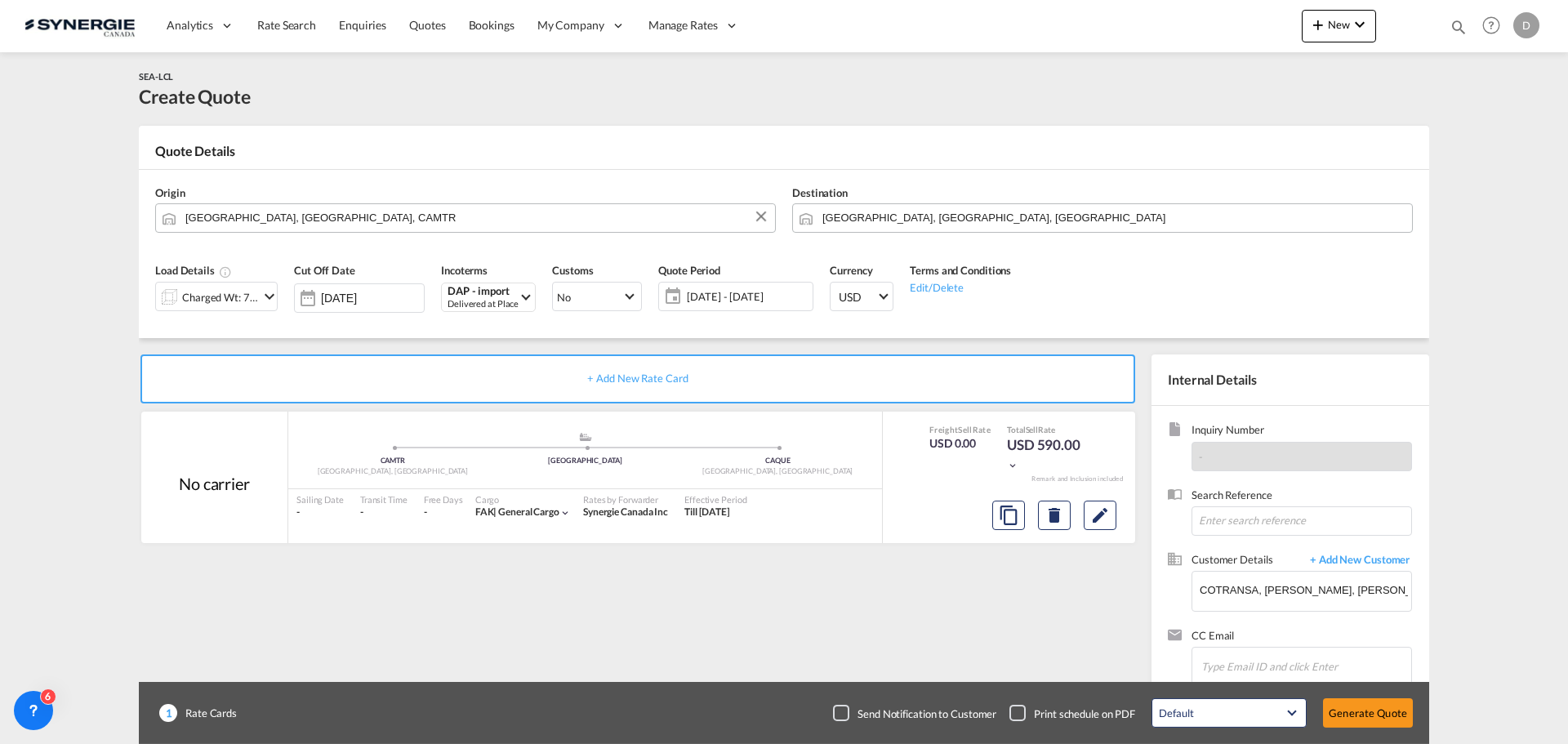
scroll to position [119, 0]
click at [1364, 709] on button "Generate Quote" at bounding box center [1368, 713] width 89 height 30
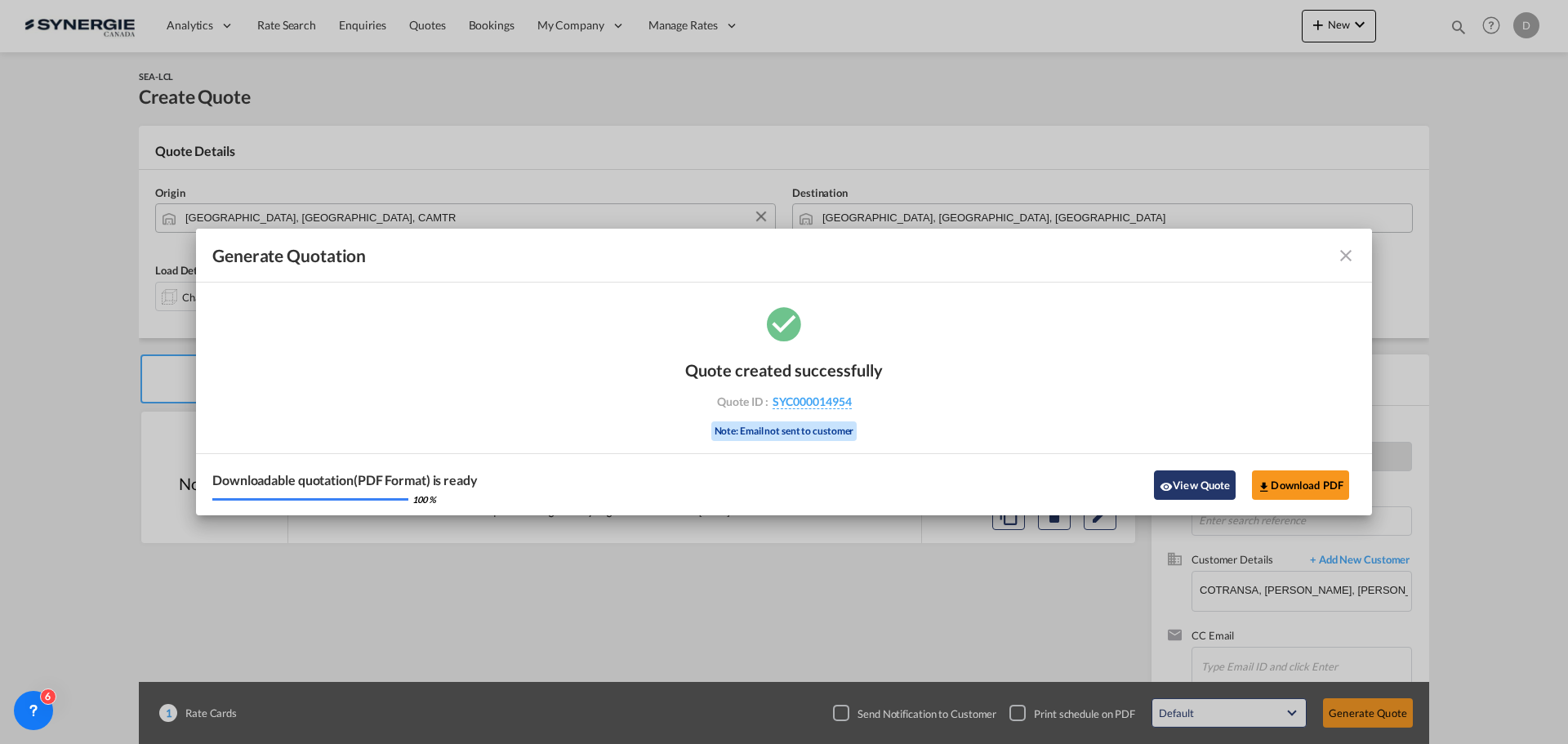
click at [1175, 475] on button "View Quote" at bounding box center [1194, 485] width 82 height 30
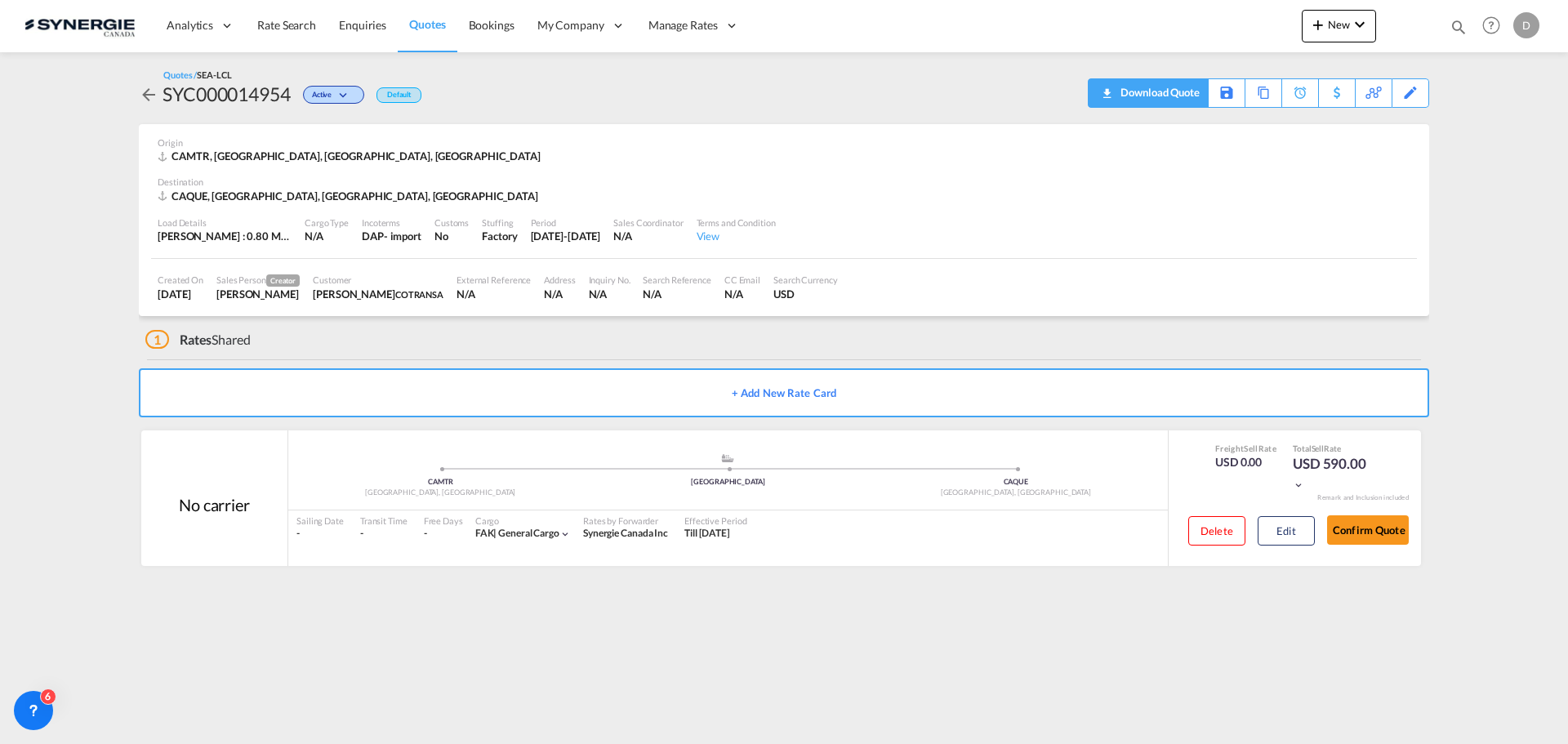
click at [1179, 97] on div "Download Quote" at bounding box center [1158, 92] width 83 height 26
click at [916, 307] on div "Created On [DATE] Sales Person Creator [PERSON_NAME] Customer [PERSON_NAME] Ext…" at bounding box center [784, 287] width 1266 height 57
click at [949, 247] on div "Load Details [PERSON_NAME] : 0.80 MT | Volumetric Wt : 7.04 CBM | Chargeable Wt…" at bounding box center [784, 231] width 1266 height 55
click at [1291, 530] on button "Edit" at bounding box center [1286, 532] width 57 height 30
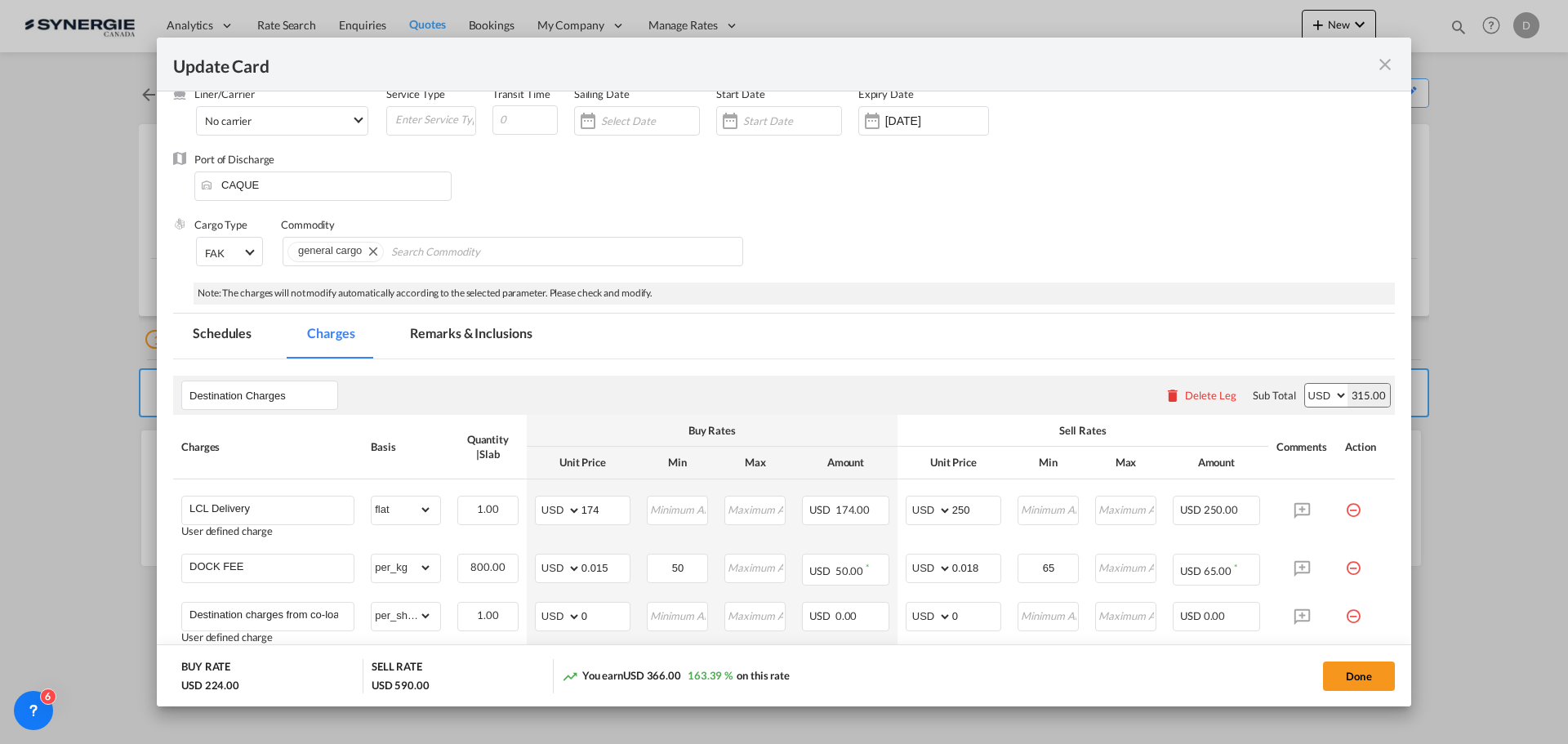
scroll to position [327, 0]
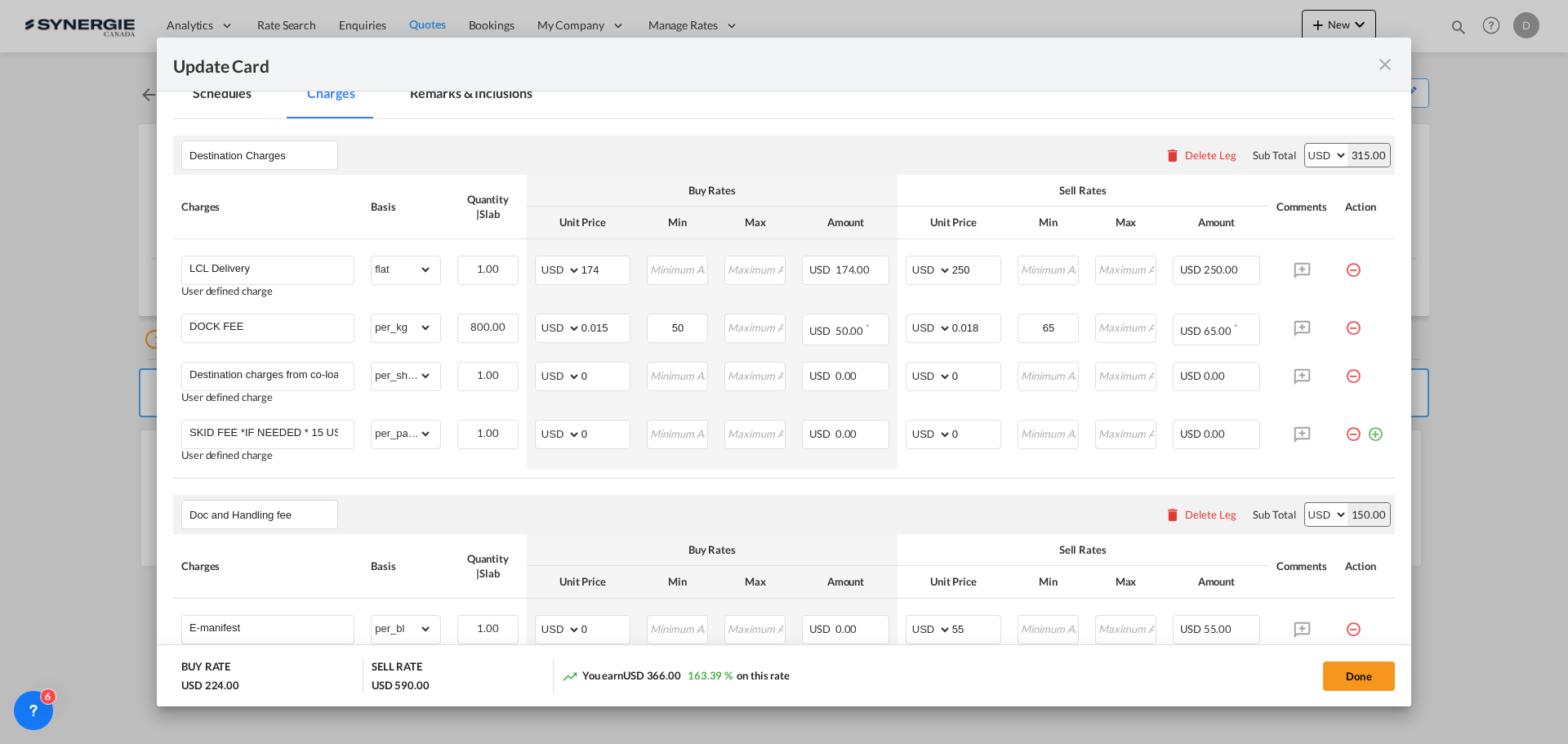
click at [1384, 63] on md-icon "icon-close fg-AAA8AD m-0 pointer" at bounding box center [1385, 64] width 19 height 19
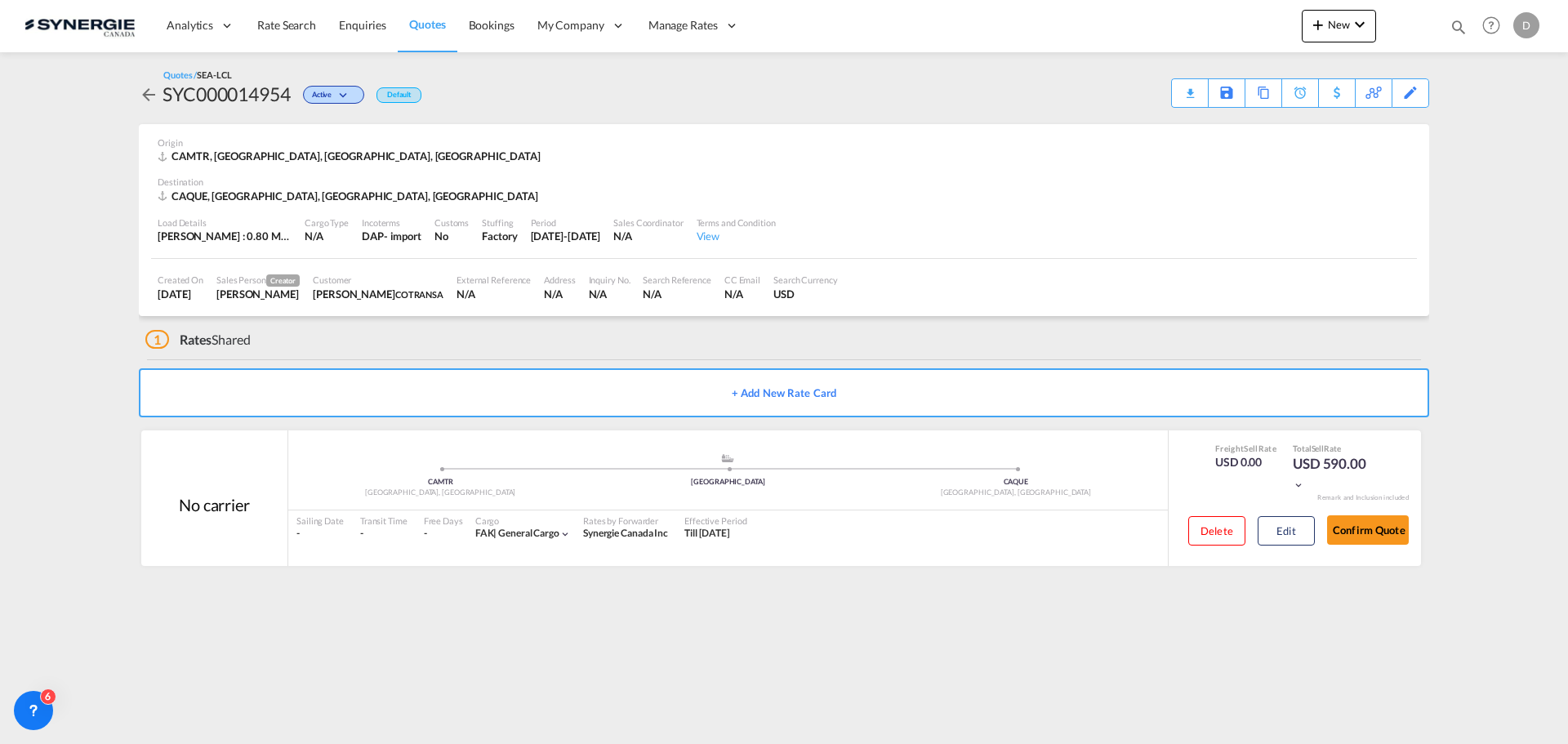
click at [1137, 232] on div "Load Details [PERSON_NAME] : 0.80 MT | Volumetric Wt : 7.04 CBM | Chargeable Wt…" at bounding box center [784, 231] width 1266 height 55
